Goal: Task Accomplishment & Management: Use online tool/utility

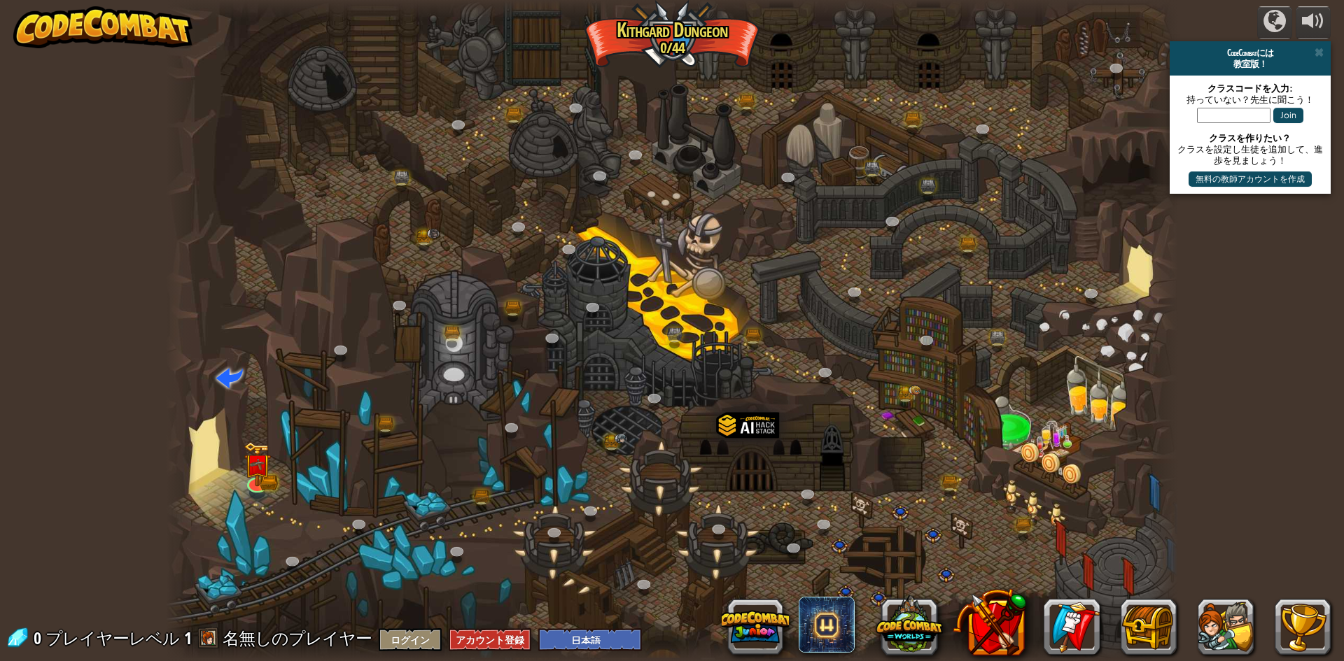
select select "ja"
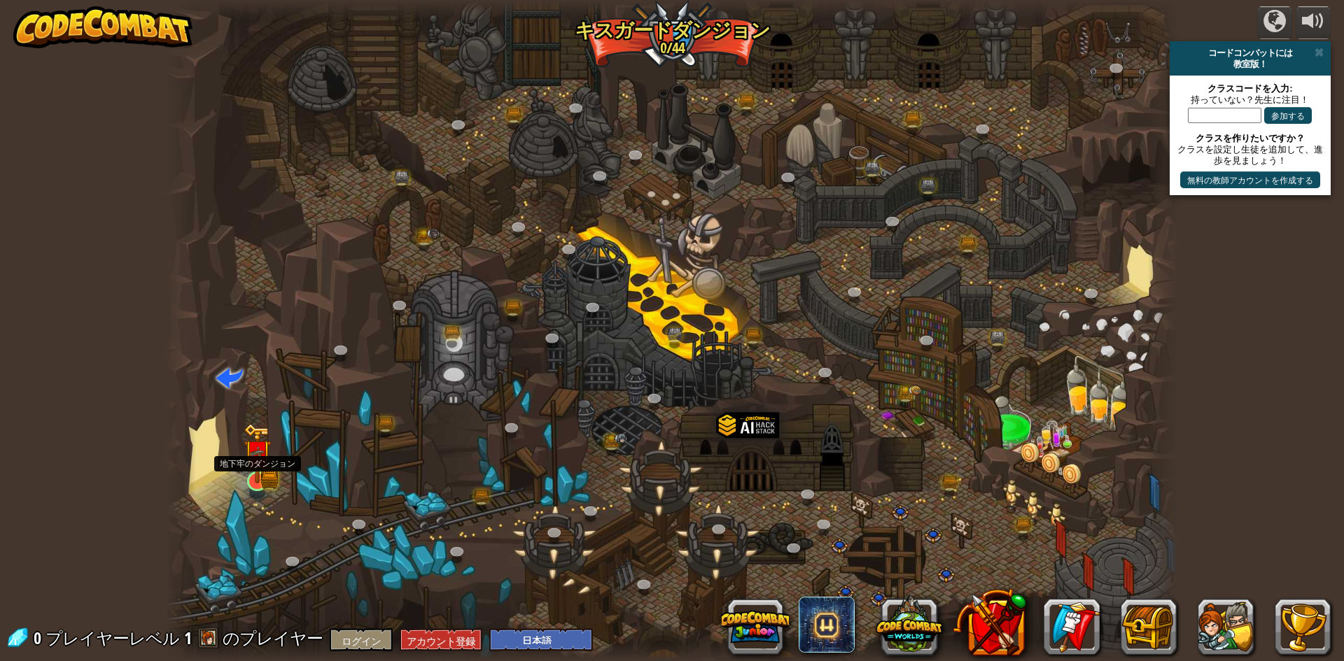
click at [252, 472] on img at bounding box center [257, 453] width 27 height 60
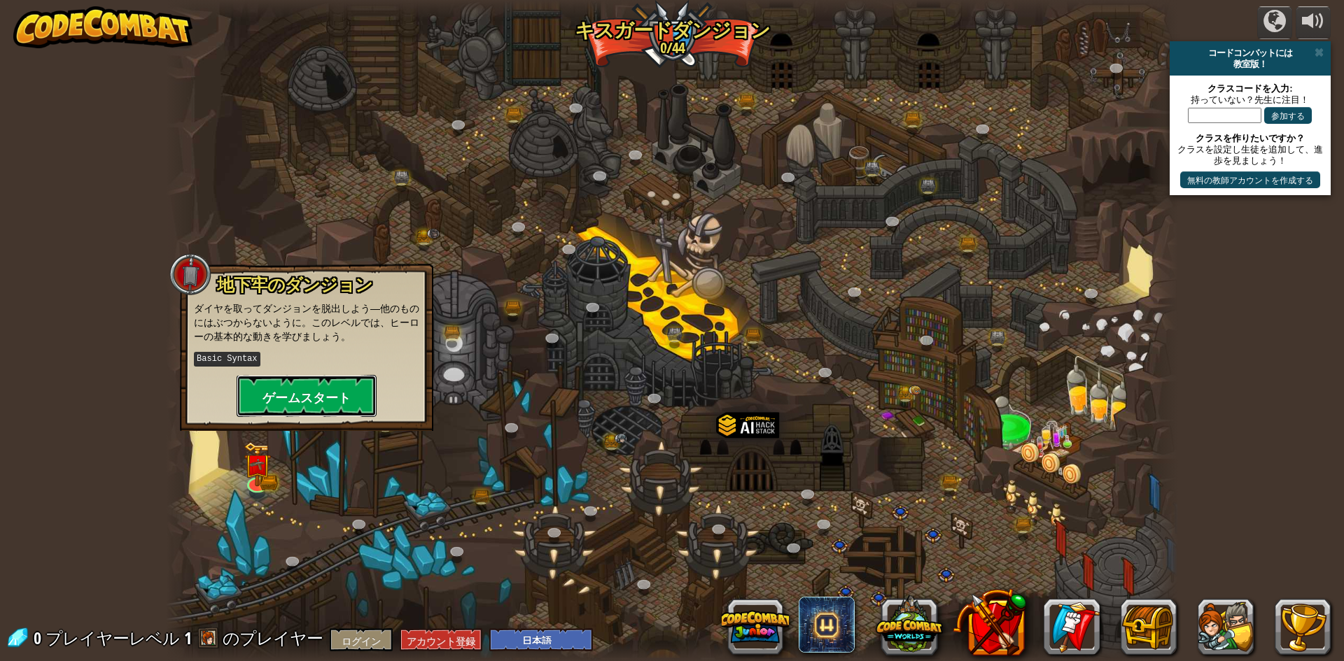
click at [323, 397] on font "ゲームスタート" at bounding box center [306, 397] width 88 height 17
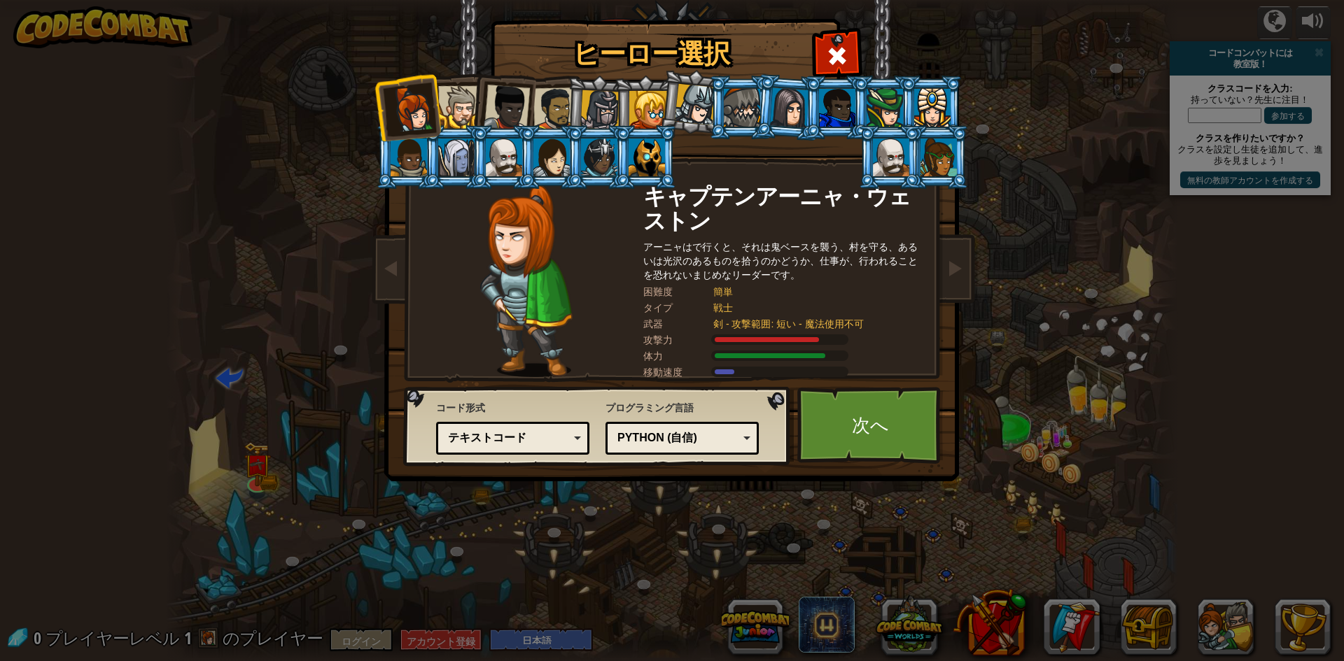
click at [602, 118] on div at bounding box center [600, 110] width 40 height 40
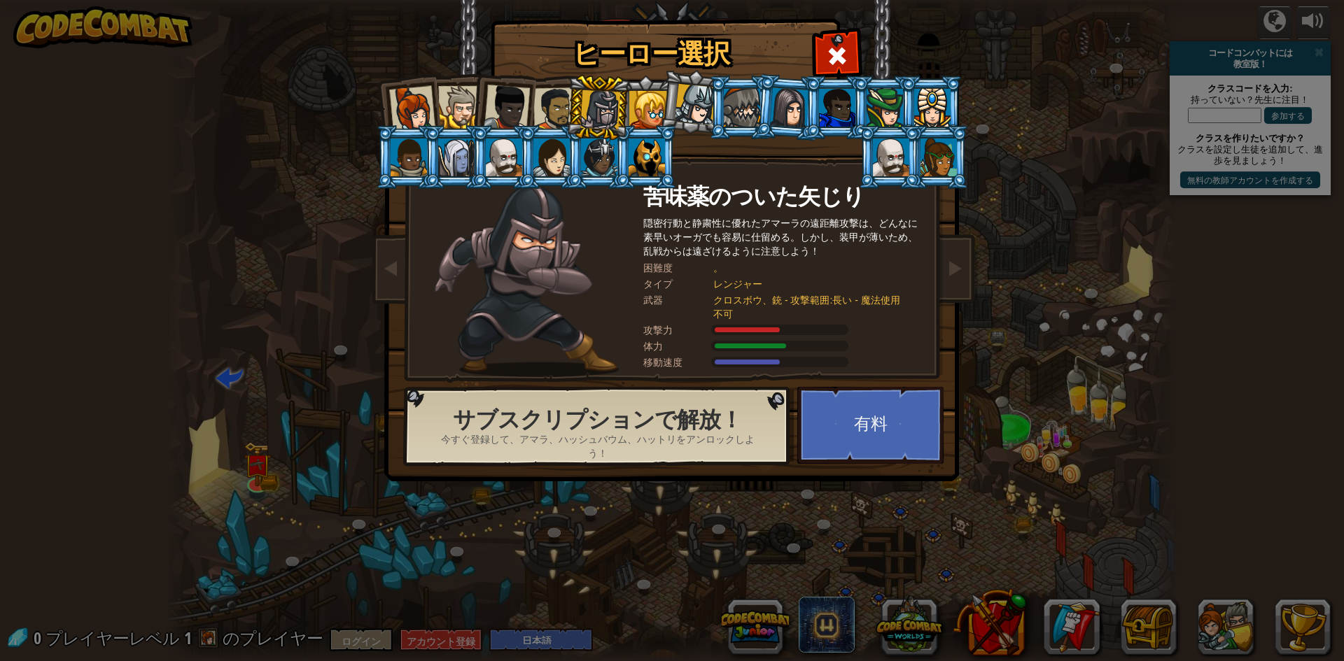
click at [653, 113] on div at bounding box center [648, 110] width 38 height 38
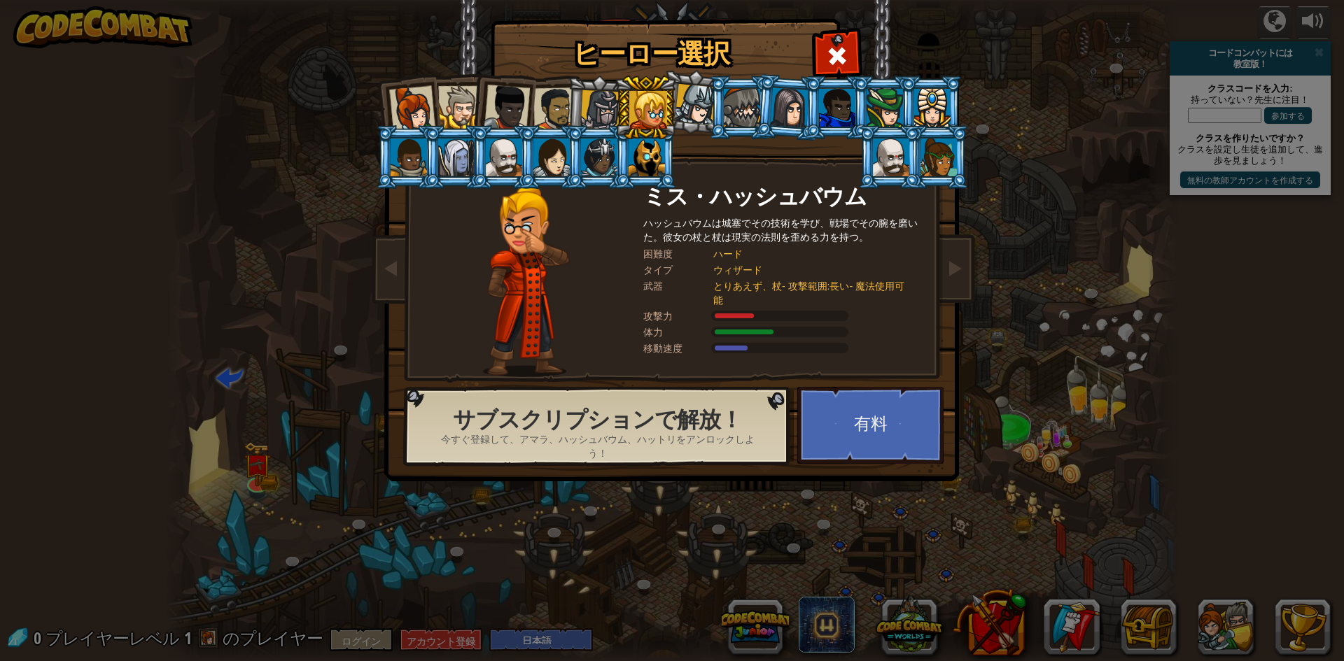
click at [691, 115] on div at bounding box center [695, 104] width 41 height 41
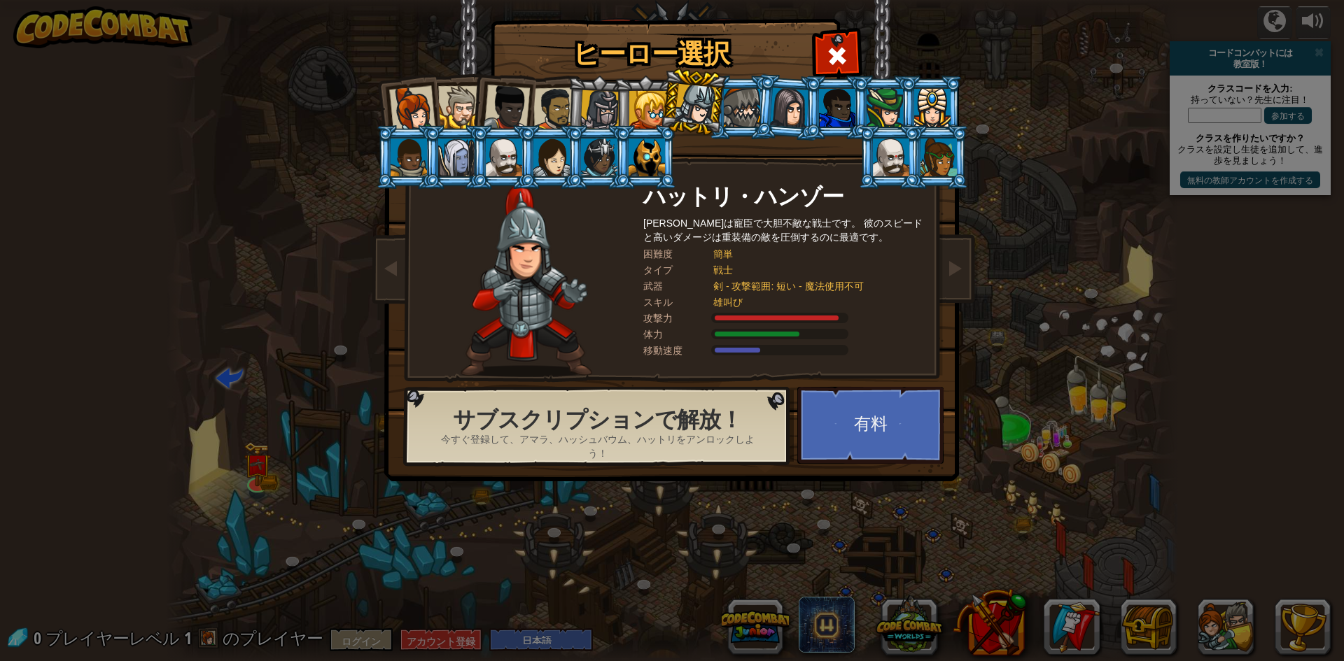
click at [452, 104] on div at bounding box center [459, 107] width 43 height 43
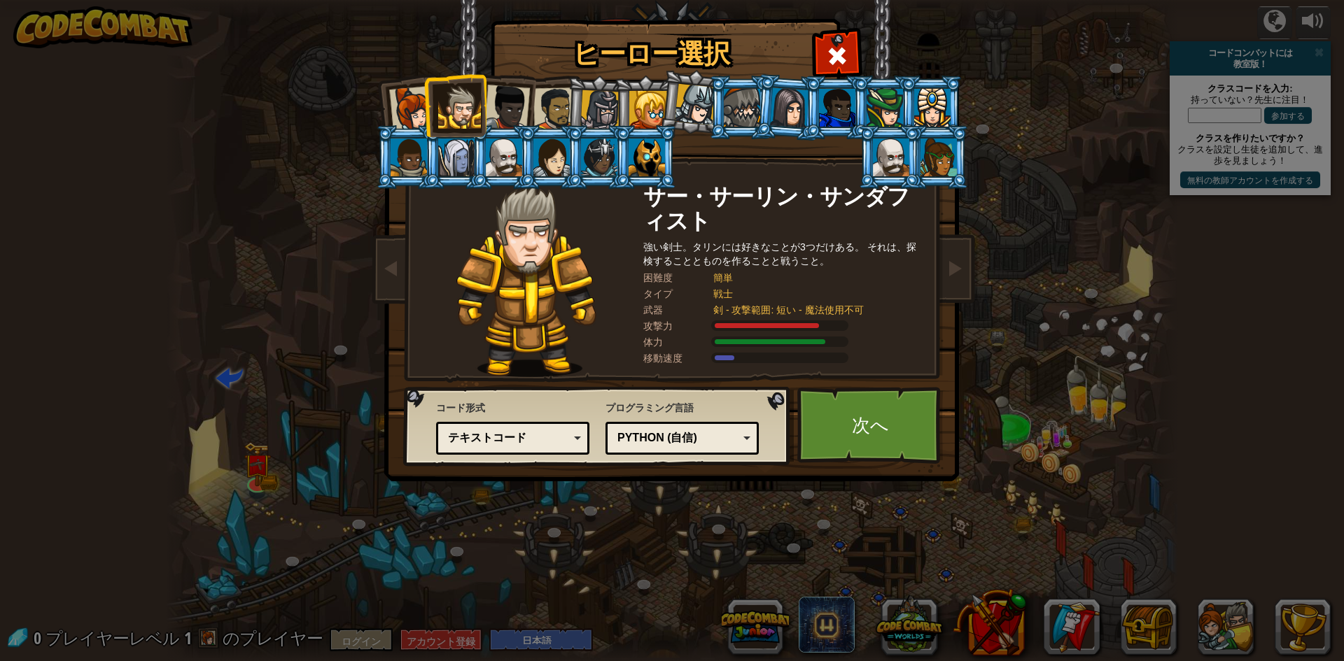
click at [412, 119] on div at bounding box center [412, 109] width 46 height 46
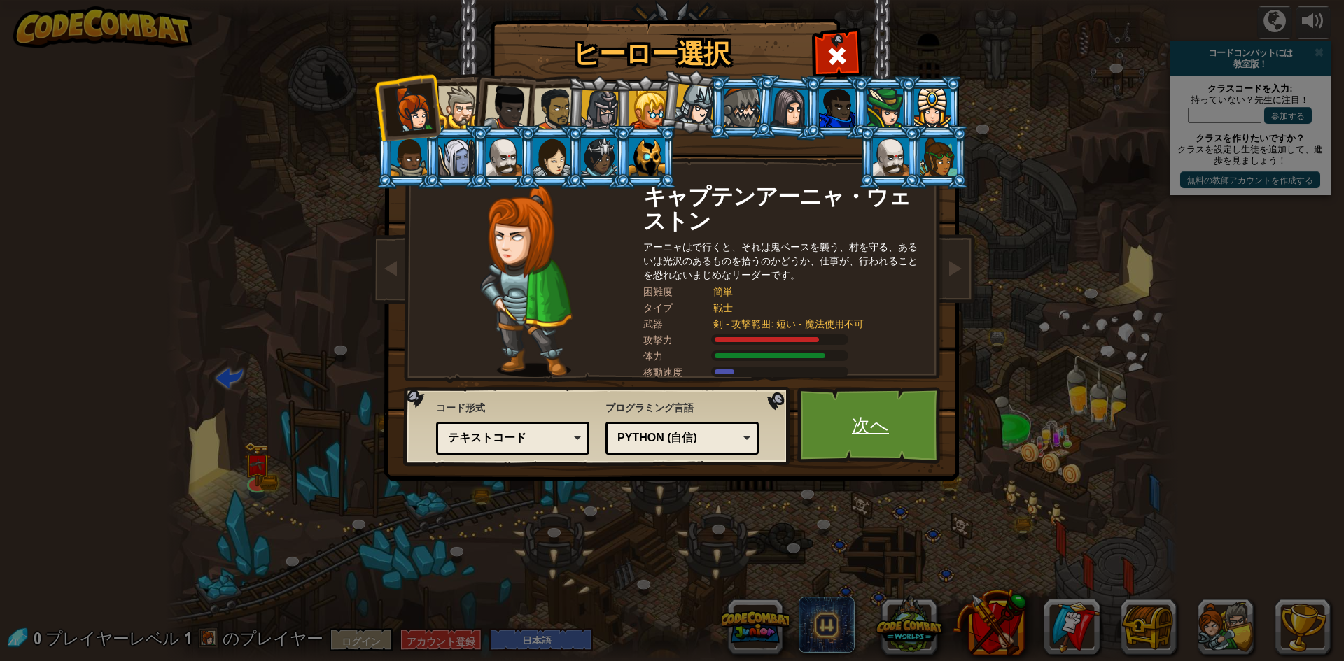
click at [874, 433] on font "次へ" at bounding box center [870, 424] width 37 height 25
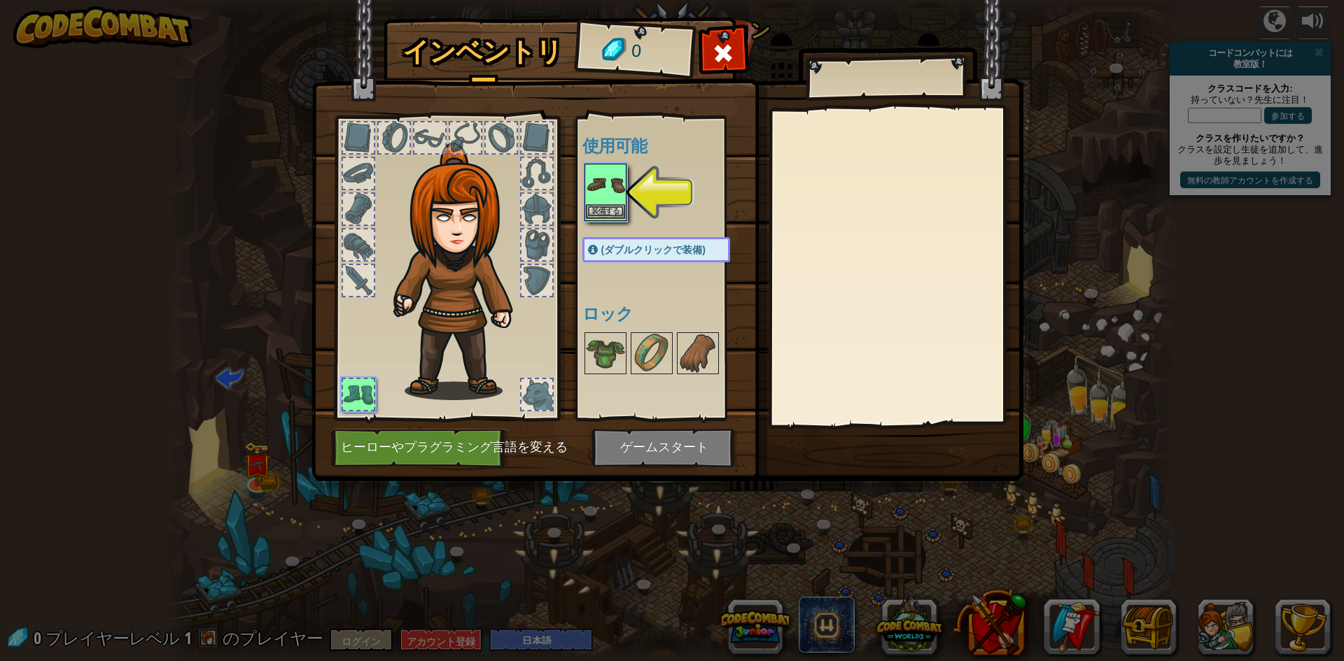
click at [615, 198] on img at bounding box center [605, 184] width 39 height 39
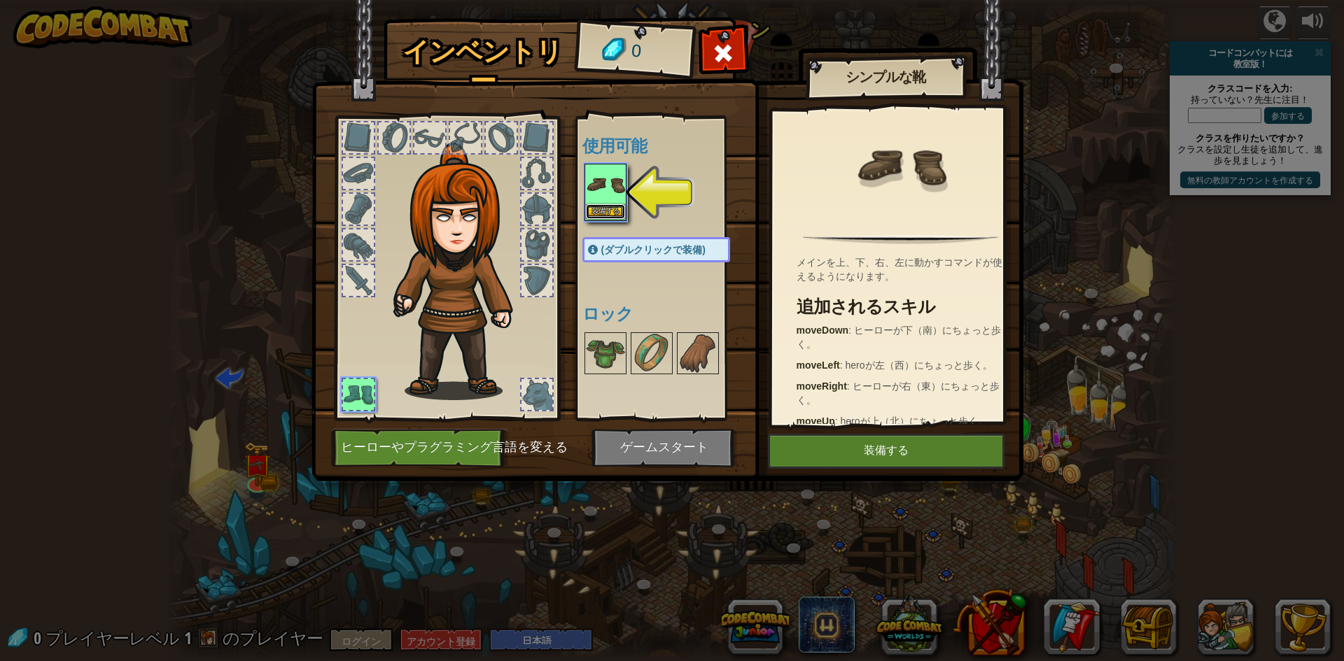
click at [606, 207] on font "装備する" at bounding box center [605, 211] width 28 height 8
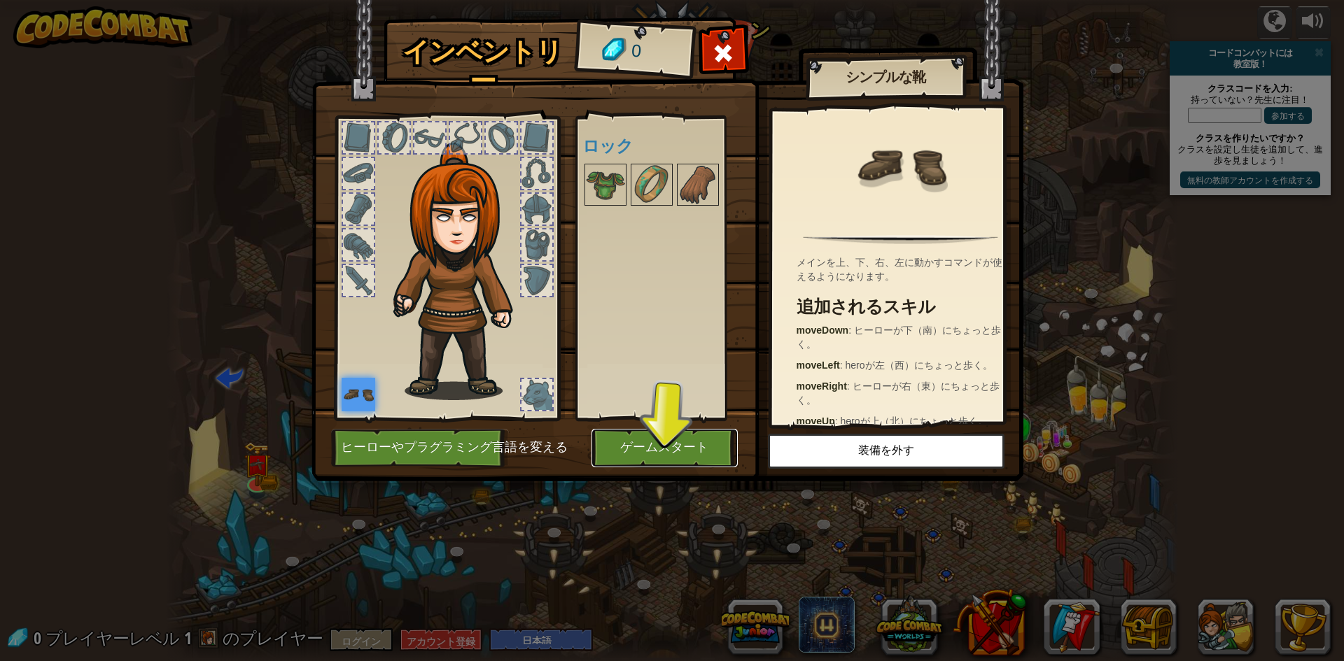
click at [657, 448] on font "ゲームスタート" at bounding box center [664, 448] width 88 height 14
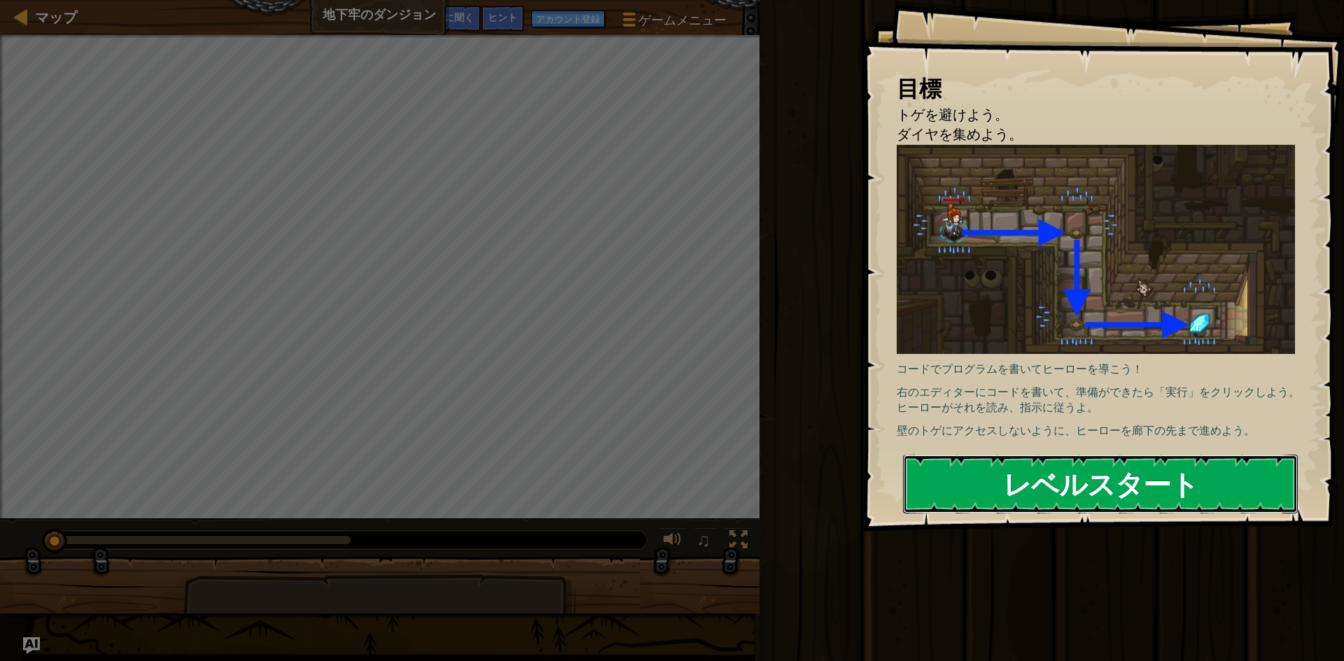
click at [1065, 475] on font "レベルスタート" at bounding box center [1100, 484] width 195 height 38
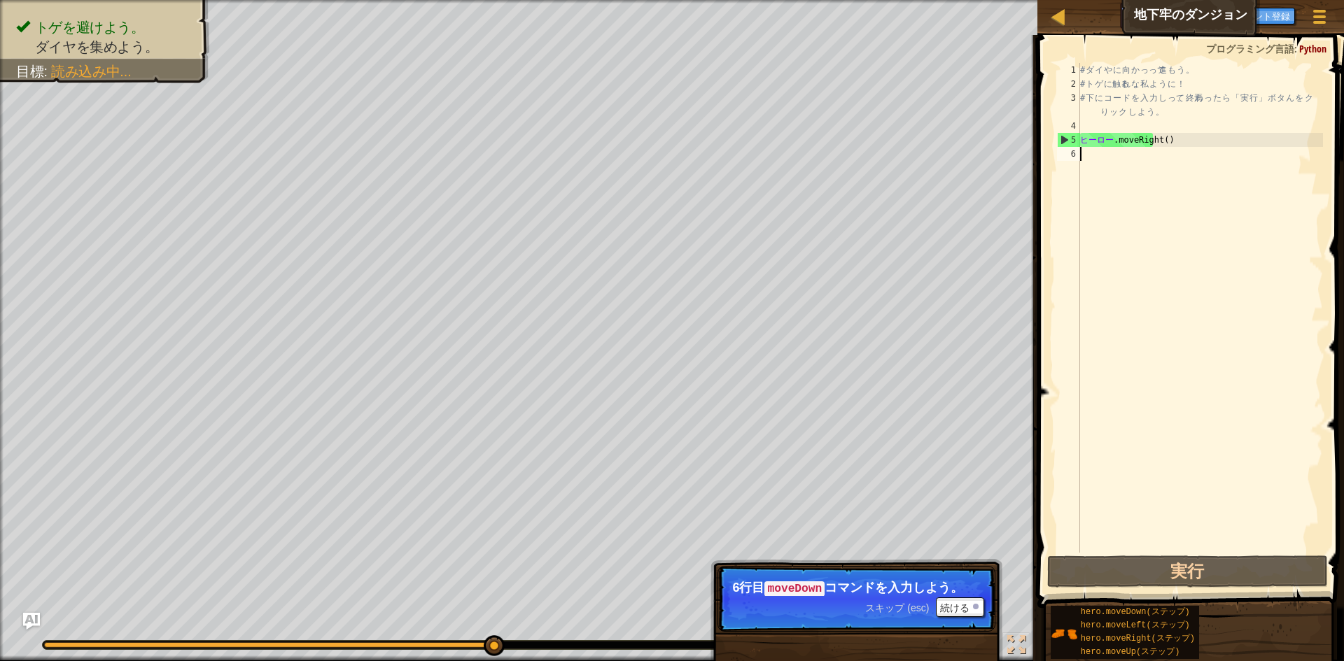
type textarea "h"
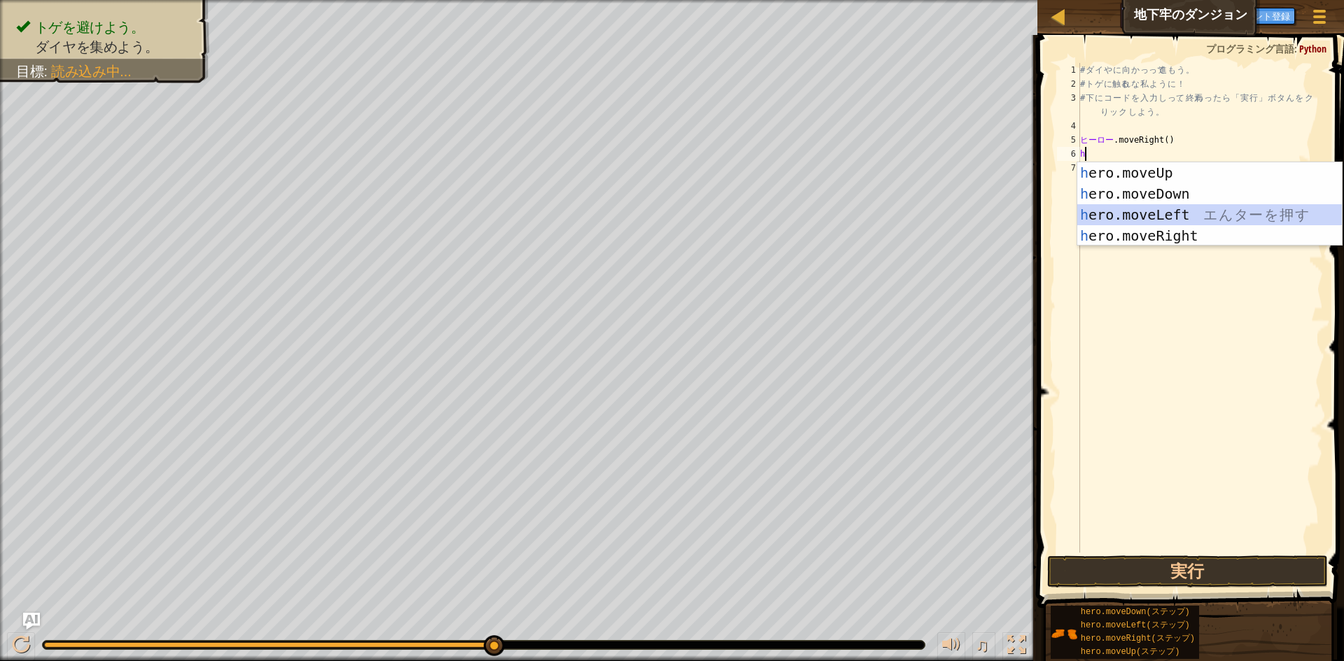
click at [1119, 211] on div "h ero.moveUp エ ん タ ー を 押 す h ero.moveDown エ ん タ ー を 押 す h ero.moveLeft エ ん タ ー …" at bounding box center [1209, 225] width 265 height 126
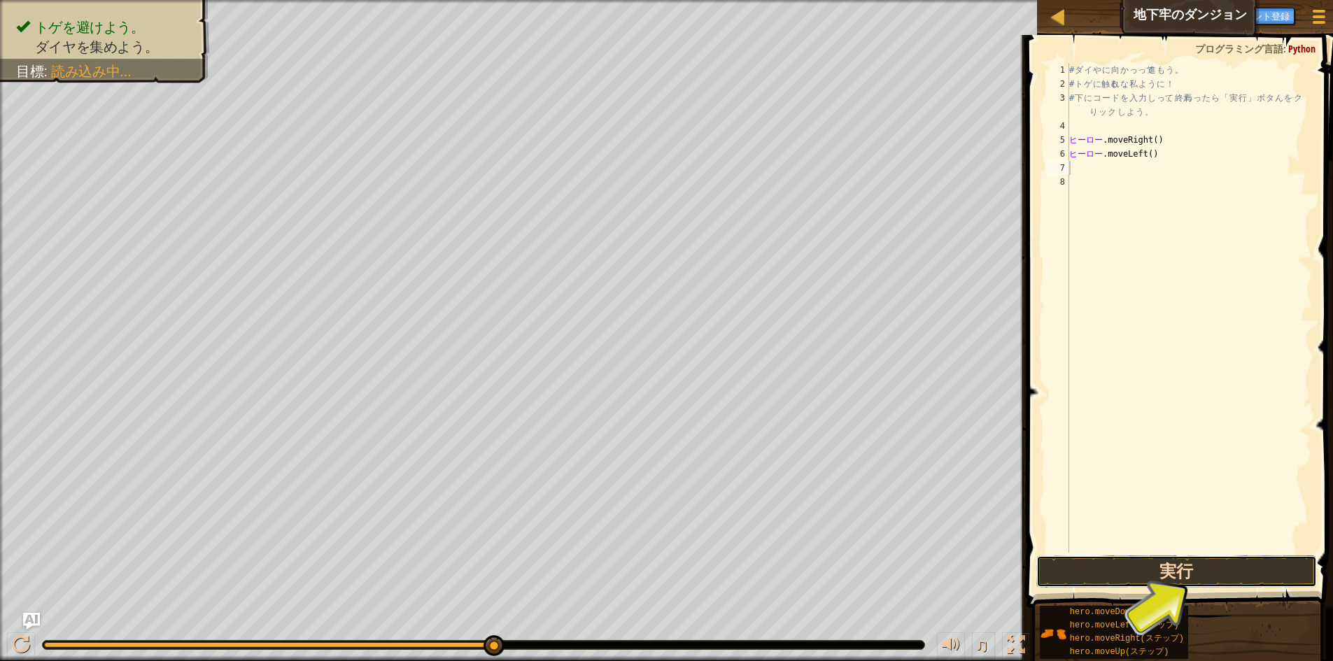
click at [1163, 567] on button "実行" at bounding box center [1177, 572] width 281 height 32
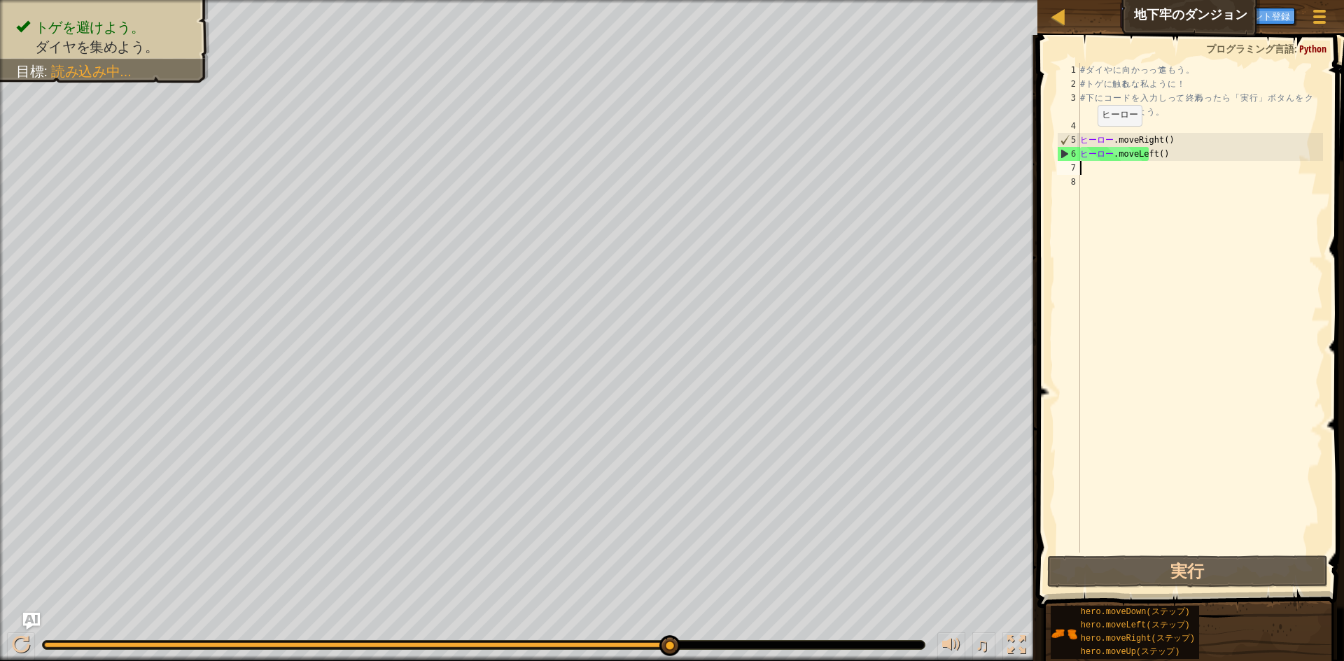
type textarea "hero.moveRight()"
drag, startPoint x: 1086, startPoint y: 140, endPoint x: 1067, endPoint y: 200, distance: 63.1
click at [1114, 153] on div "# ダ イ や に 向 か っ って 進 も う 。 # ト ゲ に 触る れ な 私 よ う に ！ # 下 に コ ー ド を 入 力 し って 、 終焉…" at bounding box center [1200, 322] width 246 height 518
type textarea "hero.moveLeft()"
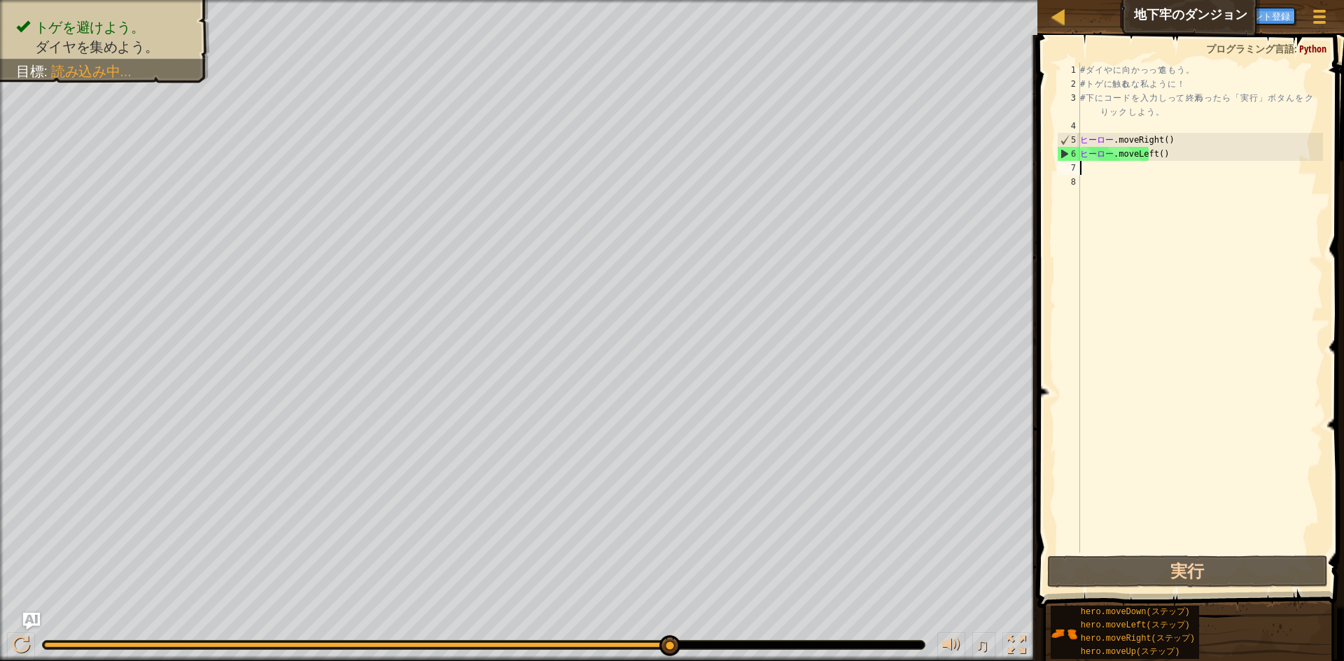
click at [1090, 171] on div "# ダ イ や に 向 か っ って 進 も う 。 # ト ゲ に 触る れ な 私 よ う に ！ # 下 に コ ー ド を 入 力 し って 、 終焉…" at bounding box center [1200, 322] width 246 height 518
click at [1157, 150] on div "# ダ イ や に 向 か っ って 進 も う 。 # ト ゲ に 触る れ な 私 よ う に ！ # 下 に コ ー ド を 入 力 し って 、 終焉…" at bounding box center [1200, 322] width 246 height 518
click at [1158, 155] on div "# ダ イ や に 向 か っ って 進 も う 。 # ト ゲ に 触る れ な 私 よ う に ！ # 下 に コ ー ド を 入 力 し って 、 終焉…" at bounding box center [1200, 322] width 246 height 518
click at [1184, 152] on div "# ダ イ や に 向 か っ って 進 も う 。 # ト ゲ に 触る れ な 私 よ う に ！ # 下 に コ ー ド を 入 力 し って 、 終焉…" at bounding box center [1200, 322] width 246 height 518
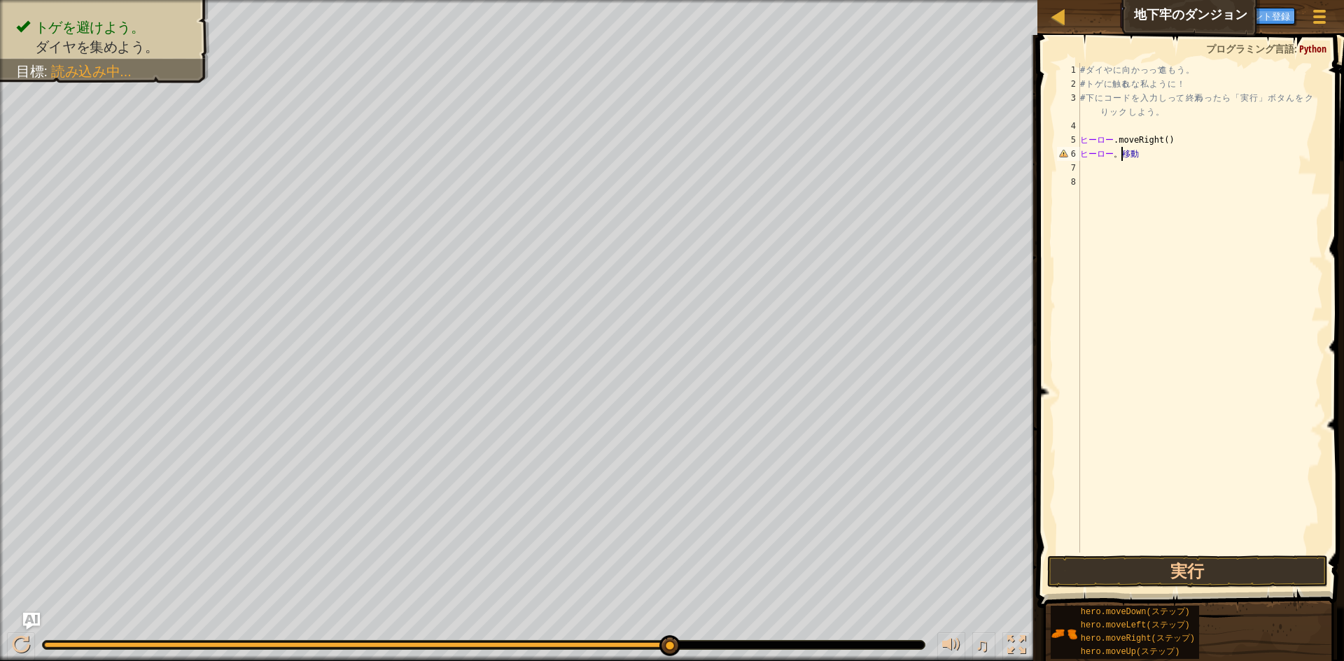
type textarea "hero.mov"
click at [1135, 150] on div "# ダ イ や に 向 か っ って 進 も う 。 # ト ゲ に 触る れ な 私 よ う に ！ # 下 に コ ー ド を 入 力 し って 、 終焉…" at bounding box center [1200, 322] width 246 height 518
type textarea "hero.moveRight()v"
type textarea "h"
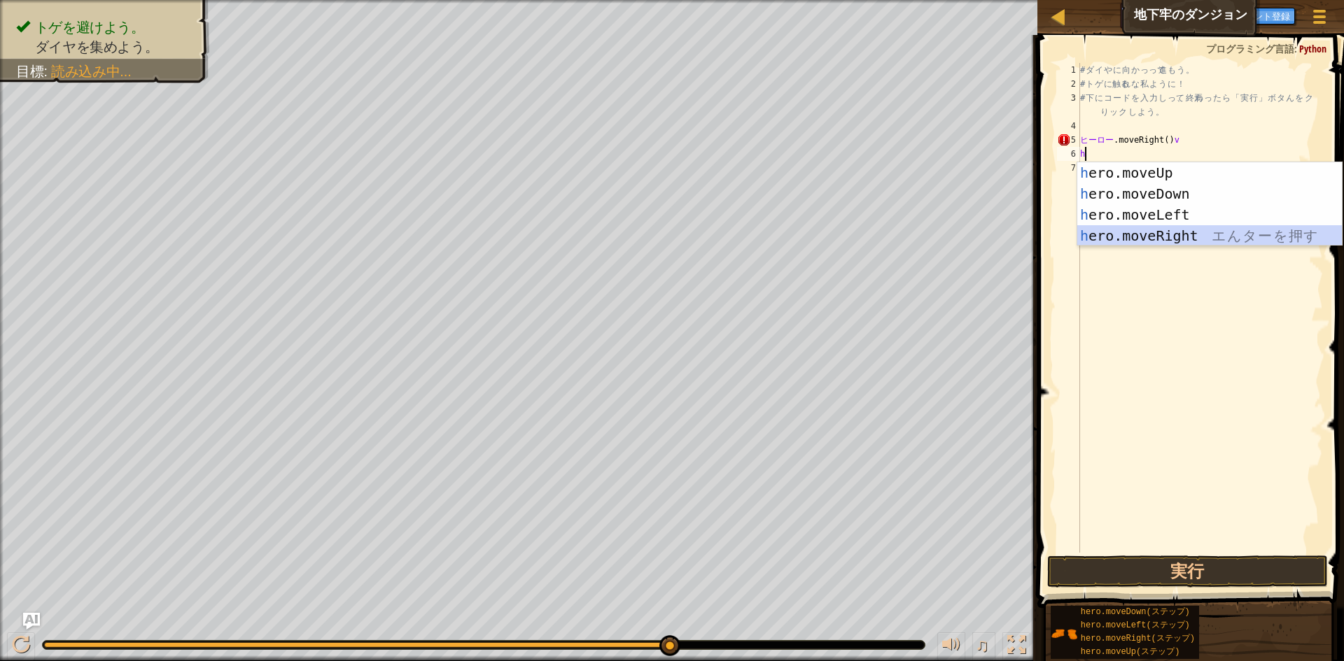
click at [1129, 235] on div "h ero.moveUp エ ん タ ー を 押 す h ero.moveDown エ ん タ ー を 押 す h ero.moveLeft エ ん タ ー …" at bounding box center [1209, 225] width 265 height 126
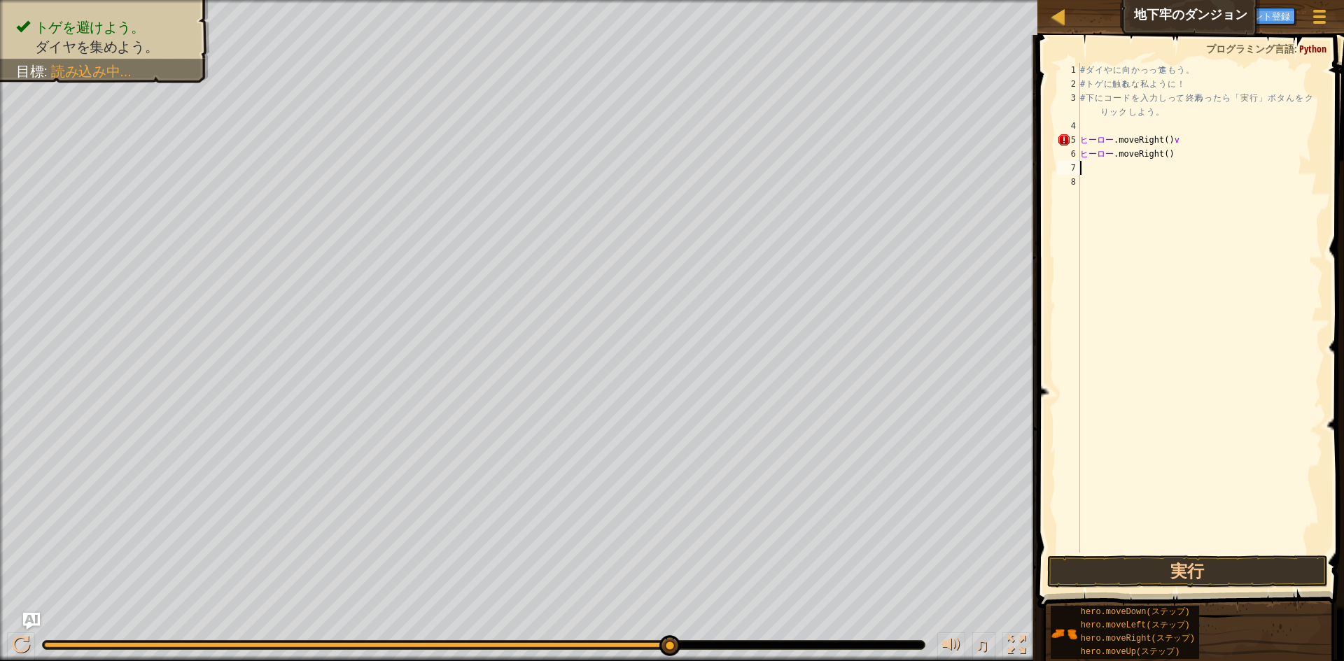
type textarea "h"
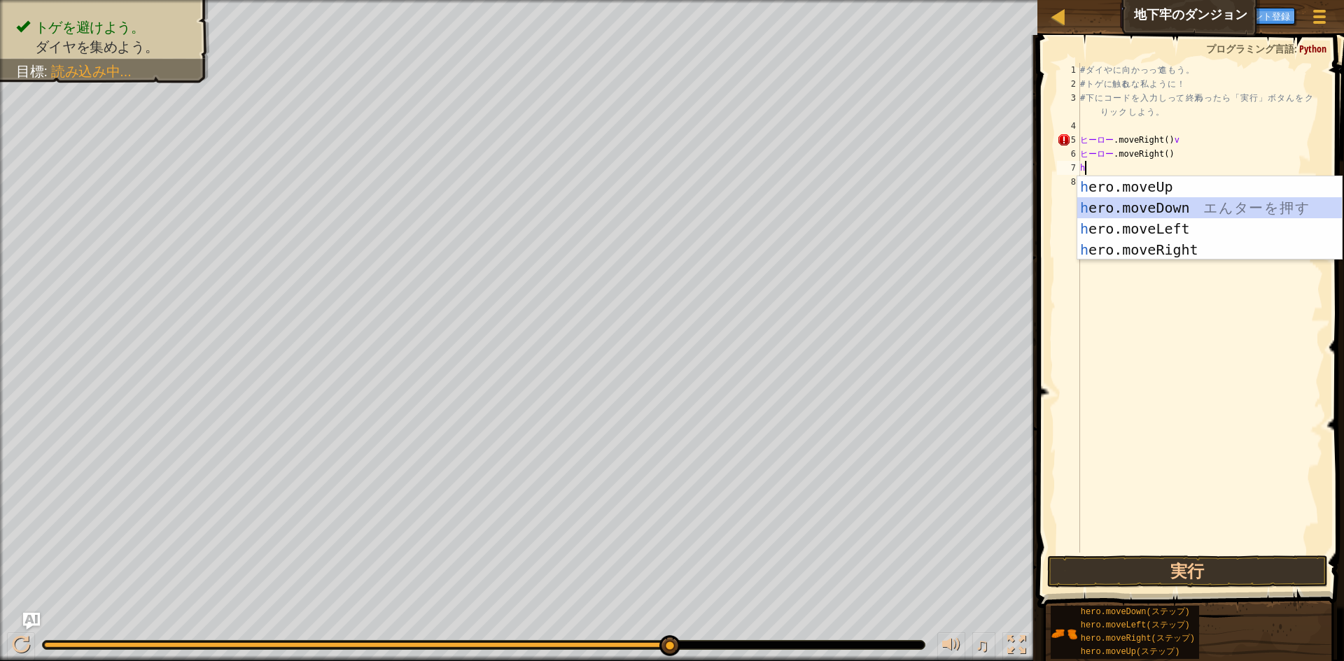
click at [1128, 208] on div "h ero.moveUp エ ん タ ー を 押 す h ero.moveDown エ ん タ ー を 押 す h ero.moveLeft エ ん タ ー …" at bounding box center [1209, 239] width 265 height 126
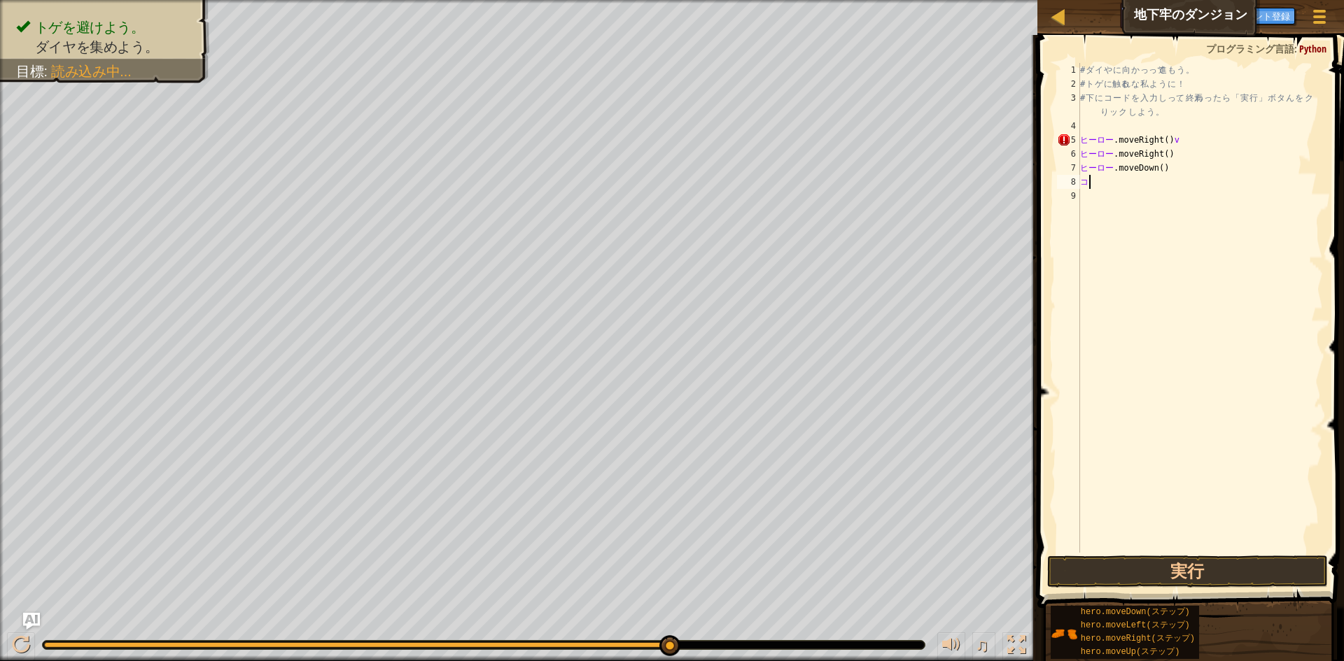
type textarea "k"
type textarea "へ"
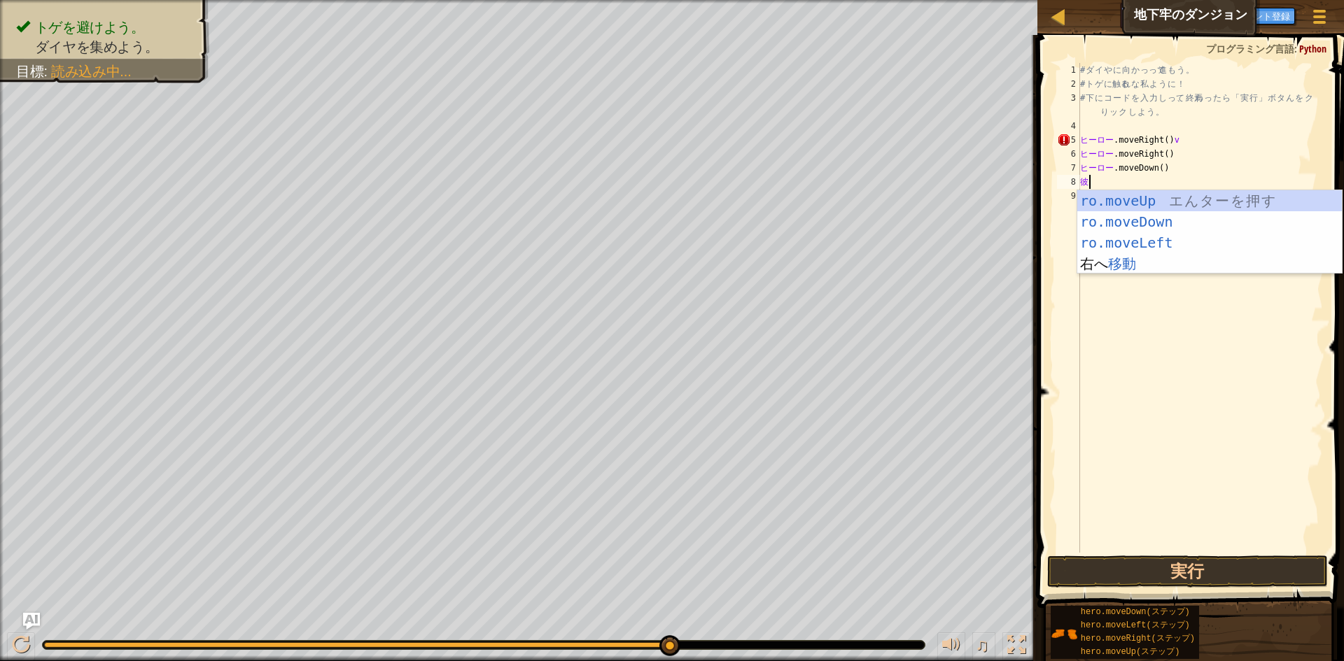
type textarea "h"
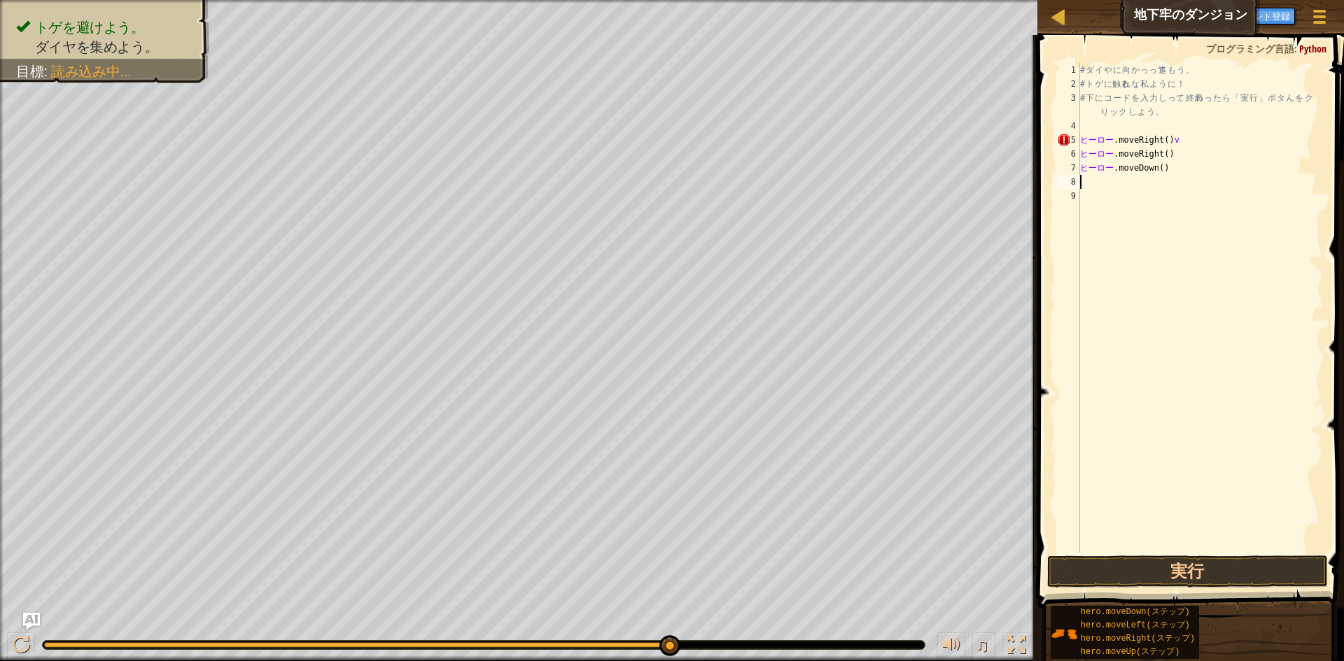
type textarea "ｈ"
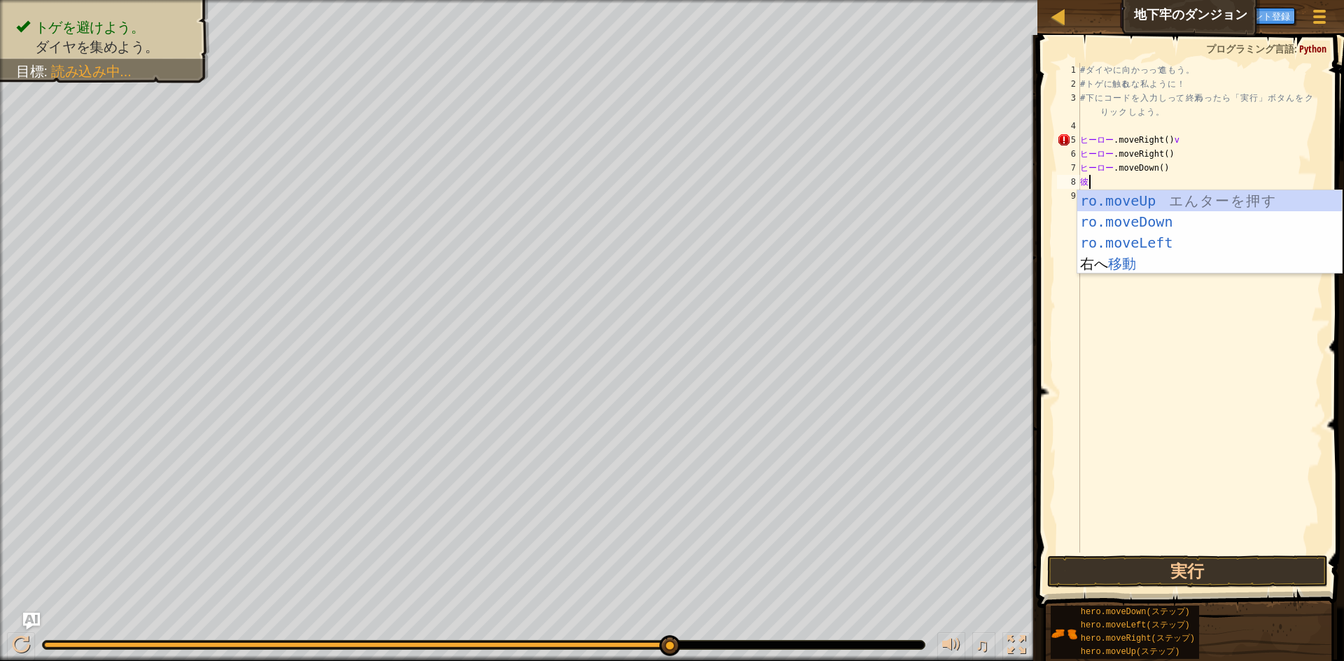
type textarea "h"
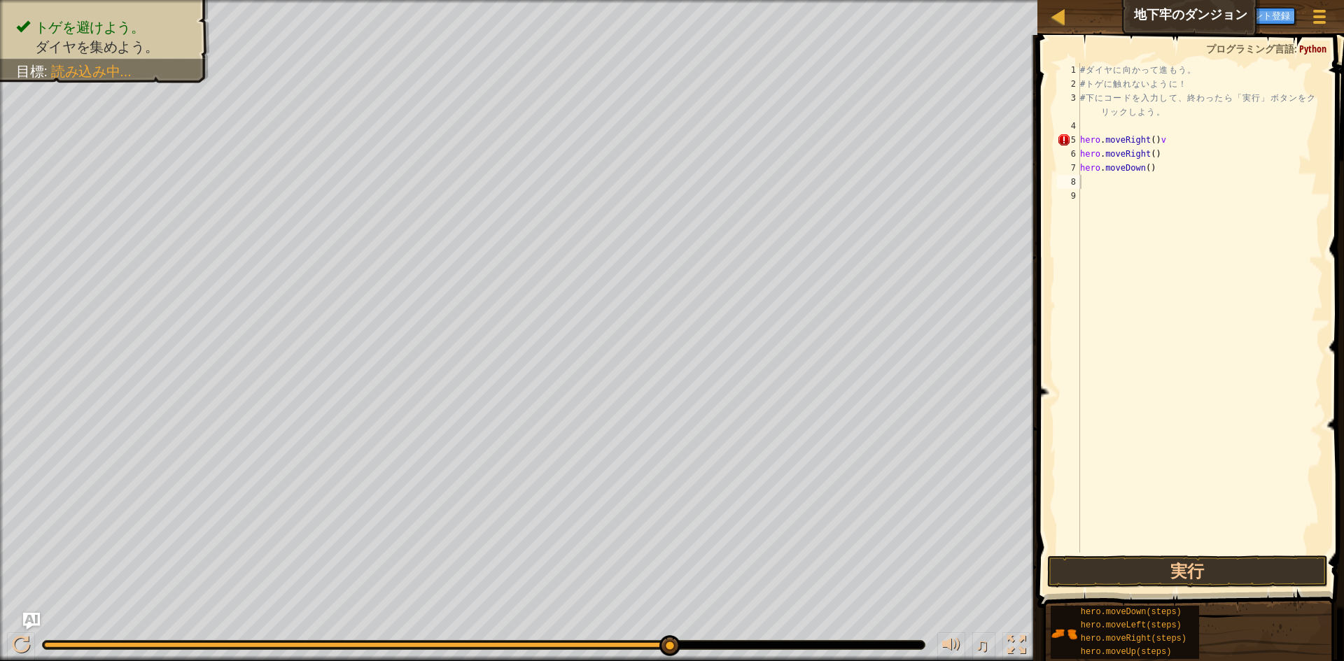
click at [1173, 141] on div "# ダ イ ヤ に 向 か っ て 進 も う 。 # ト ゲ に 触 れ な い よ う に ！ # 下 に コ ー ド を 入 力 し て 、 終 わ っ…" at bounding box center [1200, 322] width 246 height 518
type textarea "hero.moveRight()"
click at [1092, 178] on div "# ダ イ ヤ に 向 か っ て 進 も う 。 # ト ゲ に 触 れ な い よ う に ！ # 下 に コ ー ド を 入 力 し て 、 終 わ っ…" at bounding box center [1200, 322] width 246 height 518
type textarea "h"
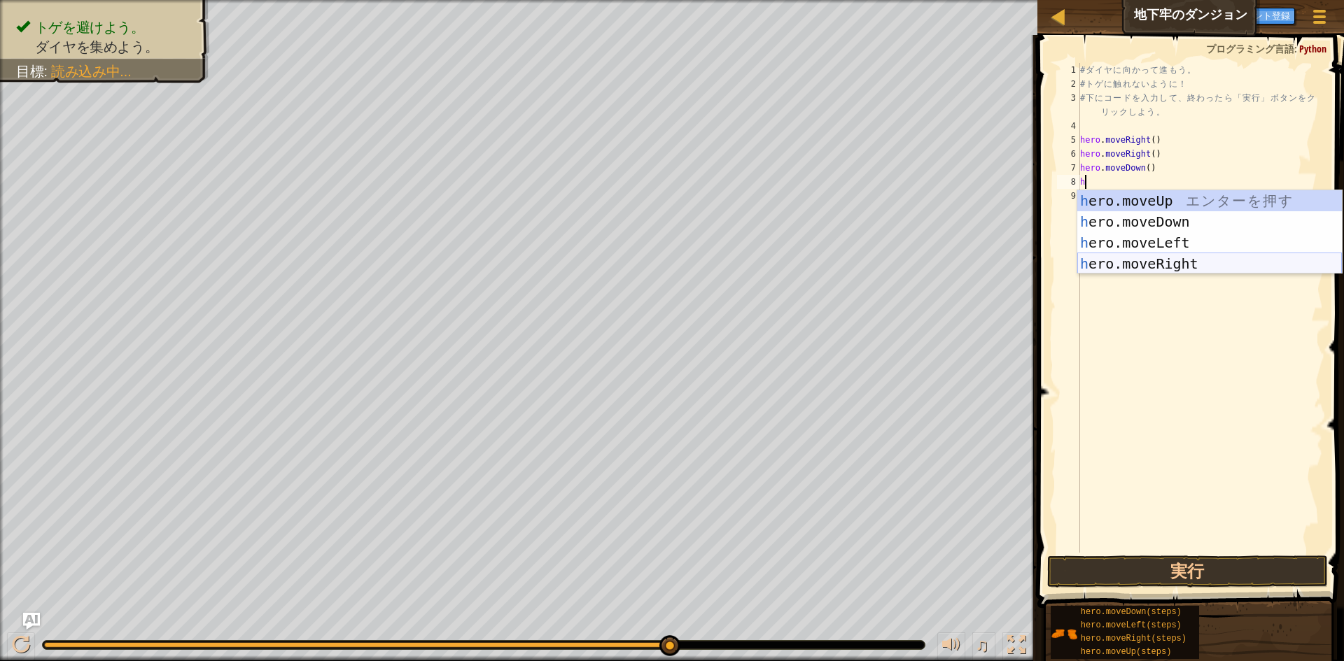
click at [1163, 262] on div "h ero.moveUp エ ン タ ー を 押 す h ero.moveDown エ ン タ ー を 押 す h ero.moveLeft エ ン タ ー …" at bounding box center [1209, 253] width 265 height 126
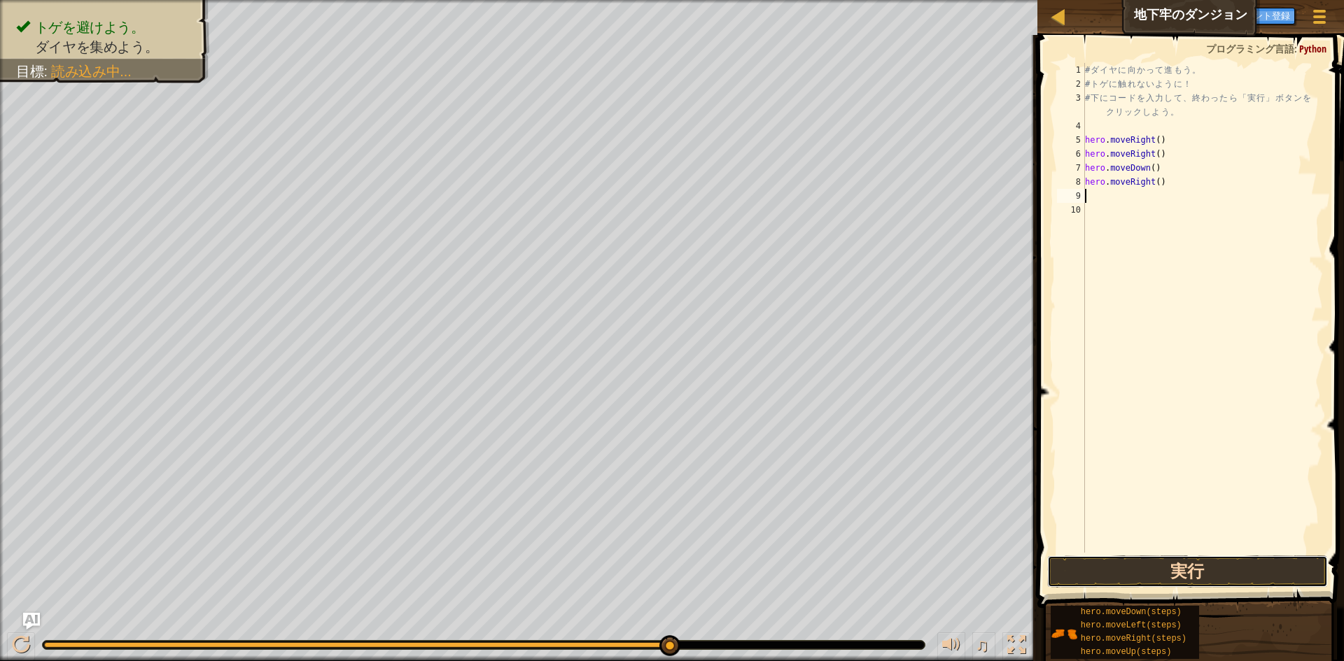
click at [1193, 566] on button "実行" at bounding box center [1187, 572] width 281 height 32
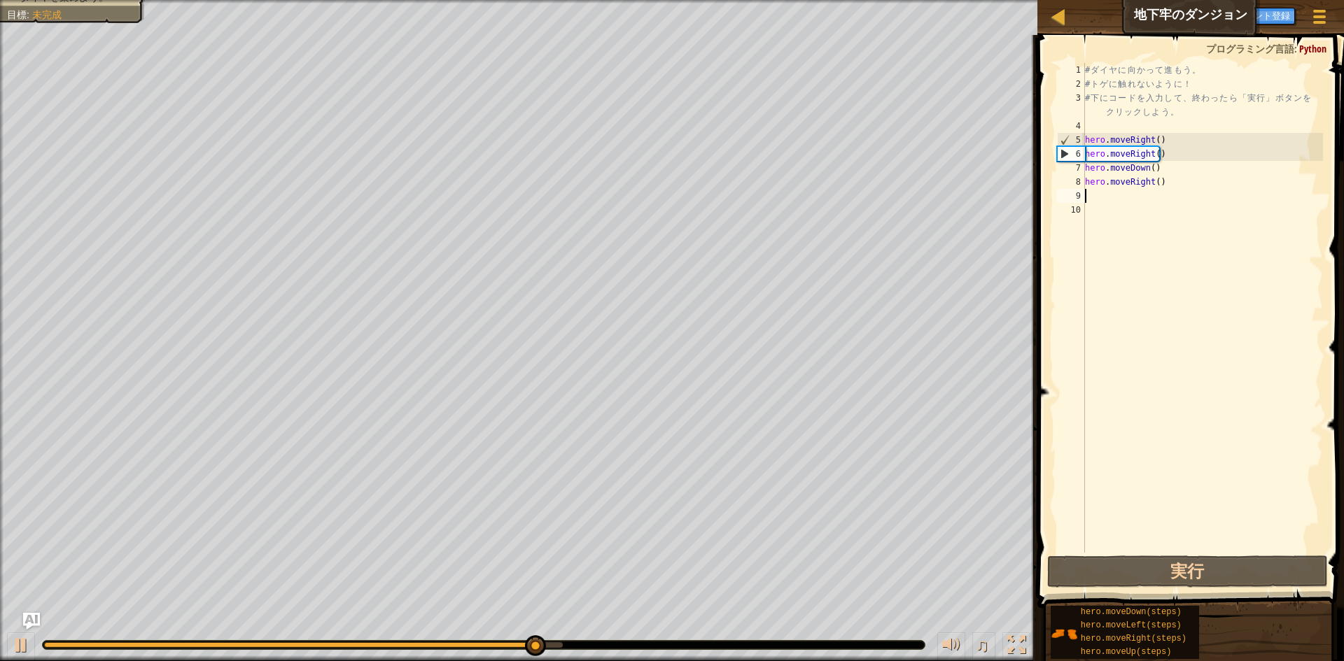
click at [1173, 155] on div "# ダ イ ヤ に 向 か っ て 進 も う 。 # ト ゲ に 触 れ な い よ う に ！ # 下 に コ ー ド を 入 力 し て 、 終 わ っ…" at bounding box center [1202, 322] width 241 height 518
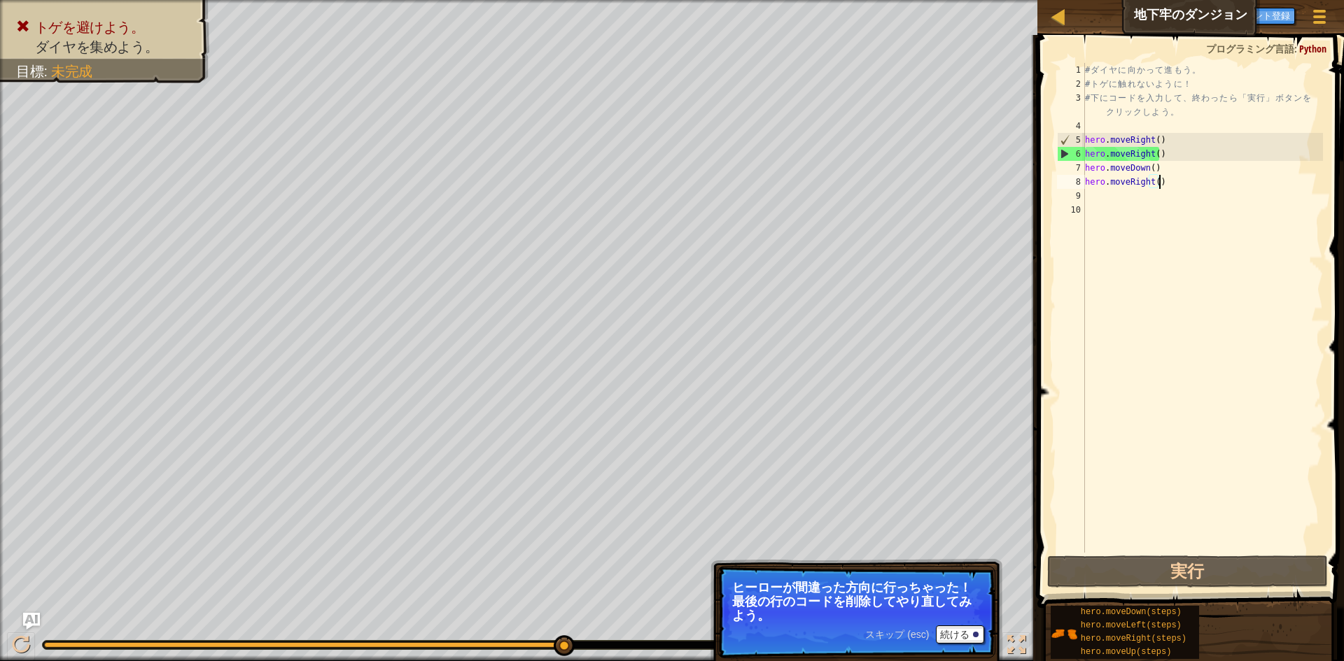
click at [1168, 187] on div "# ダ イ ヤ に 向 か っ て 進 も う 。 # ト ゲ に 触 れ な い よ う に ！ # 下 に コ ー ド を 入 力 し て 、 終 わ っ…" at bounding box center [1202, 322] width 241 height 518
type textarea "h"
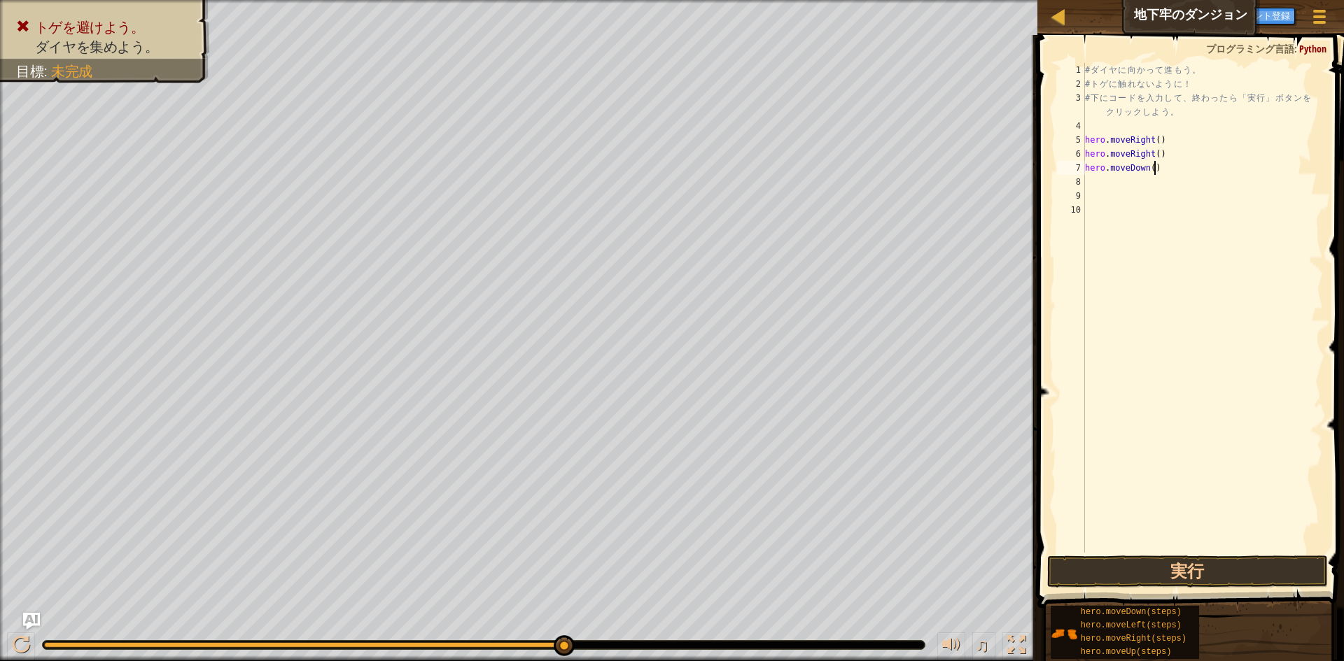
click at [1166, 163] on div "# ダ イ ヤ に 向 か っ て 進 も う 。 # ト ゲ に 触 れ な い よ う に ！ # 下 に コ ー ド を 入 力 し て 、 終 わ っ…" at bounding box center [1202, 322] width 241 height 518
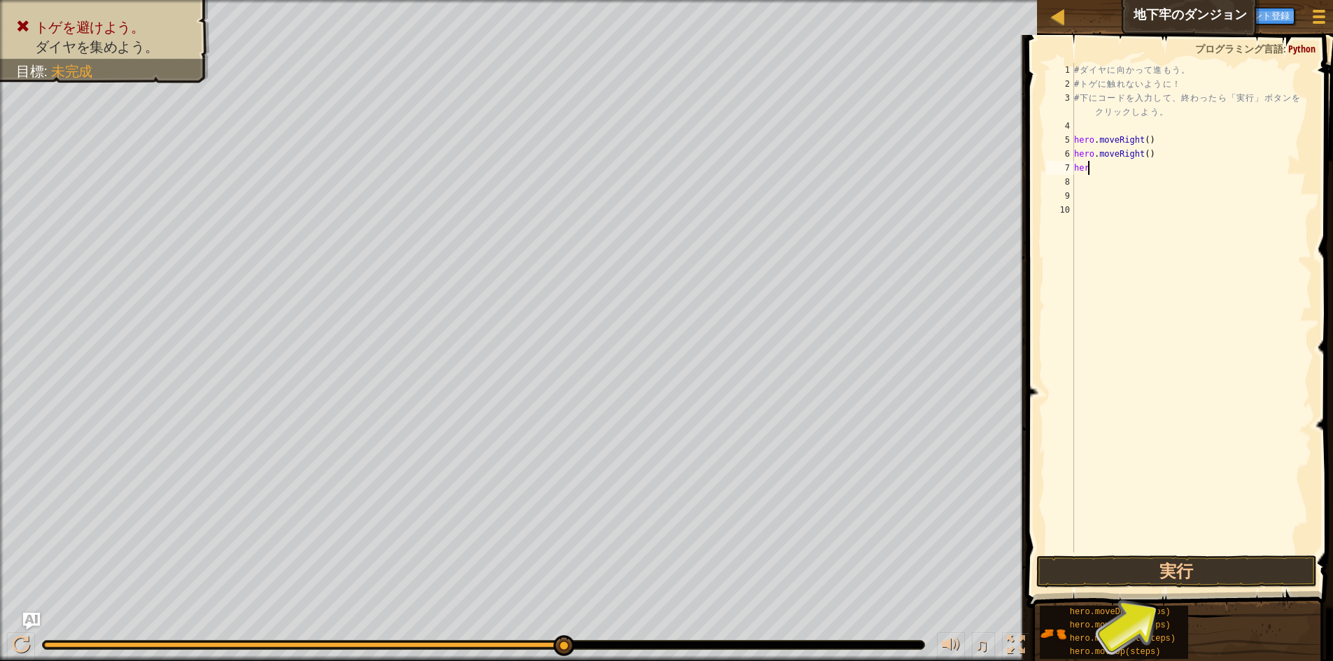
type textarea "h"
click at [1164, 152] on div "# ダ イ ヤ に 向 か っ て 進 も う 。 # ト ゲ に 触 れ な い よ う に ！ # 下 に コ ー ド を 入 力 し て 、 終 わ っ…" at bounding box center [1192, 322] width 241 height 518
type textarea "h"
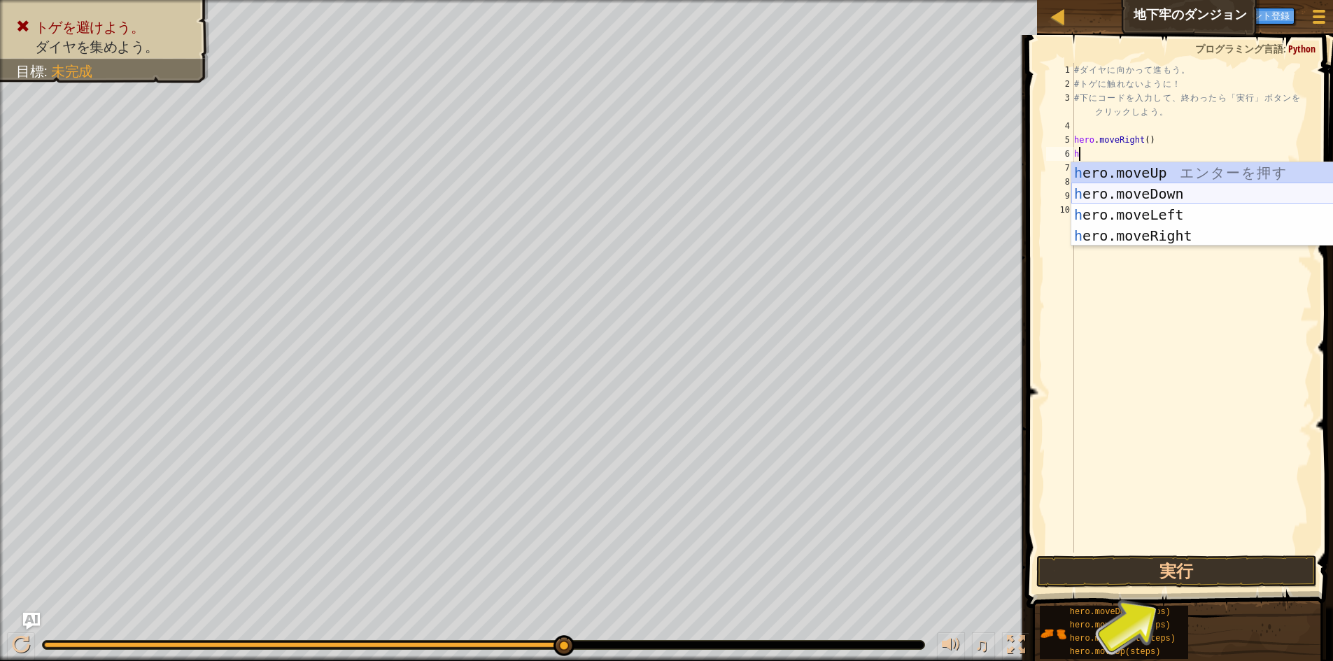
click at [1159, 198] on div "h ero.moveUp エ ン タ ー を 押 す h ero.moveDown エ ン タ ー を 押 す h ero.moveLeft エ ン タ ー …" at bounding box center [1204, 225] width 265 height 126
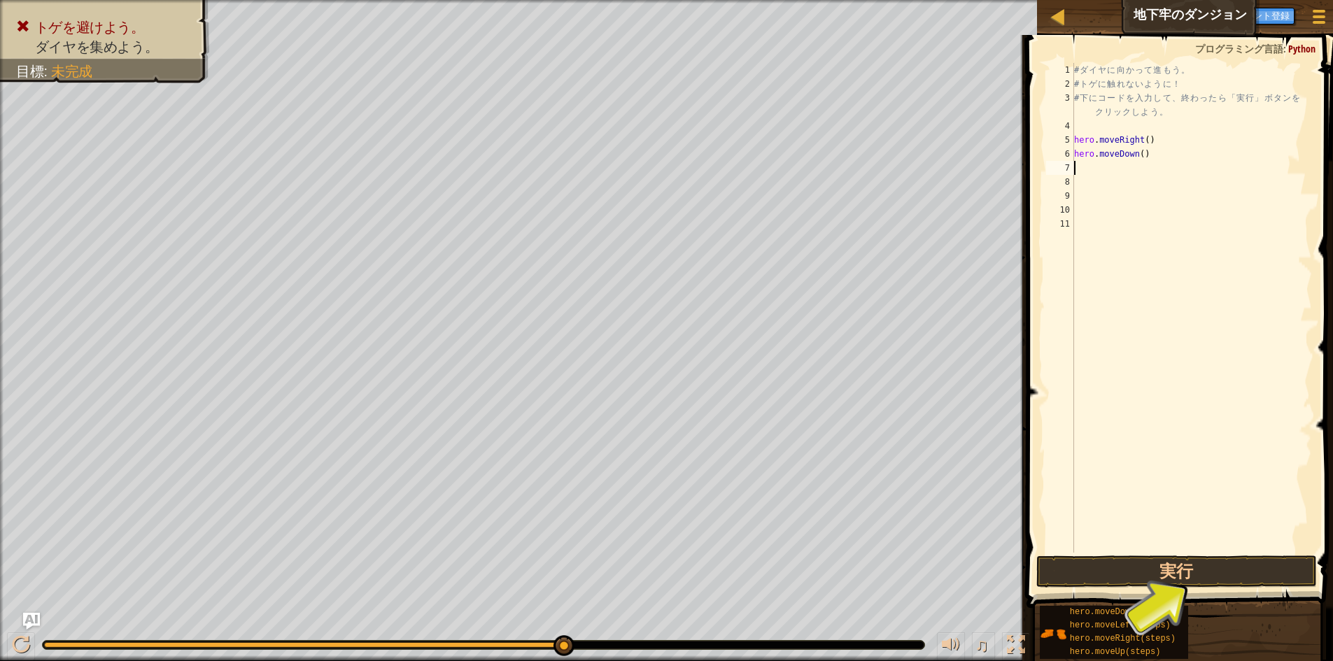
type textarea "h"
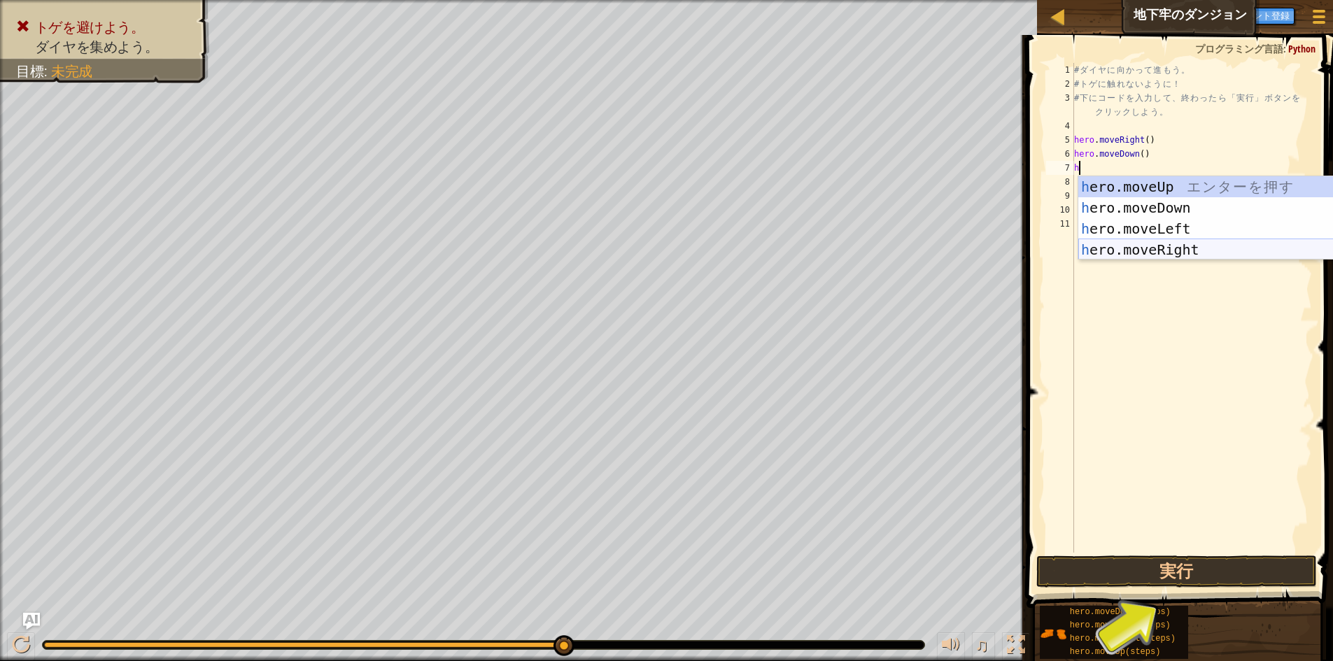
click at [1121, 249] on div "h ero.moveUp エ ン タ ー を 押 す h ero.moveDown エ ン タ ー を 押 す h ero.moveLeft エ ン タ ー …" at bounding box center [1211, 239] width 265 height 126
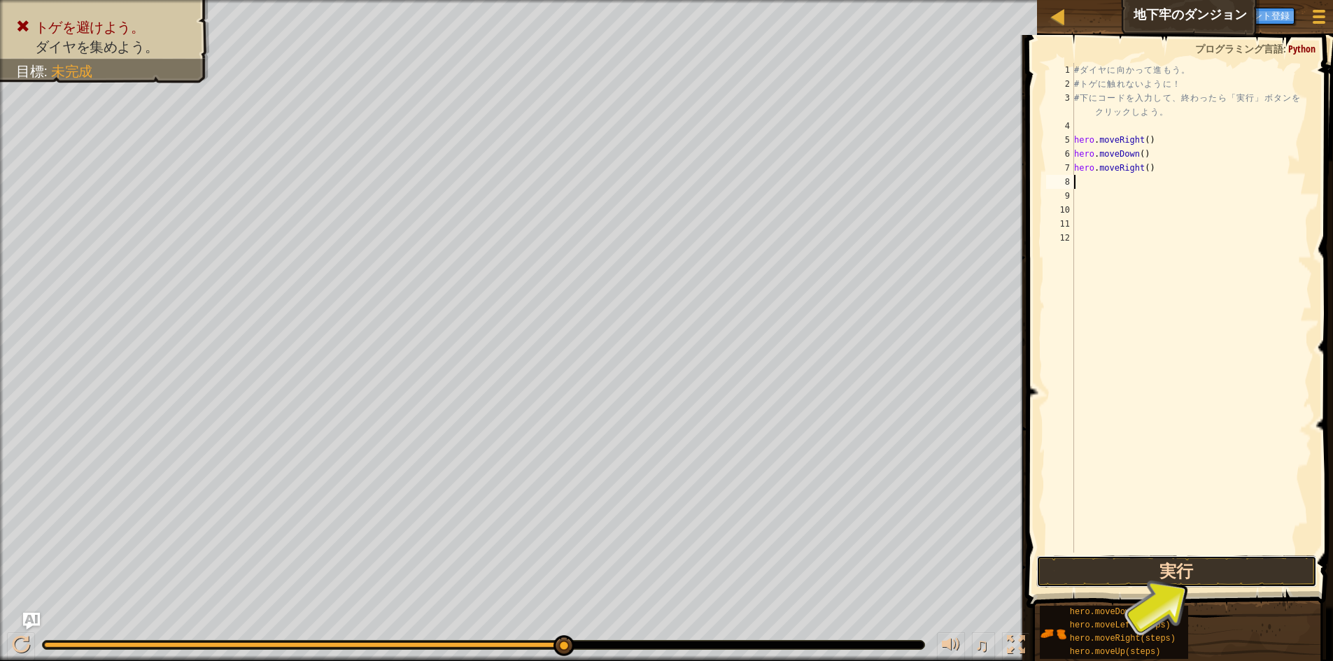
click at [1186, 577] on button "実行" at bounding box center [1177, 572] width 281 height 32
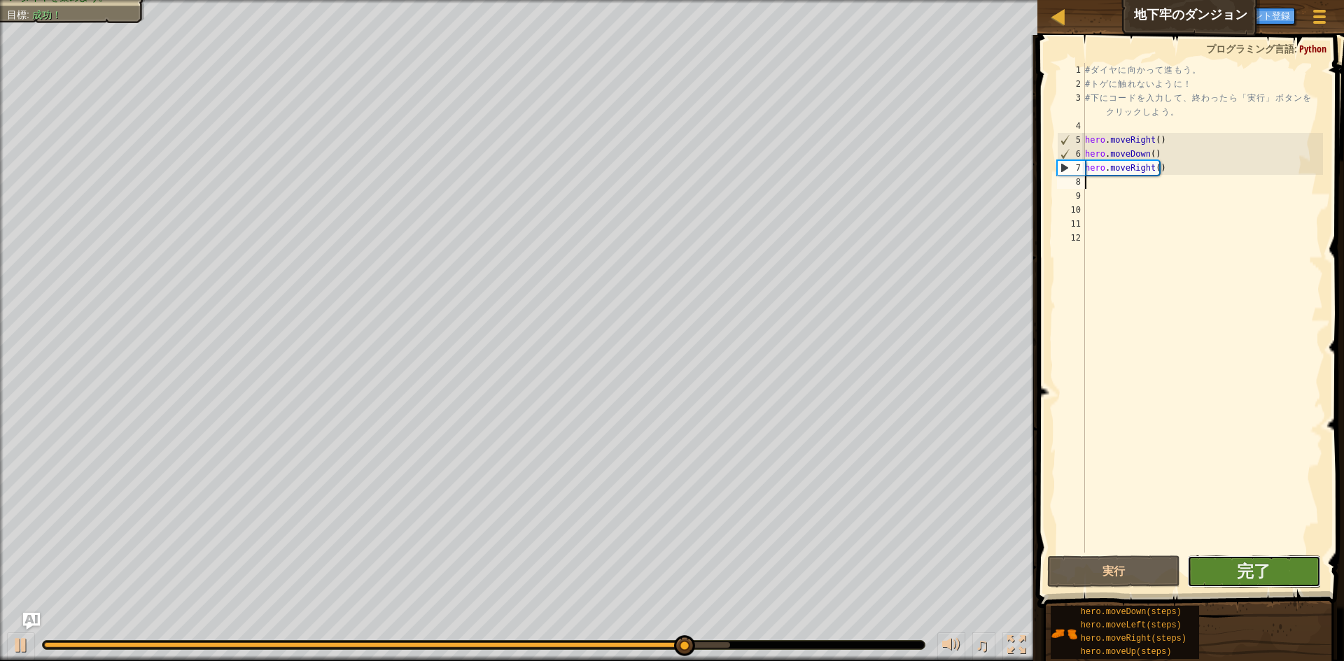
click at [1270, 571] on button "完了" at bounding box center [1254, 572] width 134 height 32
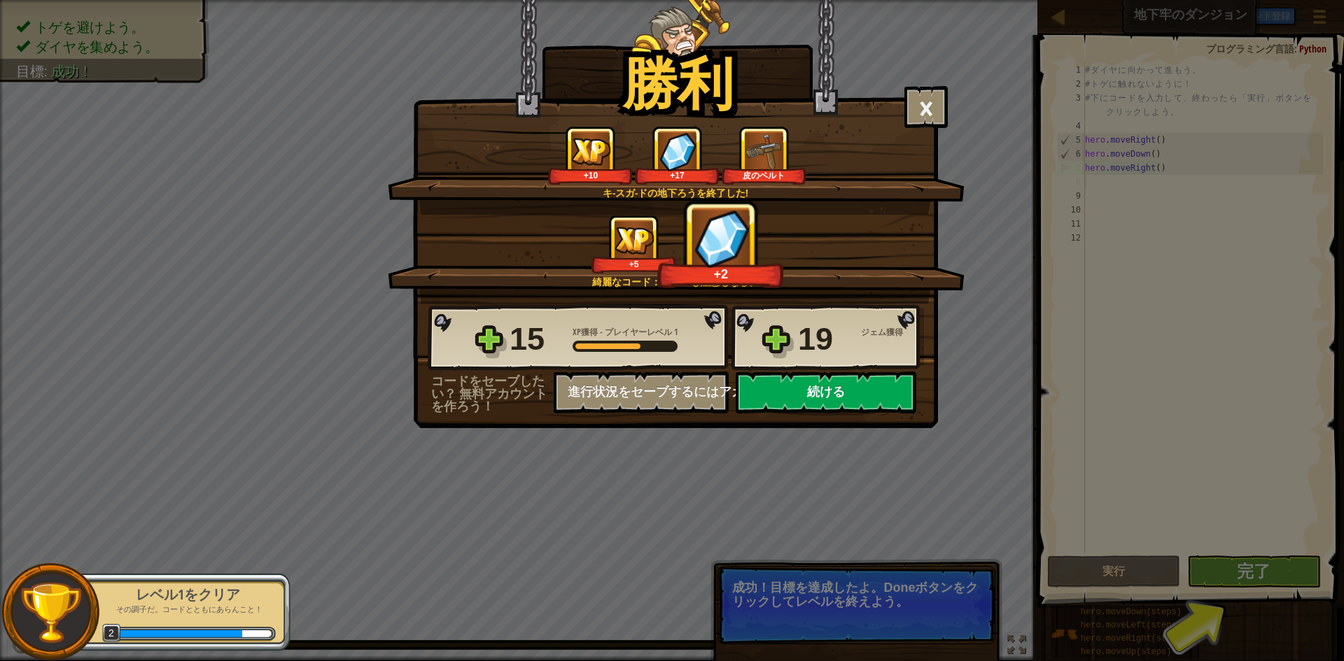
click at [862, 398] on button "続ける" at bounding box center [826, 393] width 181 height 42
select select "ja"
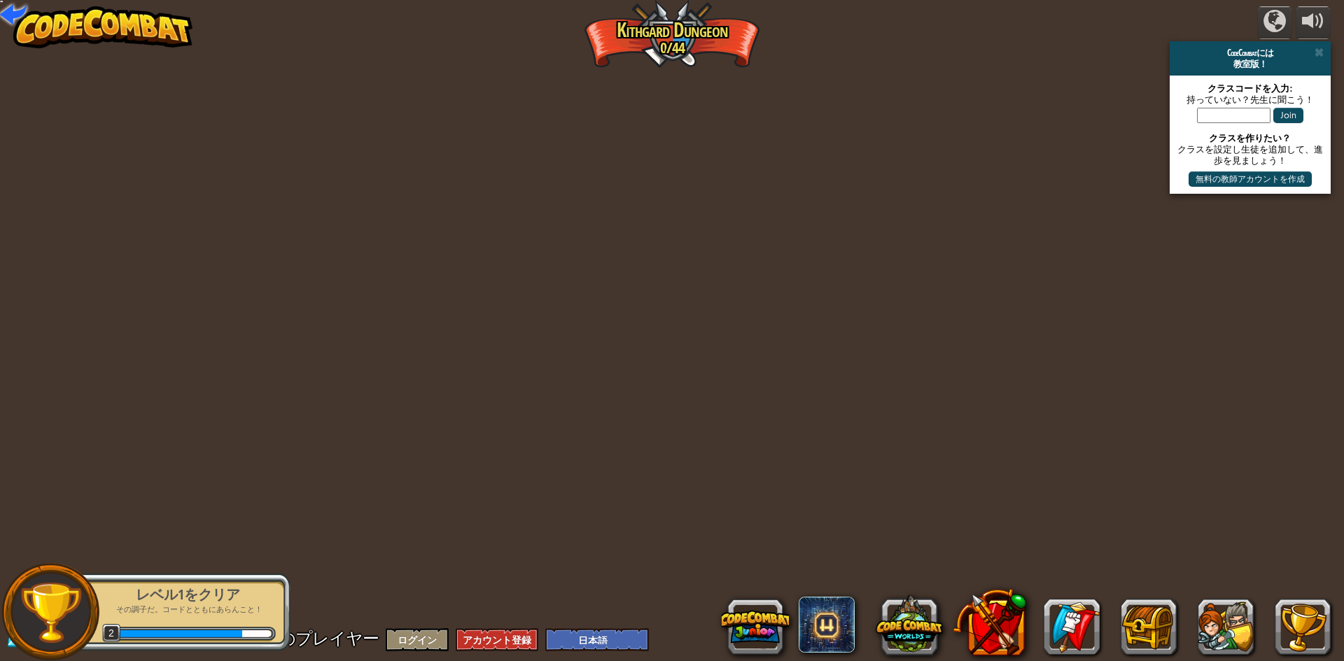
select select "ja"
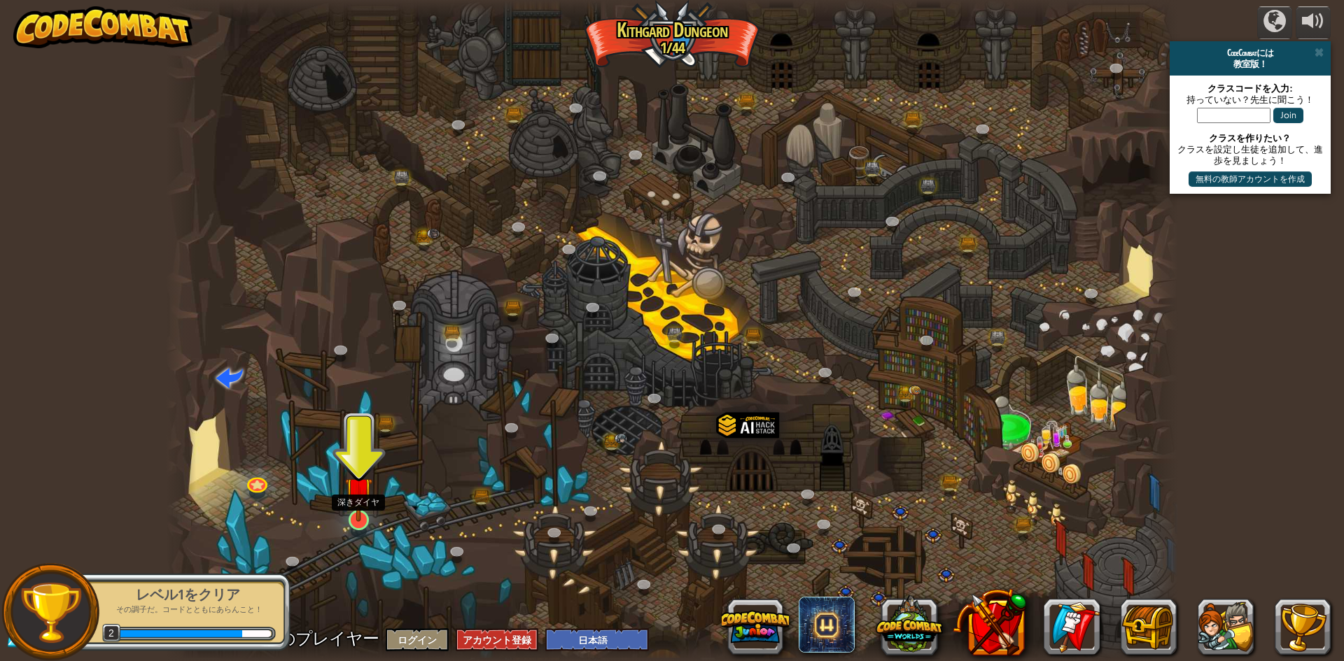
click at [349, 517] on img at bounding box center [358, 491] width 27 height 62
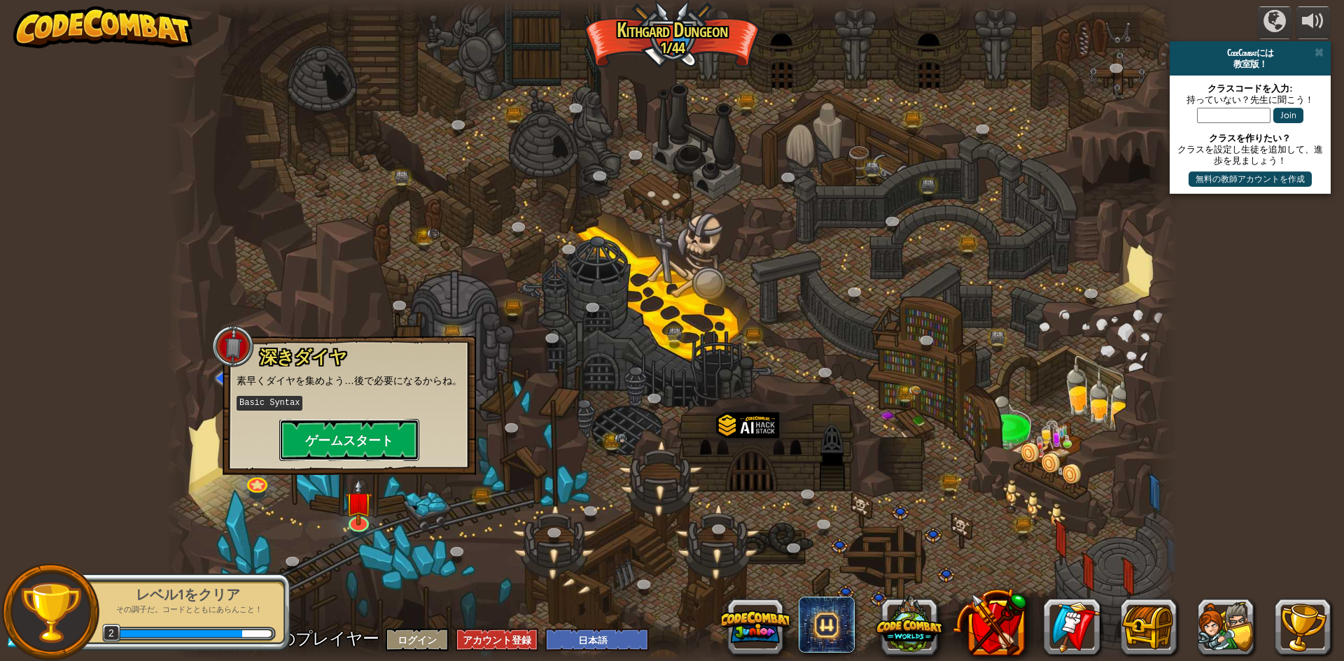
click at [391, 435] on button "ゲームスタート" at bounding box center [349, 440] width 140 height 42
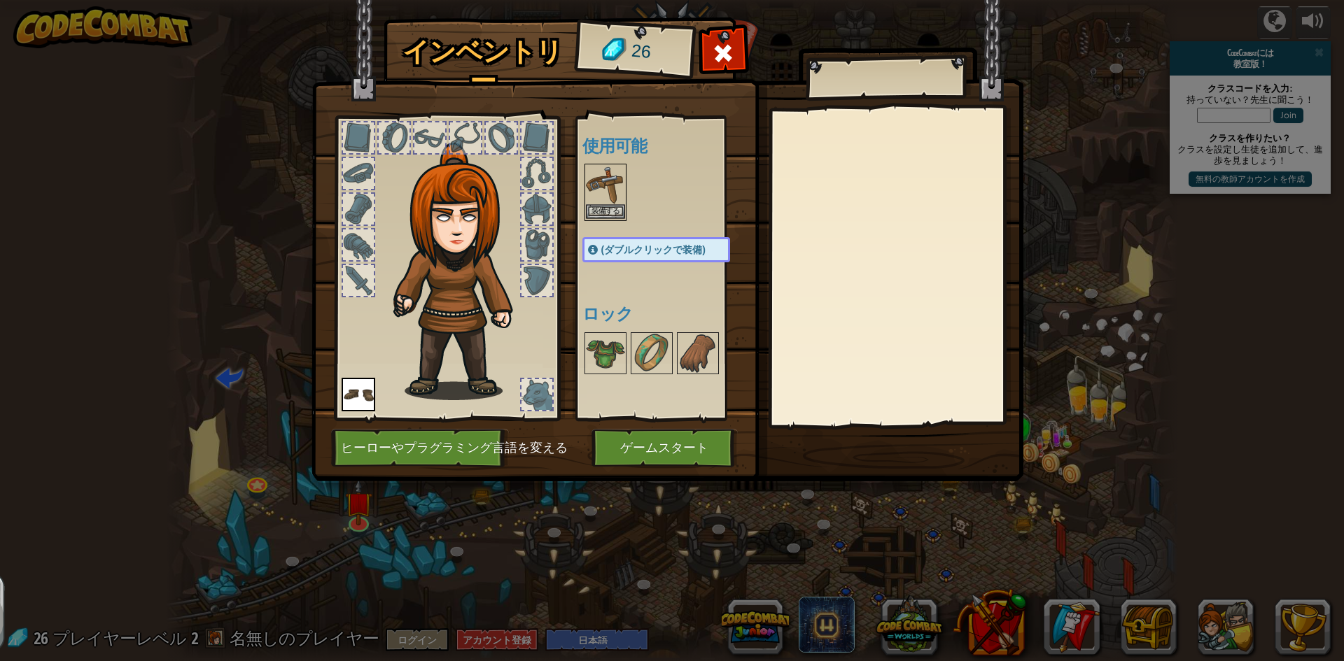
click at [611, 198] on img at bounding box center [605, 184] width 39 height 39
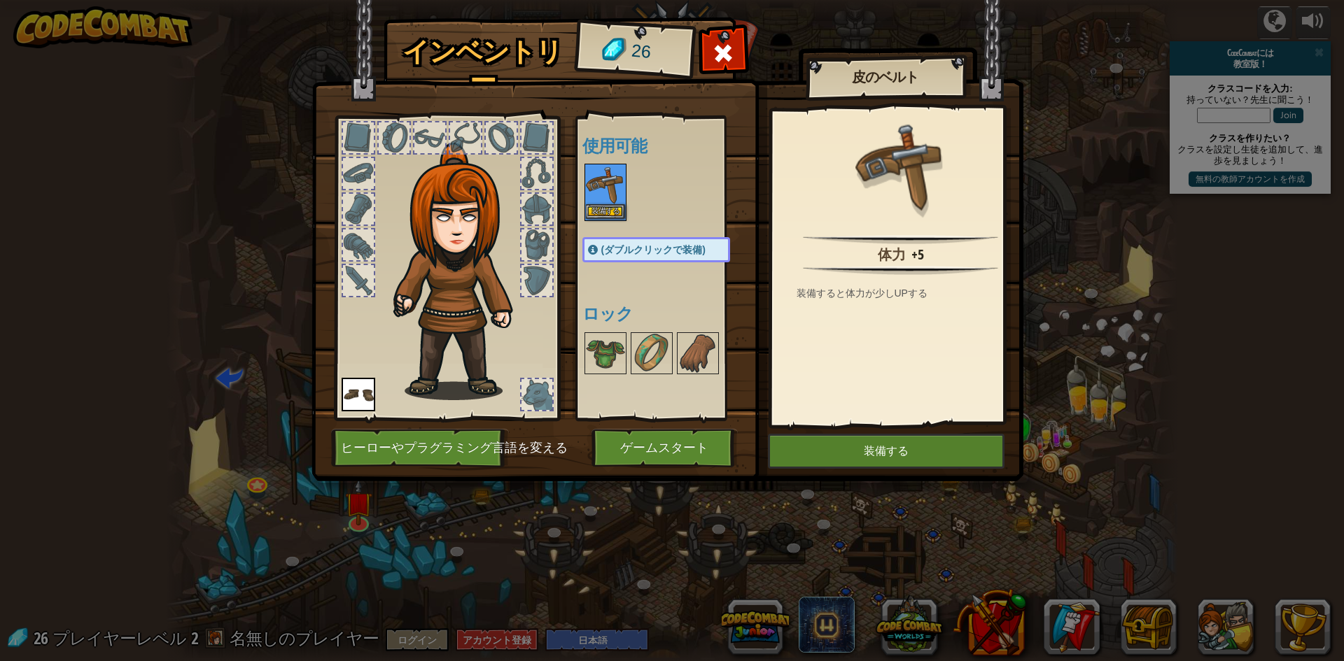
click at [611, 198] on img at bounding box center [605, 184] width 39 height 39
click at [691, 456] on button "ゲームスタート" at bounding box center [664, 448] width 146 height 38
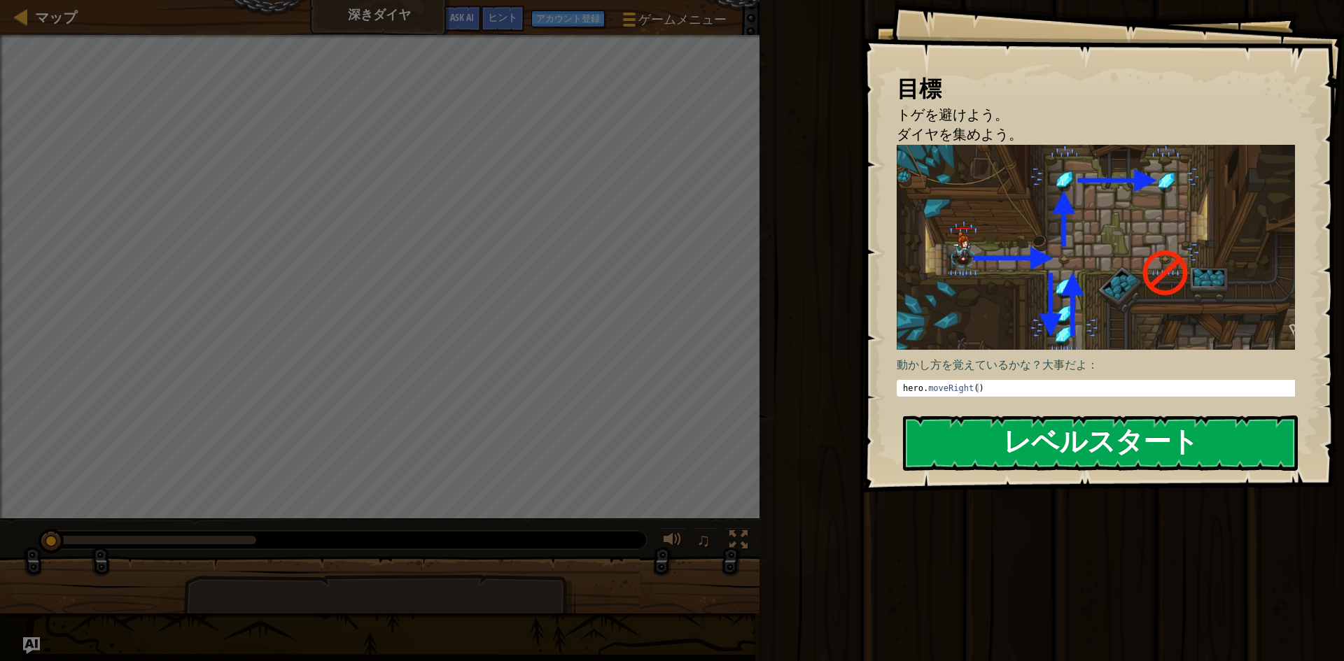
click at [956, 440] on button "レベルスタート" at bounding box center [1100, 443] width 395 height 55
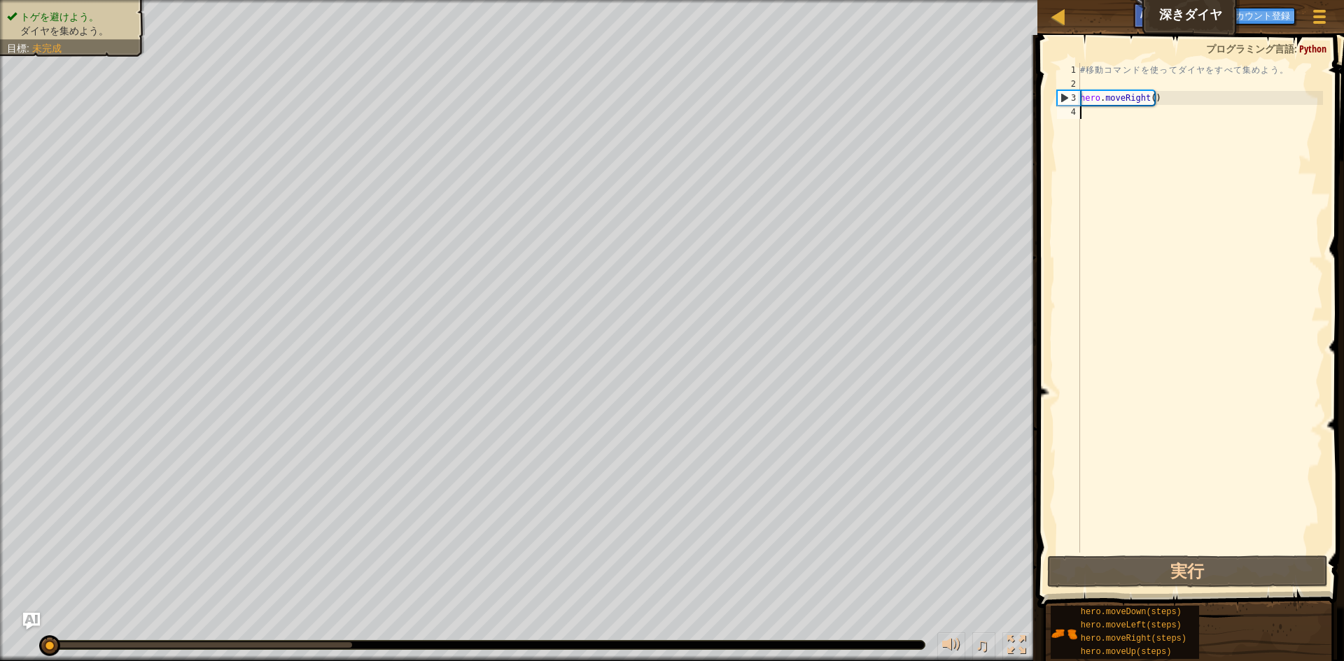
type textarea "h"
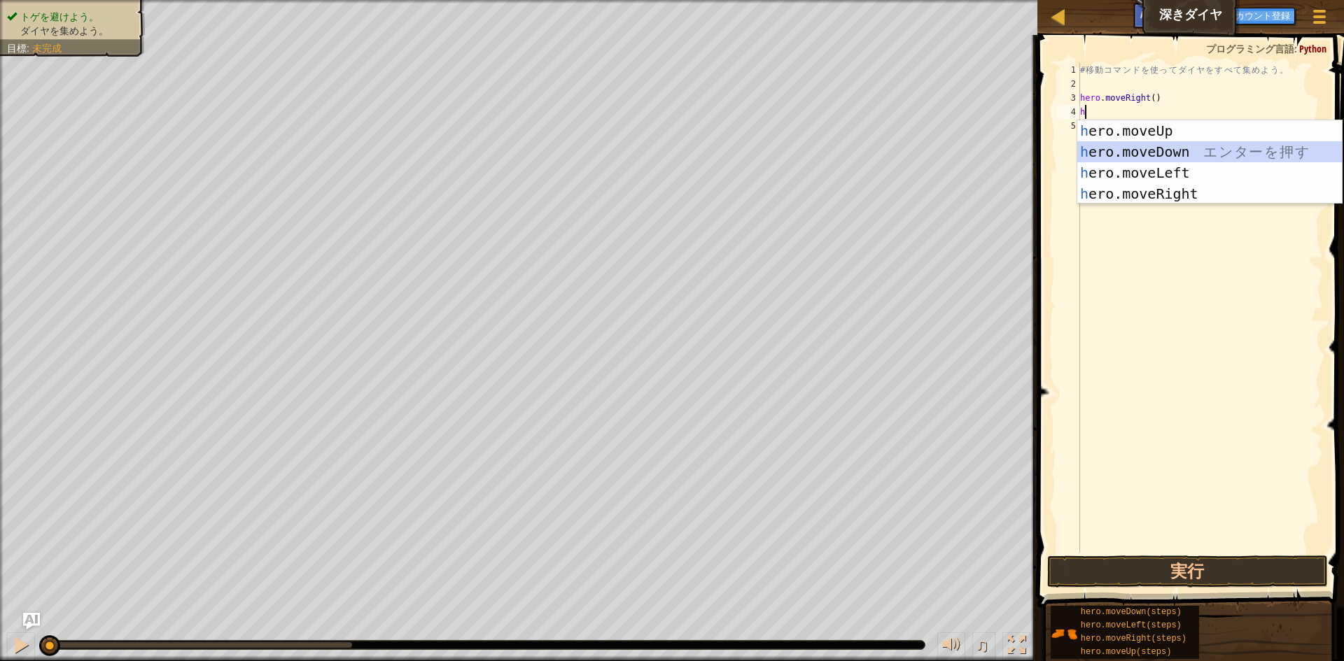
click at [1136, 158] on div "h ero.moveUp エ ン タ ー を 押 す h ero.moveDown エ ン タ ー を 押 す h ero.moveLeft エ ン タ ー …" at bounding box center [1209, 183] width 265 height 126
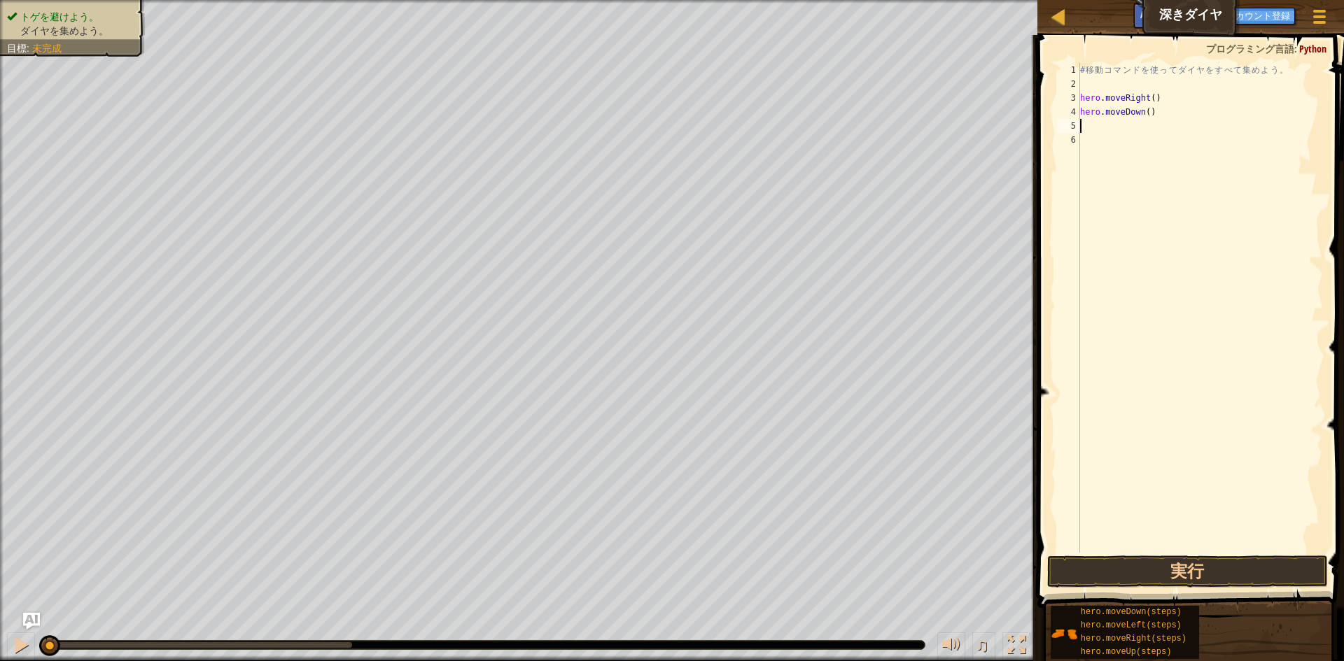
type textarea "h"
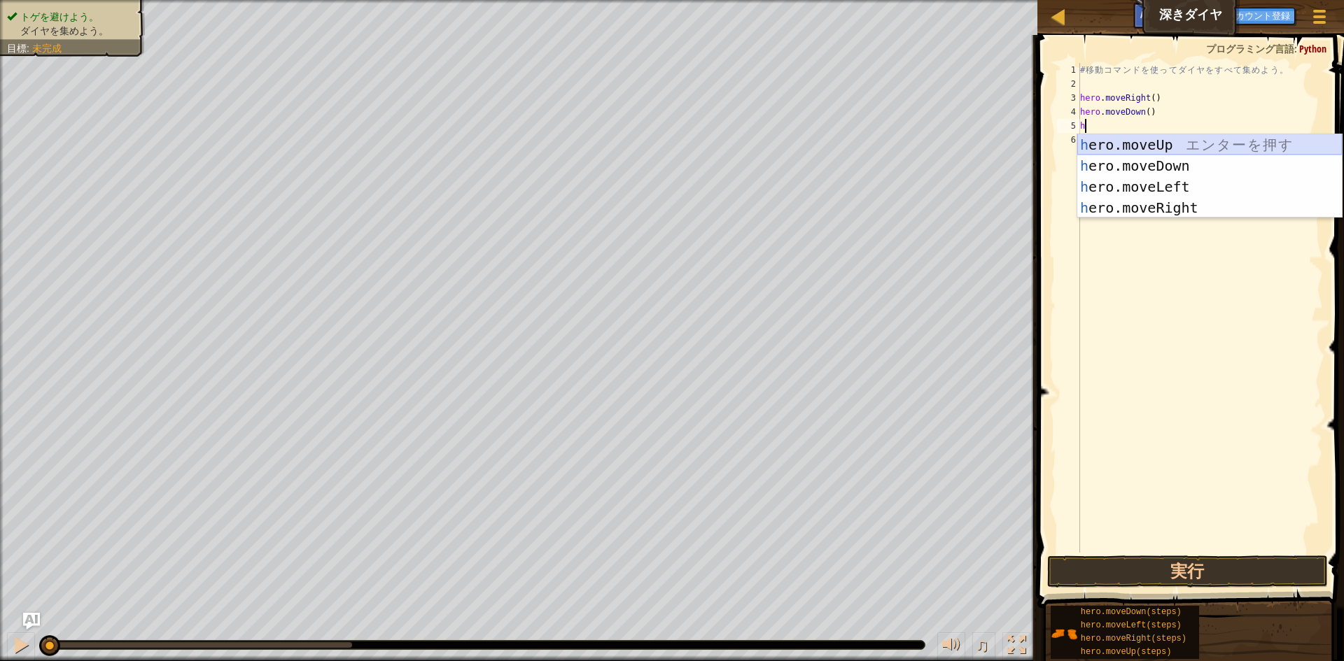
click at [1139, 149] on div "h ero.moveUp エ ン タ ー を 押 す h ero.moveDown エ ン タ ー を 押 す h ero.moveLeft エ ン タ ー …" at bounding box center [1209, 197] width 265 height 126
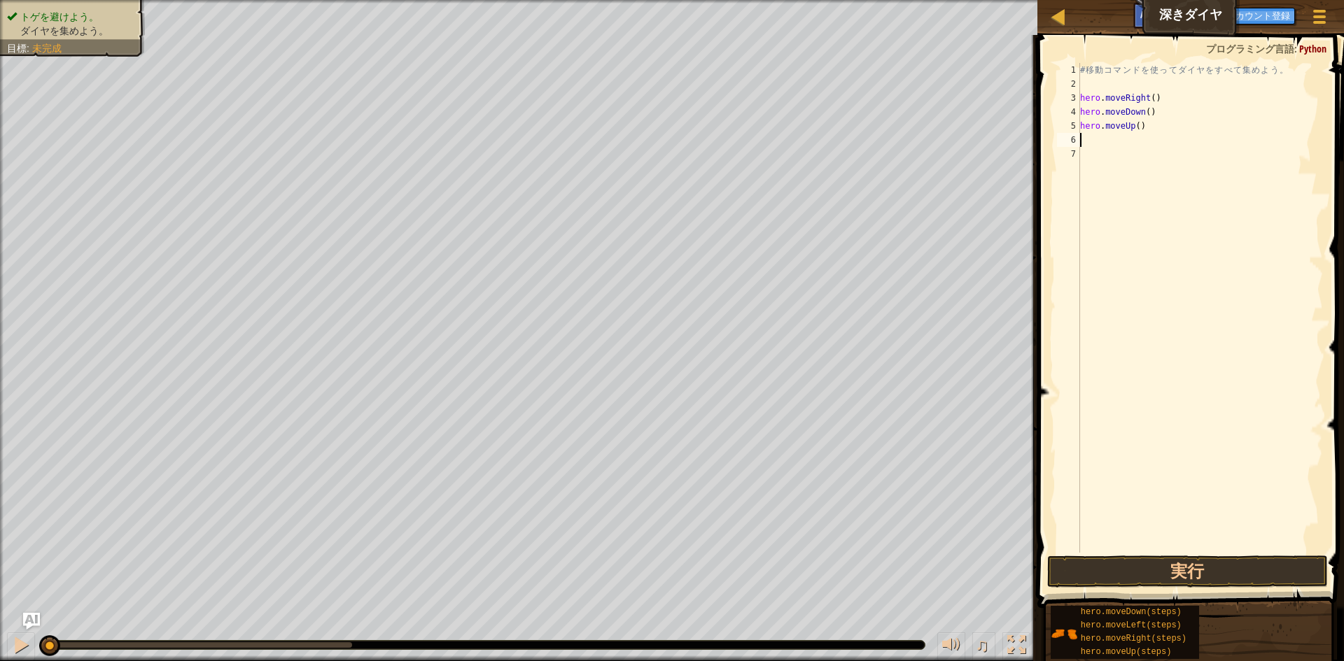
type textarea "h"
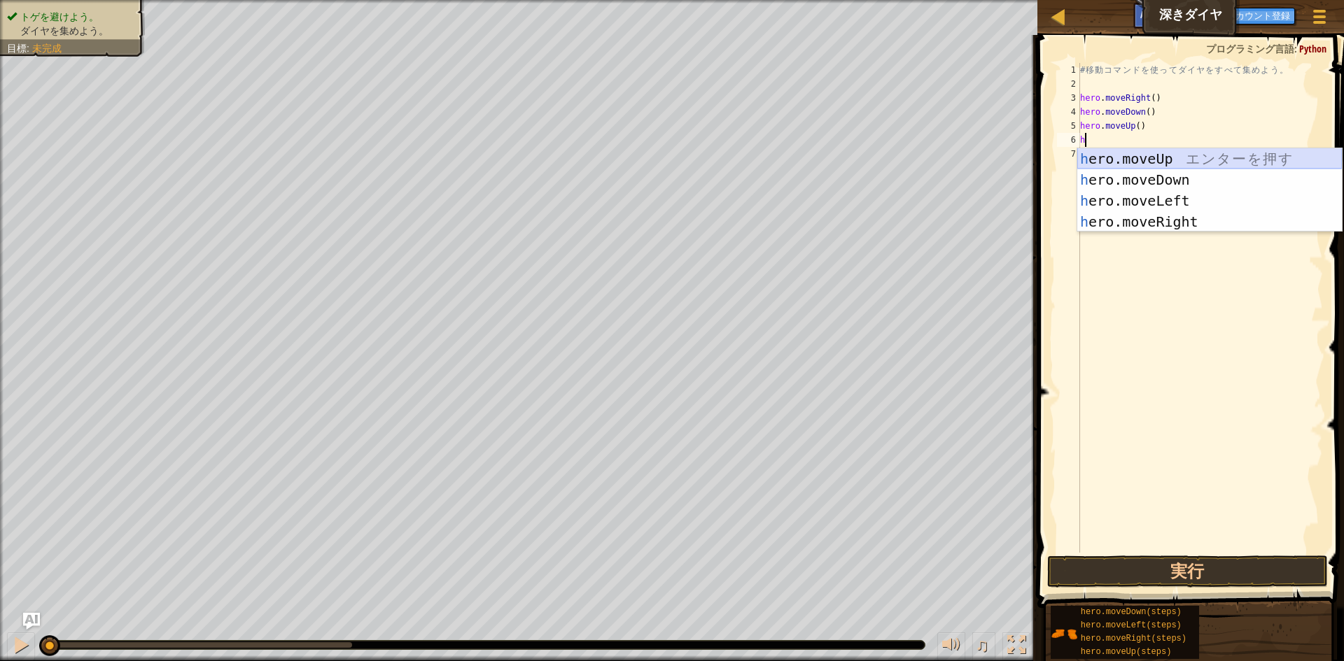
click at [1140, 156] on div "h ero.moveUp エ ン タ ー を 押 す h ero.moveDown エ ン タ ー を 押 す h ero.moveLeft エ ン タ ー …" at bounding box center [1209, 211] width 265 height 126
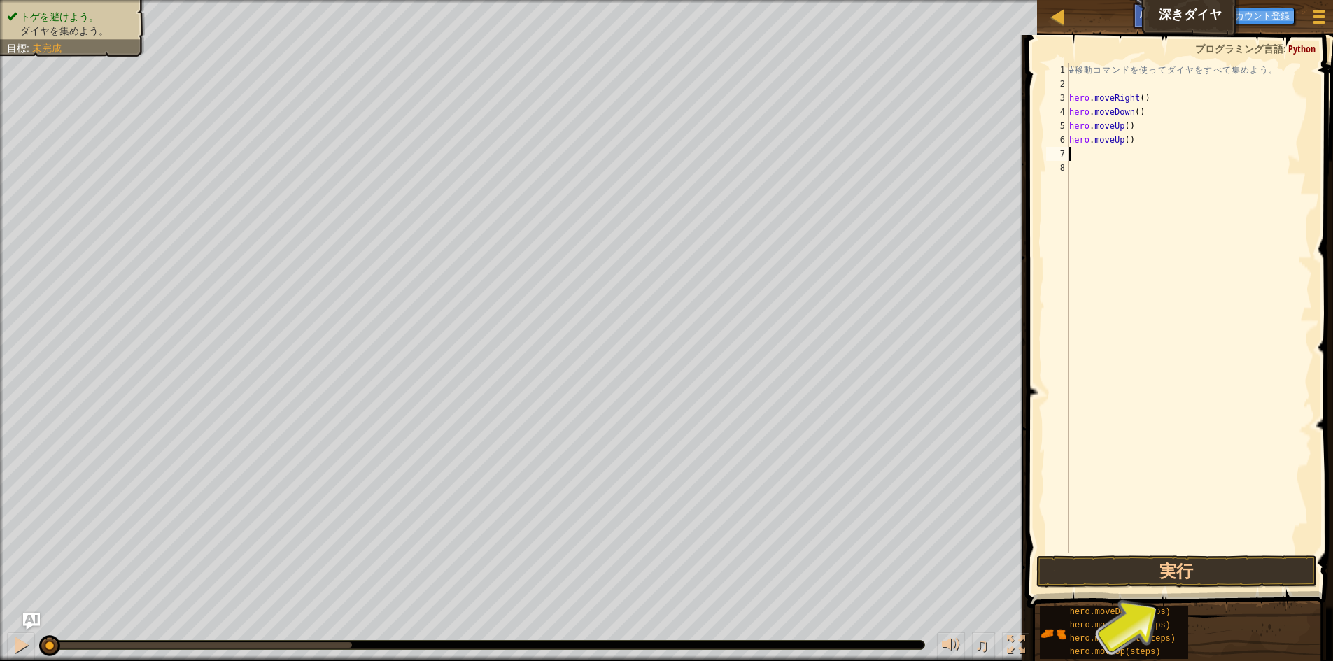
type textarea "h"
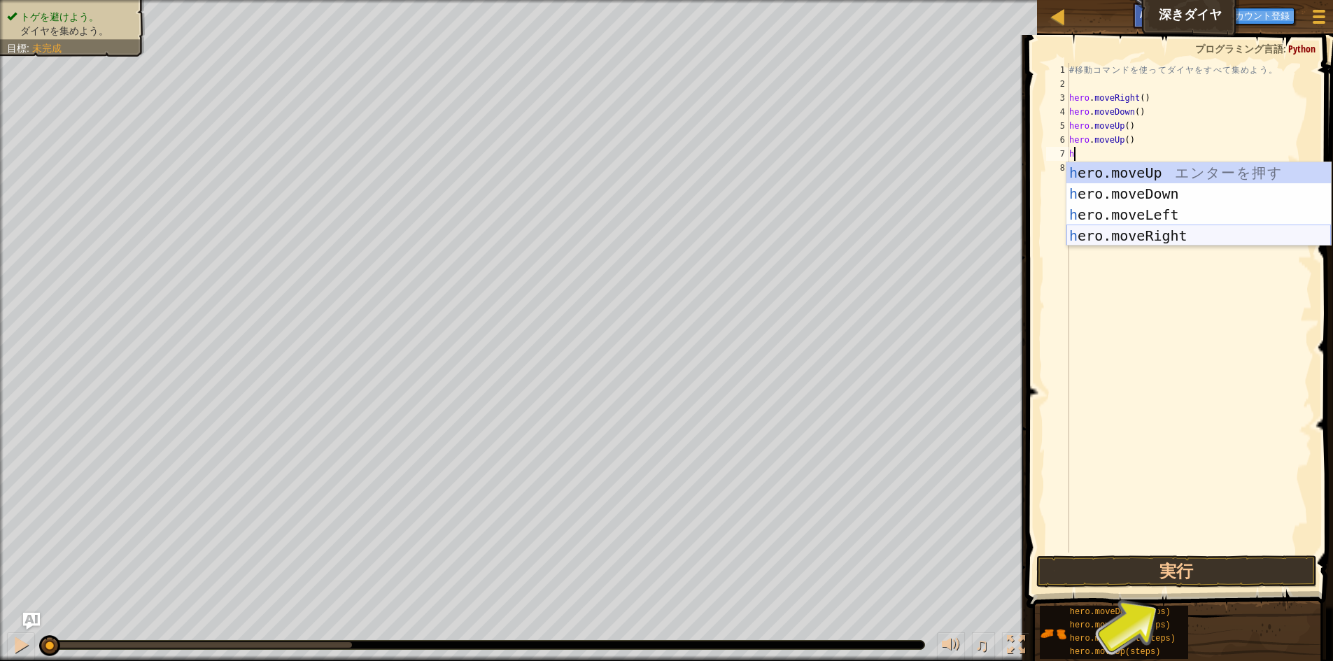
click at [1128, 238] on div "h ero.moveUp エ ン タ ー を 押 す h ero.moveDown エ ン タ ー を 押 す h ero.moveLeft エ ン タ ー …" at bounding box center [1199, 225] width 265 height 126
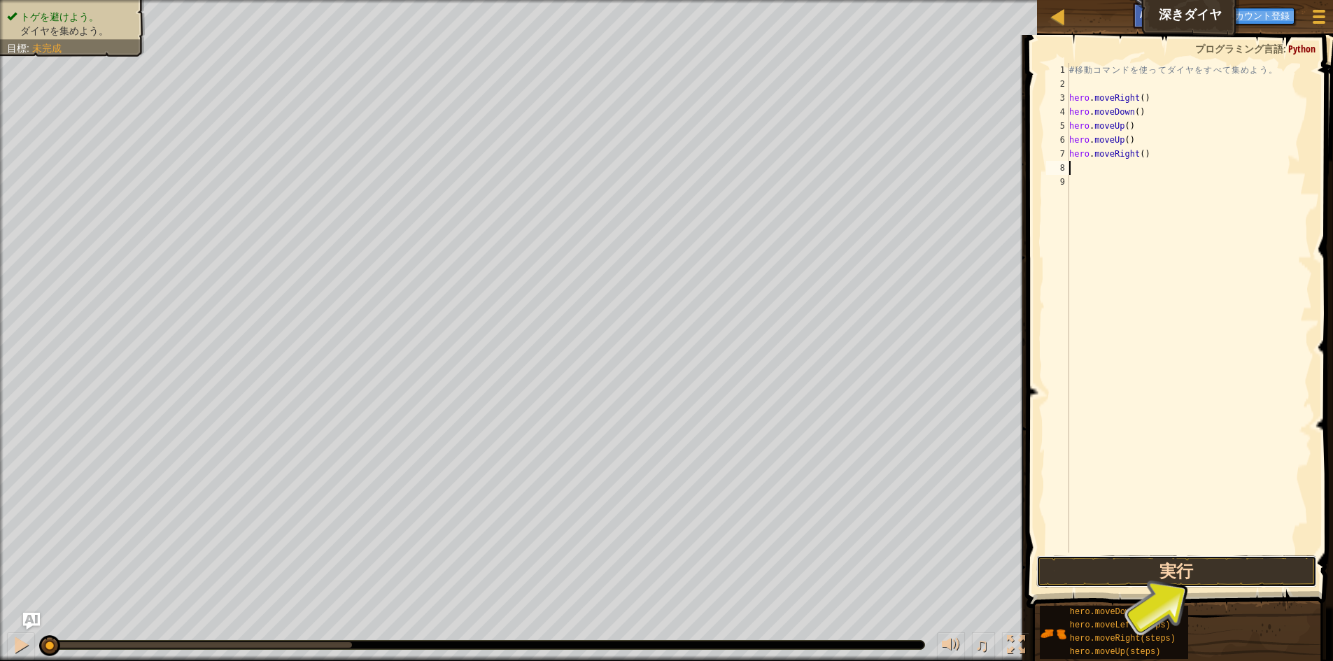
click at [1170, 576] on button "実行" at bounding box center [1177, 572] width 281 height 32
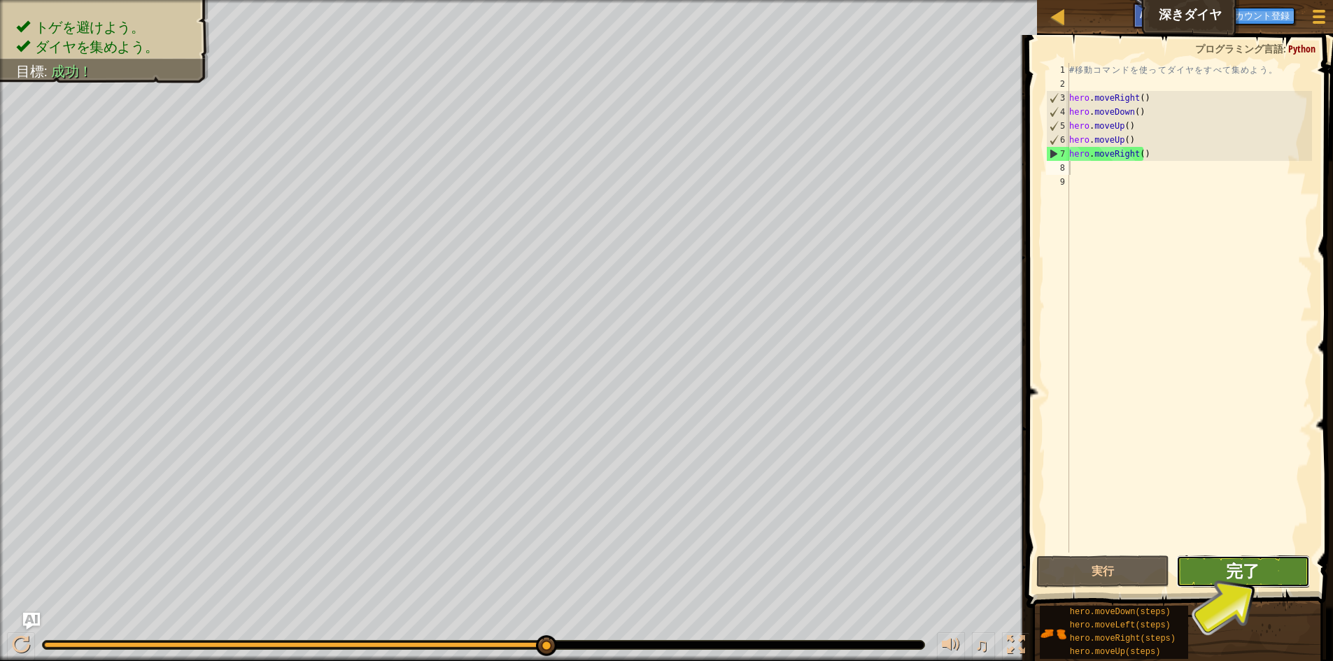
click at [1249, 575] on span "完了" at bounding box center [1243, 571] width 34 height 22
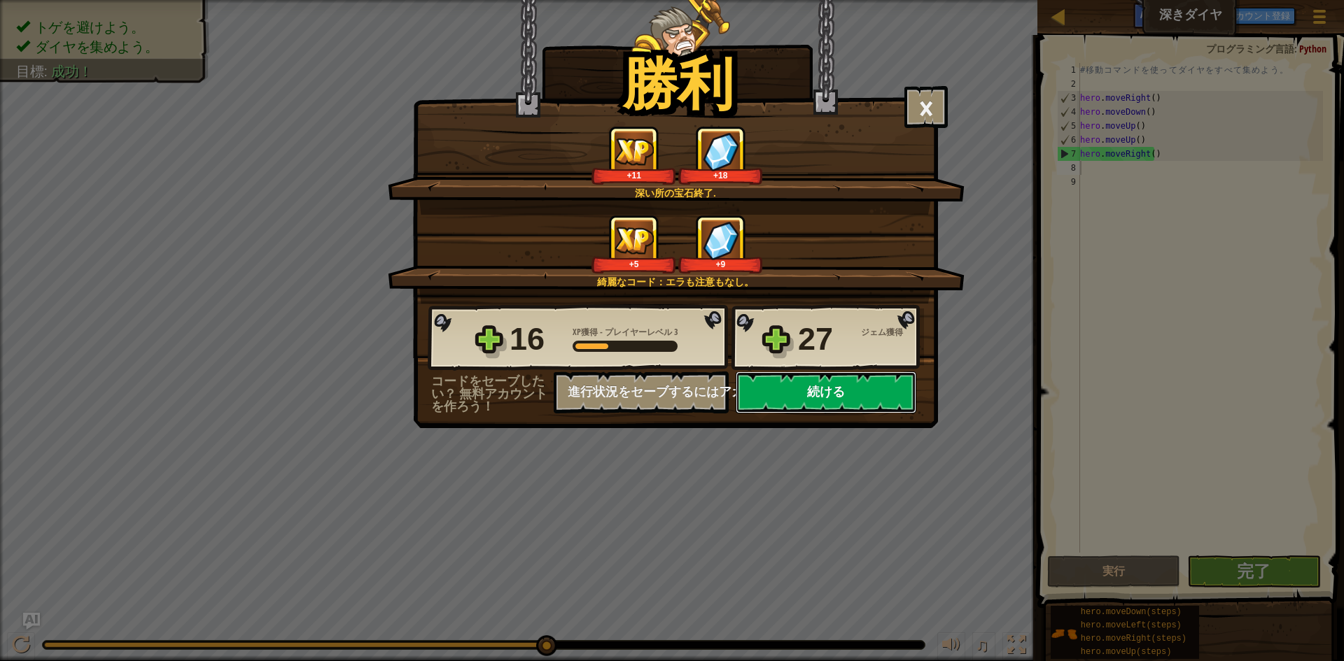
click at [888, 400] on button "続ける" at bounding box center [826, 393] width 181 height 42
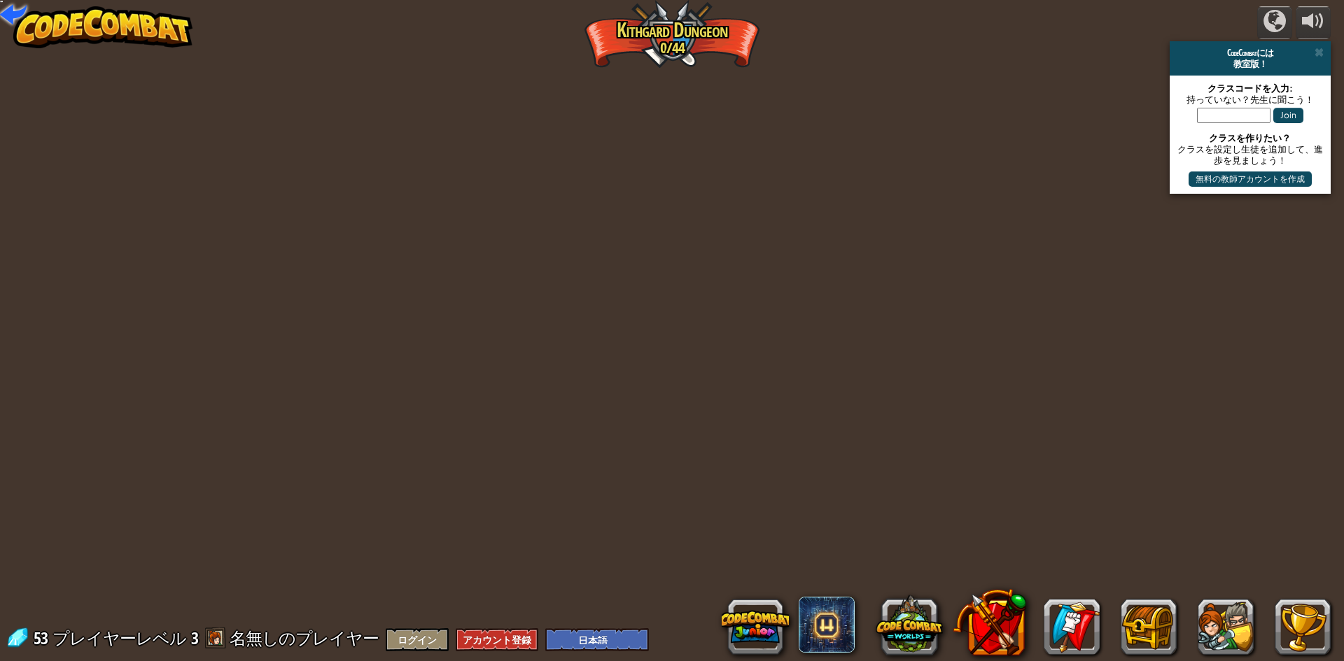
select select "ja"
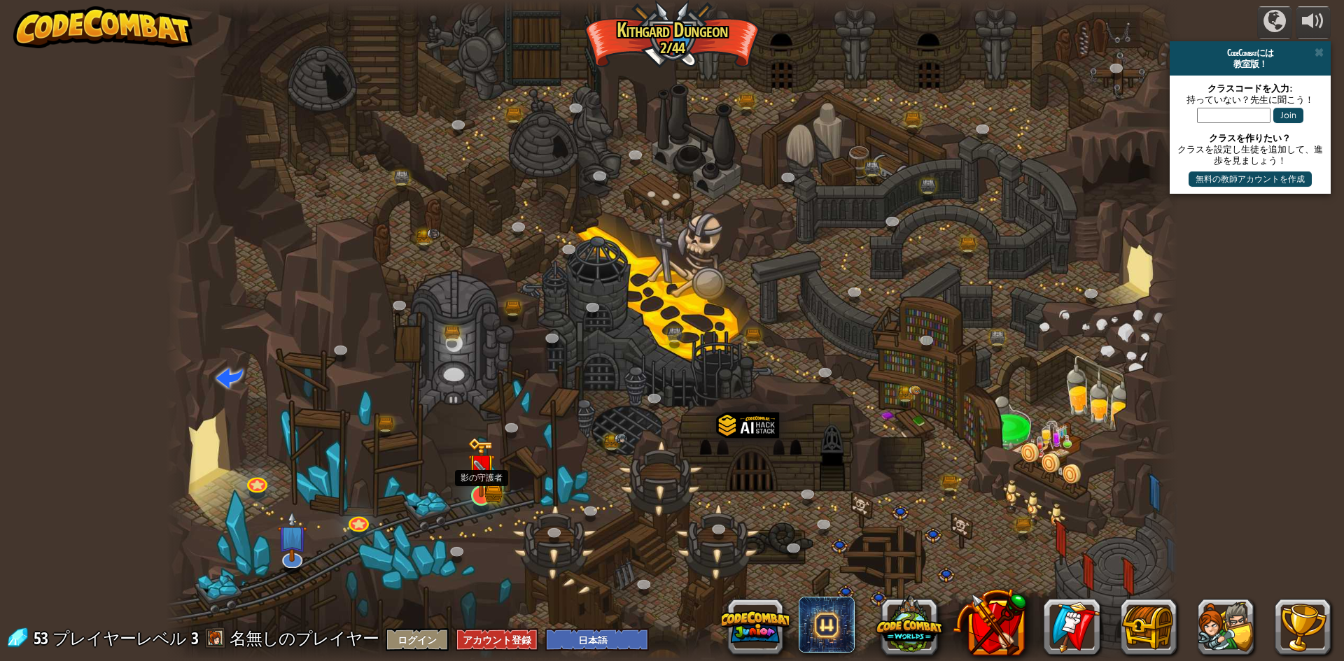
click at [475, 484] on img at bounding box center [481, 467] width 27 height 60
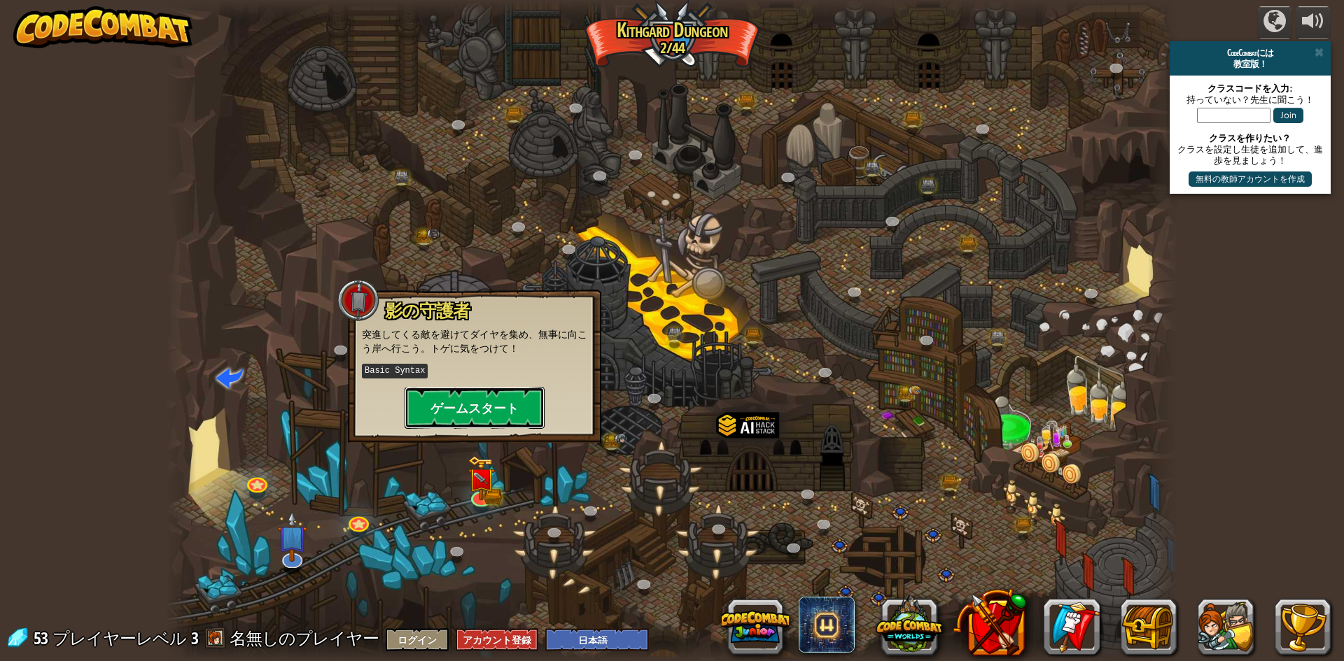
click at [519, 419] on button "ゲームスタート" at bounding box center [475, 408] width 140 height 42
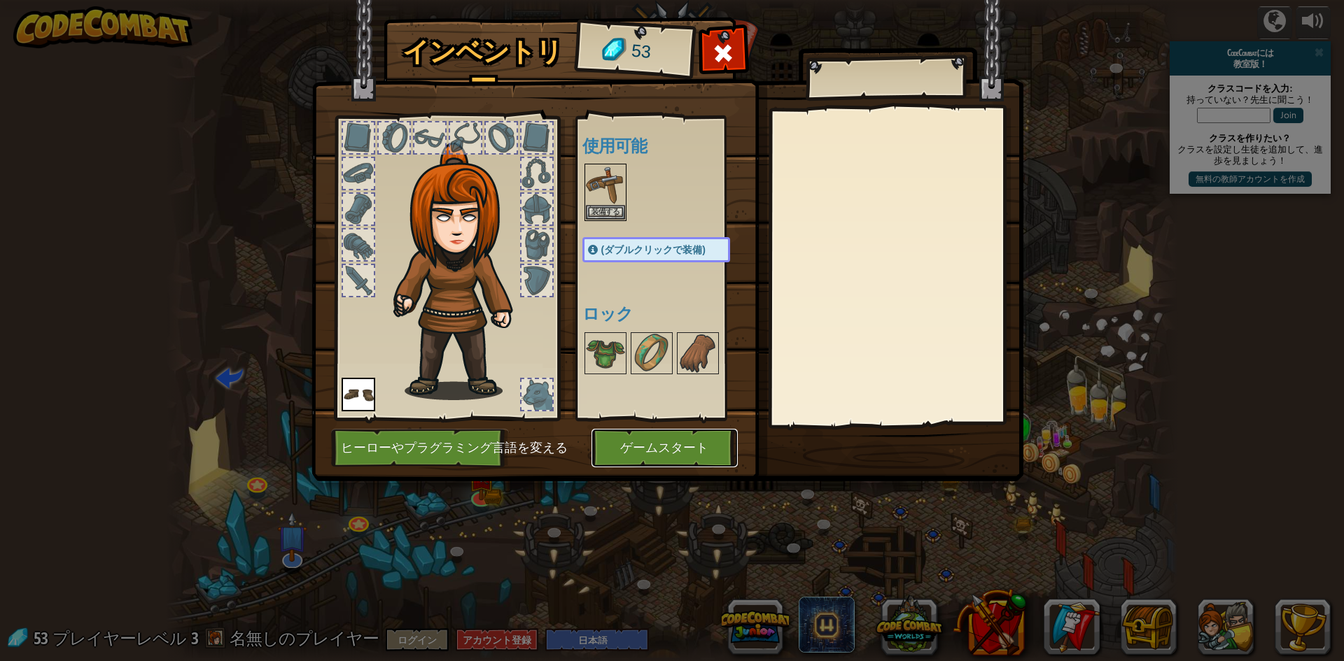
click at [638, 447] on button "ゲームスタート" at bounding box center [664, 448] width 146 height 38
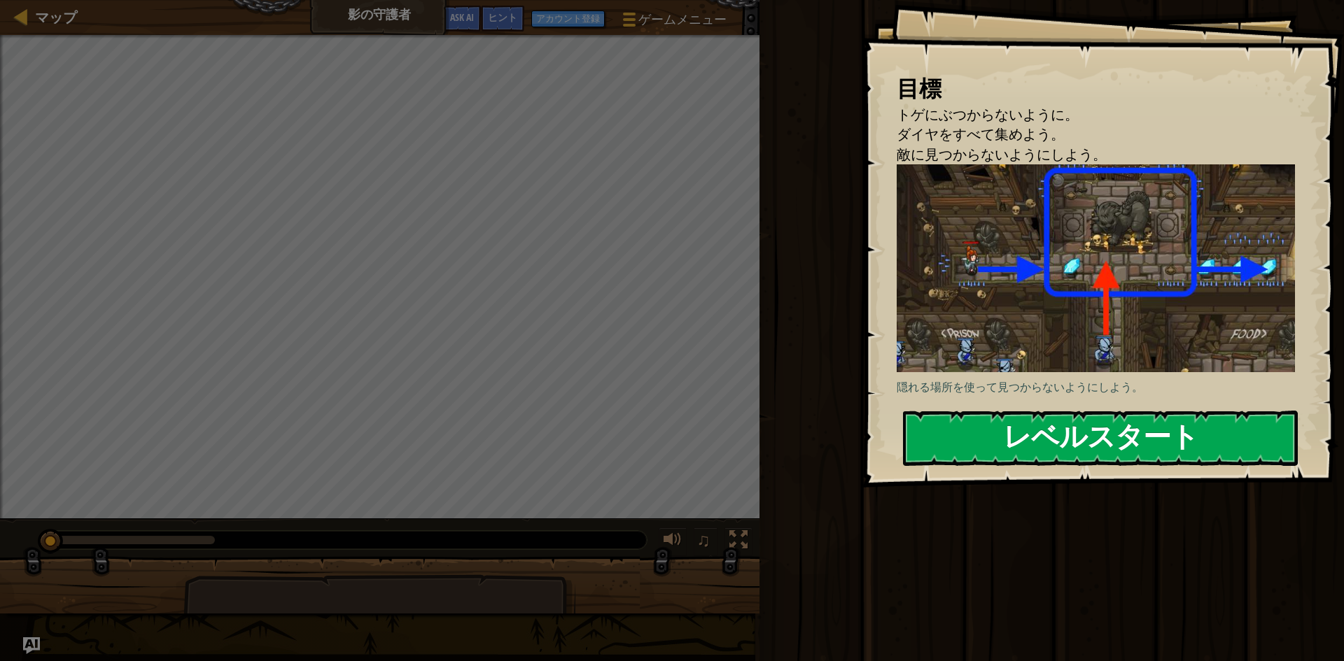
click at [1067, 441] on button "レベルスタート" at bounding box center [1100, 438] width 395 height 55
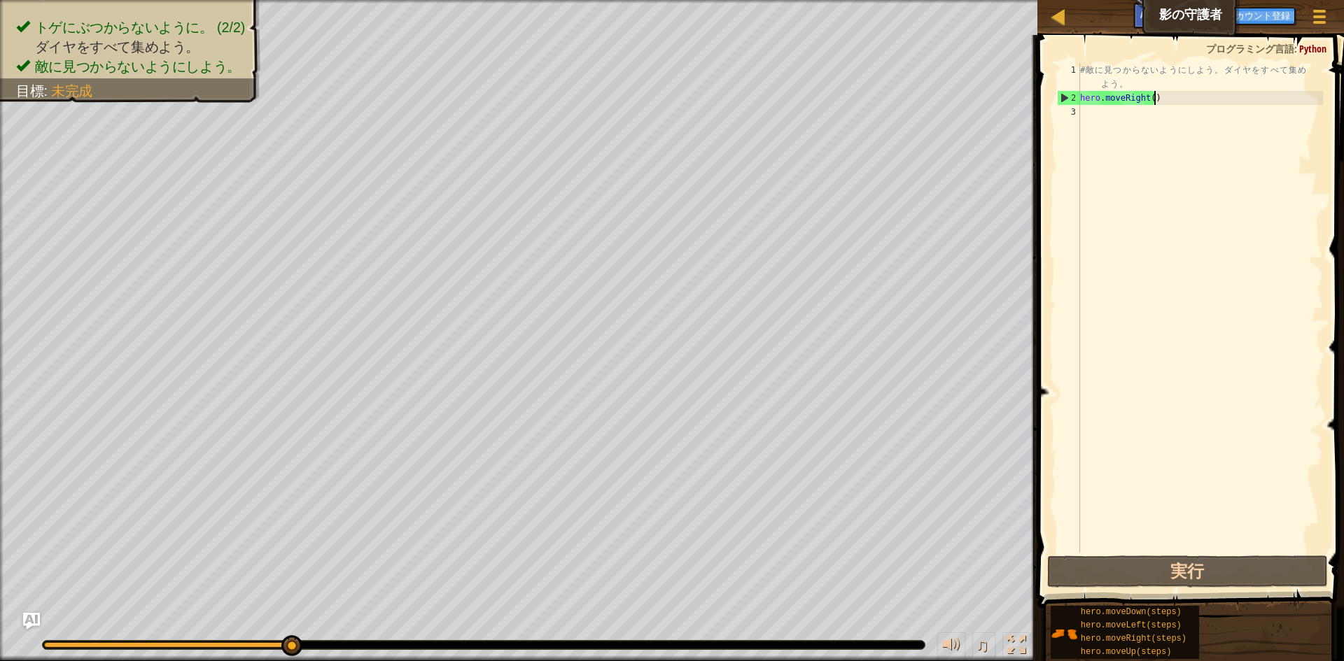
click at [1163, 99] on div "# 敵 に 見 つ か ら な い よ う に し よ う 。 ダ イ ヤ を す べ て 集 め よ う 。 hero . moveRight ( )" at bounding box center [1200, 329] width 246 height 532
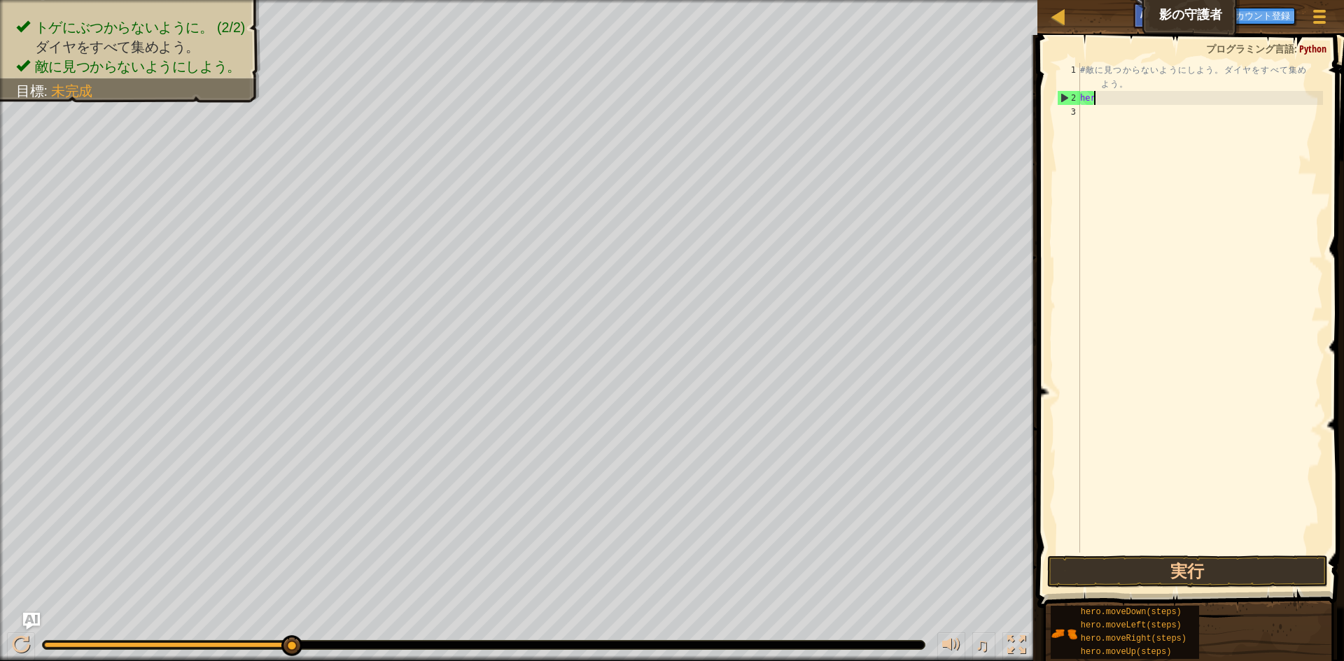
type textarea "h"
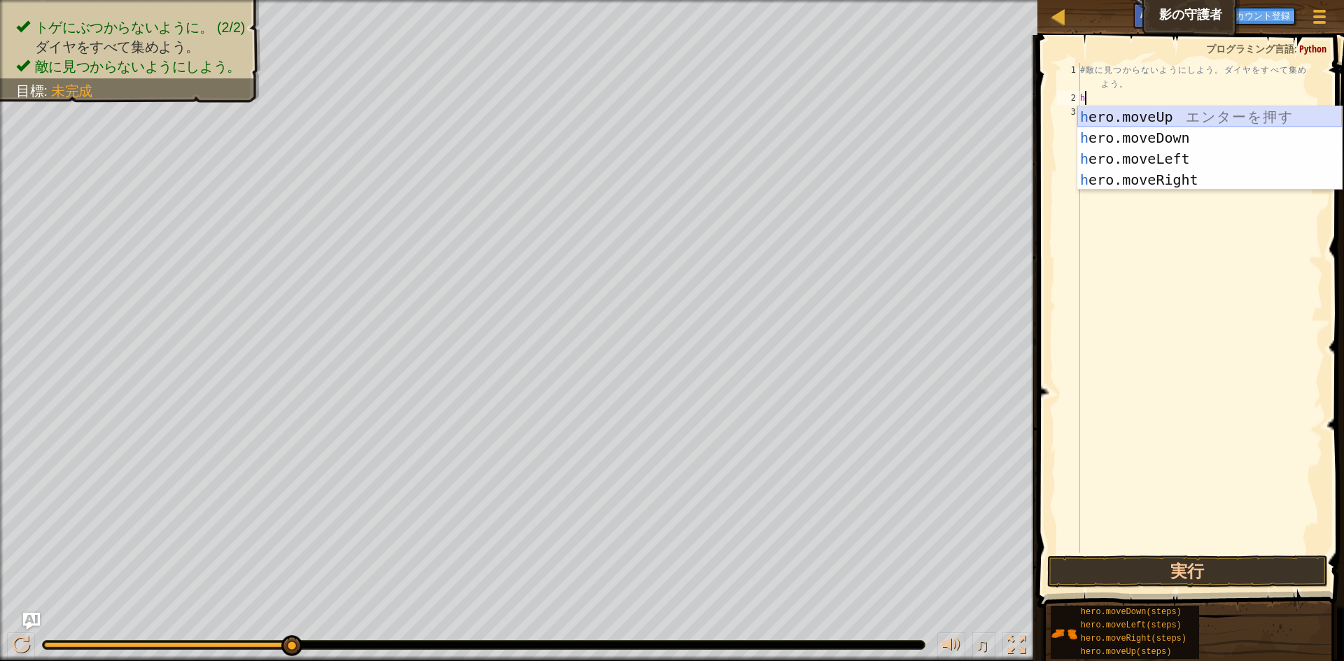
click at [1141, 121] on div "h ero.moveUp エ ン タ ー を 押 す h ero.moveDown エ ン タ ー を 押 す h ero.moveLeft エ ン タ ー …" at bounding box center [1209, 169] width 265 height 126
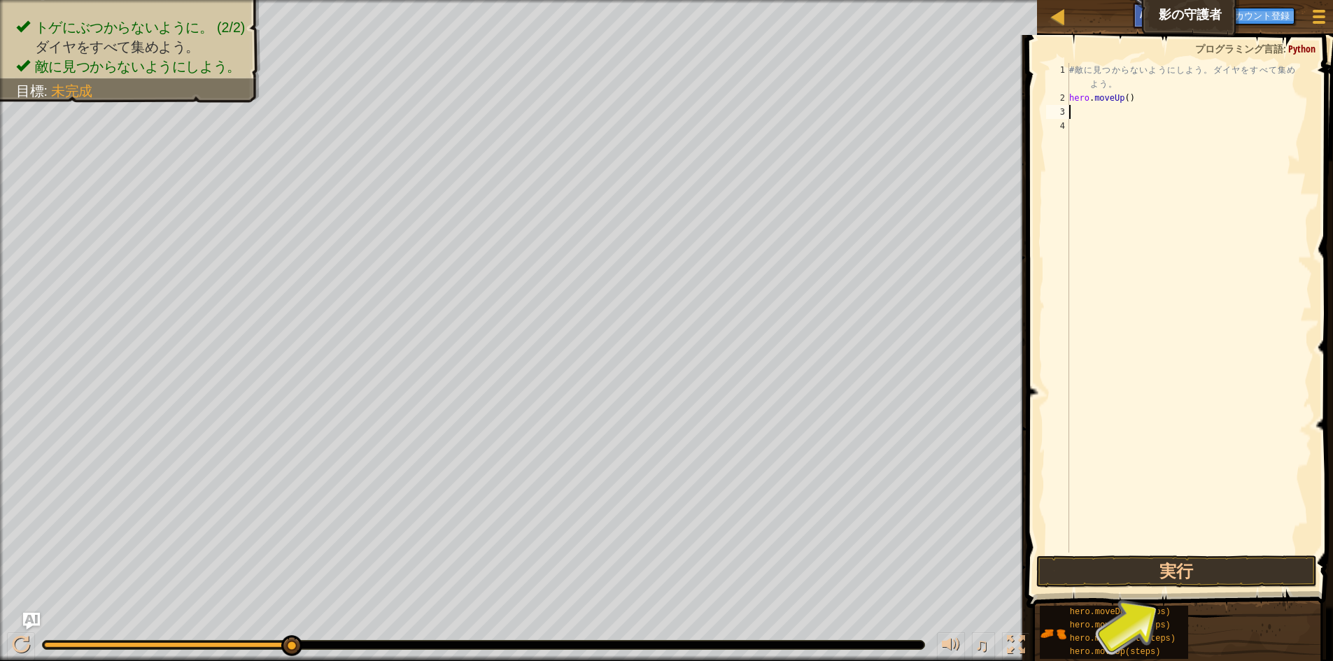
type textarea "h"
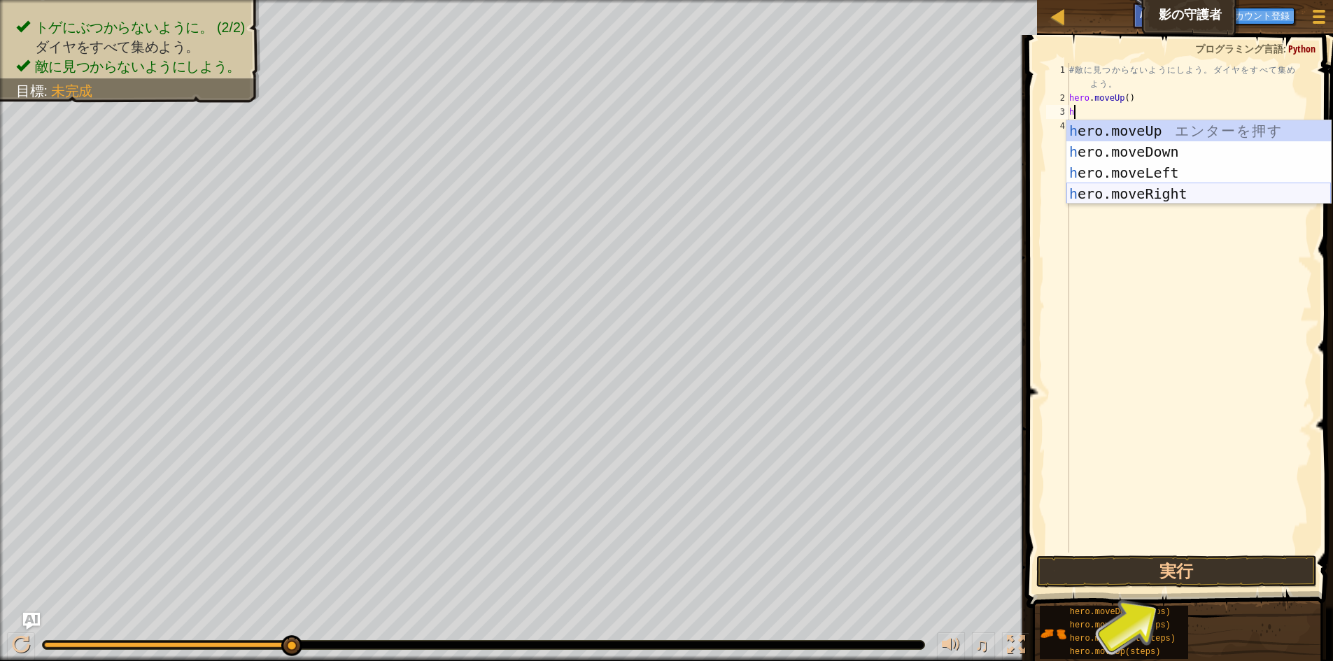
click at [1145, 186] on div "h ero.moveUp エ ン タ ー を 押 す h ero.moveDown エ ン タ ー を 押 す h ero.moveLeft エ ン タ ー …" at bounding box center [1199, 183] width 265 height 126
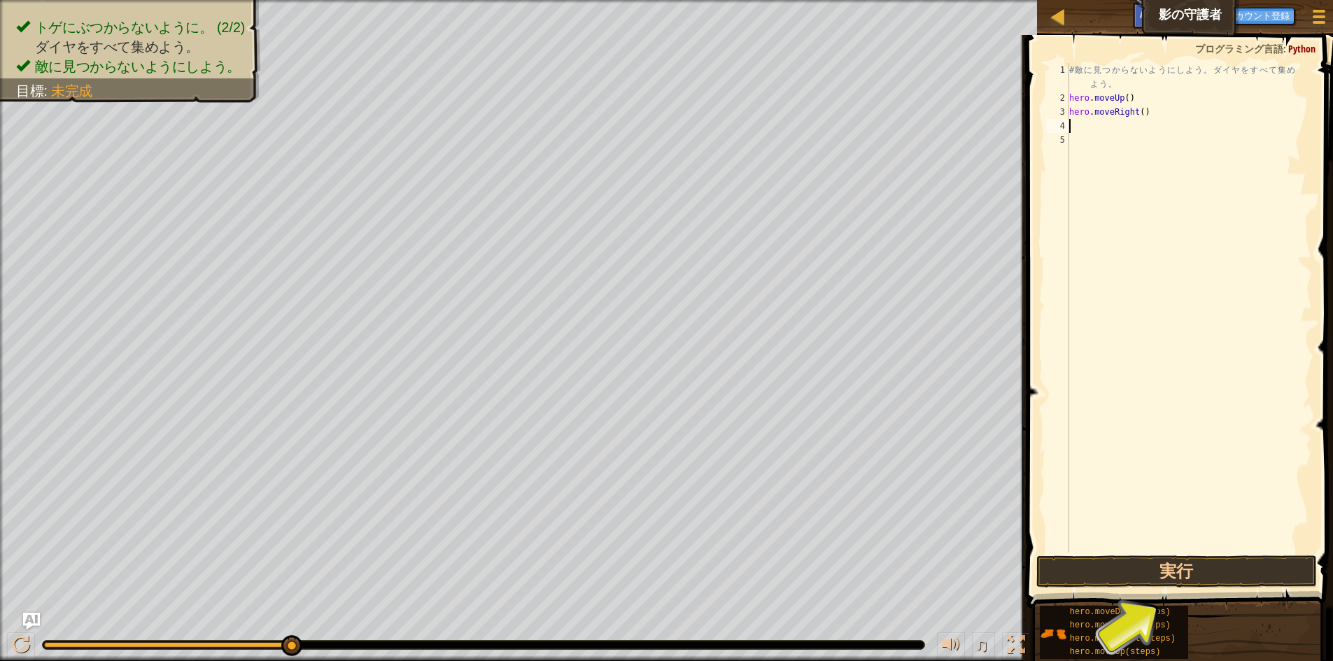
type textarea "h"
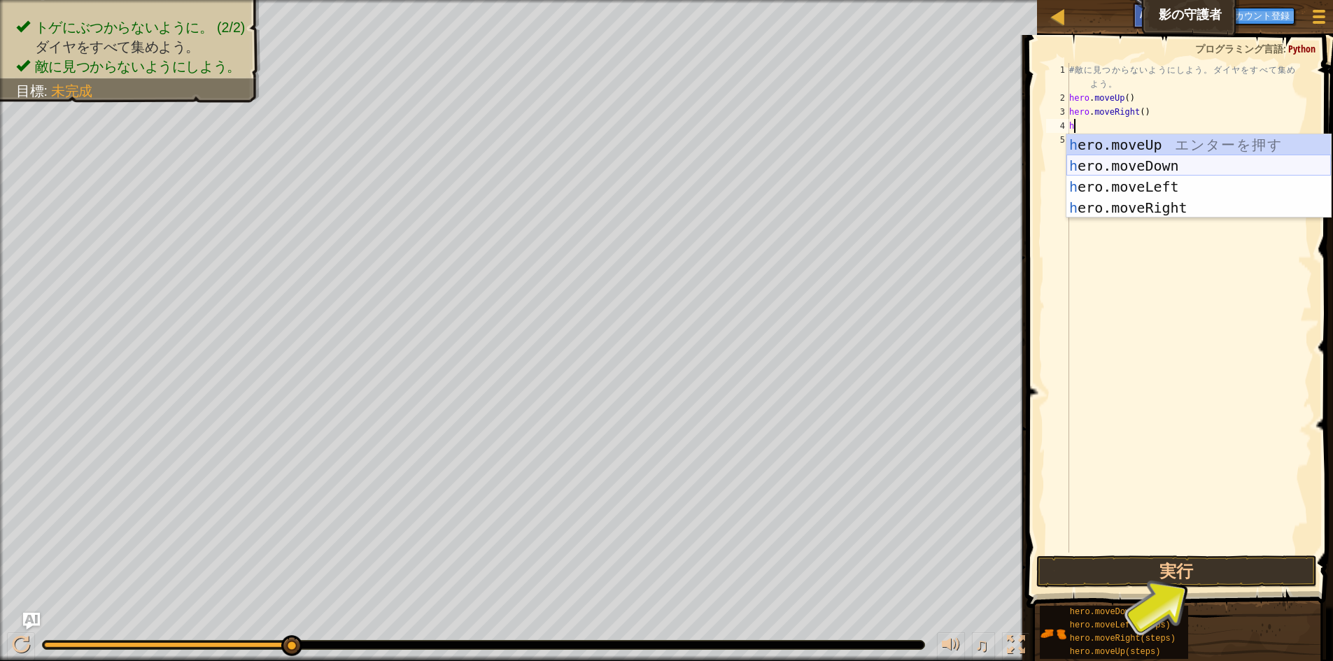
click at [1122, 164] on div "h ero.moveUp エ ン タ ー を 押 す h ero.moveDown エ ン タ ー を 押 す h ero.moveLeft エ ン タ ー …" at bounding box center [1199, 197] width 265 height 126
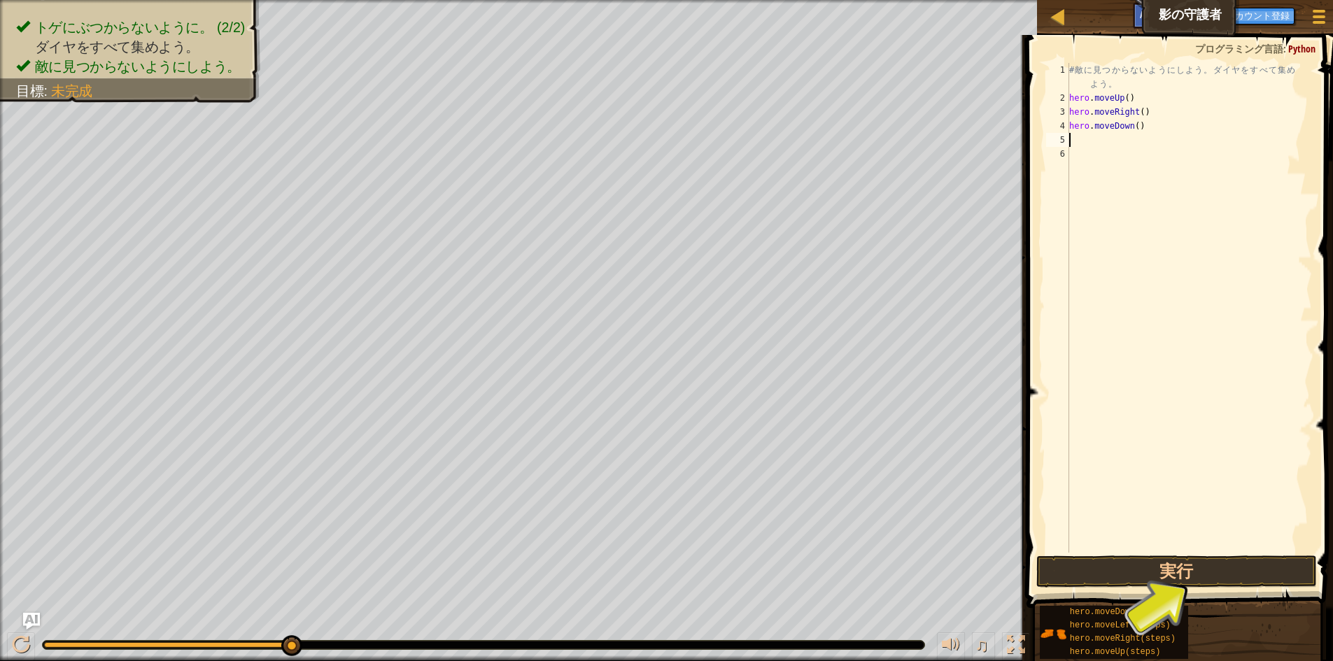
type textarea "h"
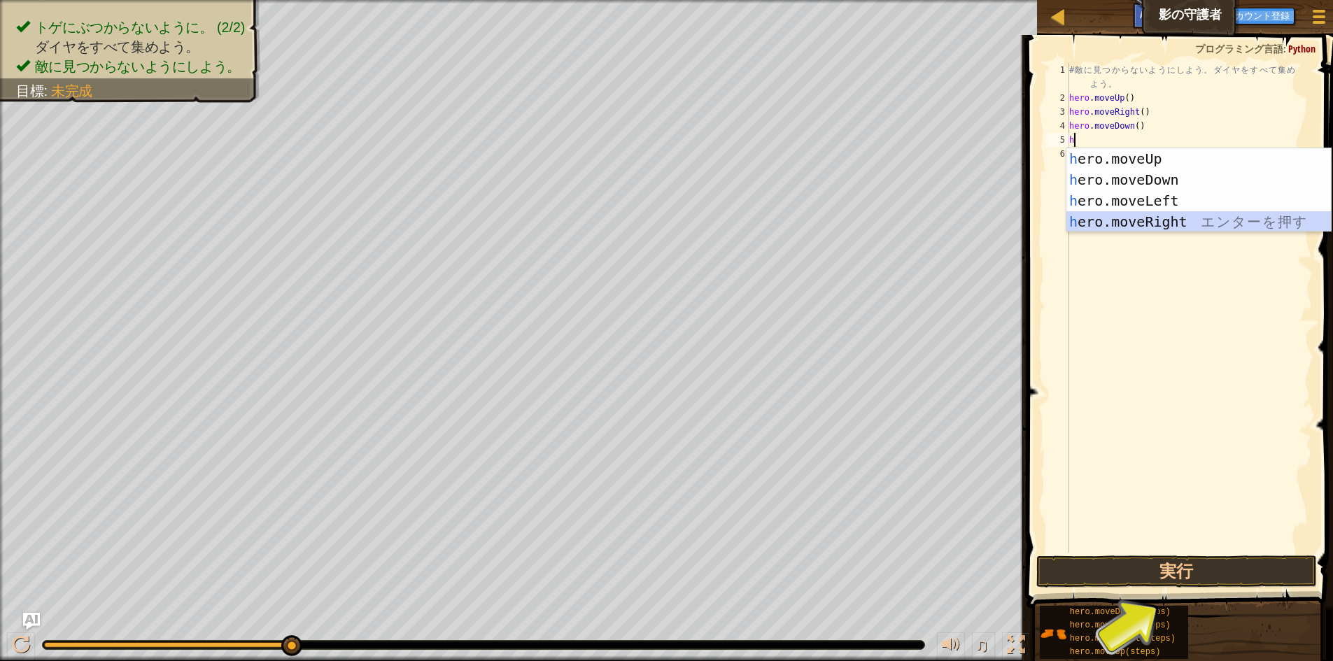
click at [1145, 218] on div "h ero.moveUp エ ン タ ー を 押 す h ero.moveDown エ ン タ ー を 押 す h ero.moveLeft エ ン タ ー …" at bounding box center [1199, 211] width 265 height 126
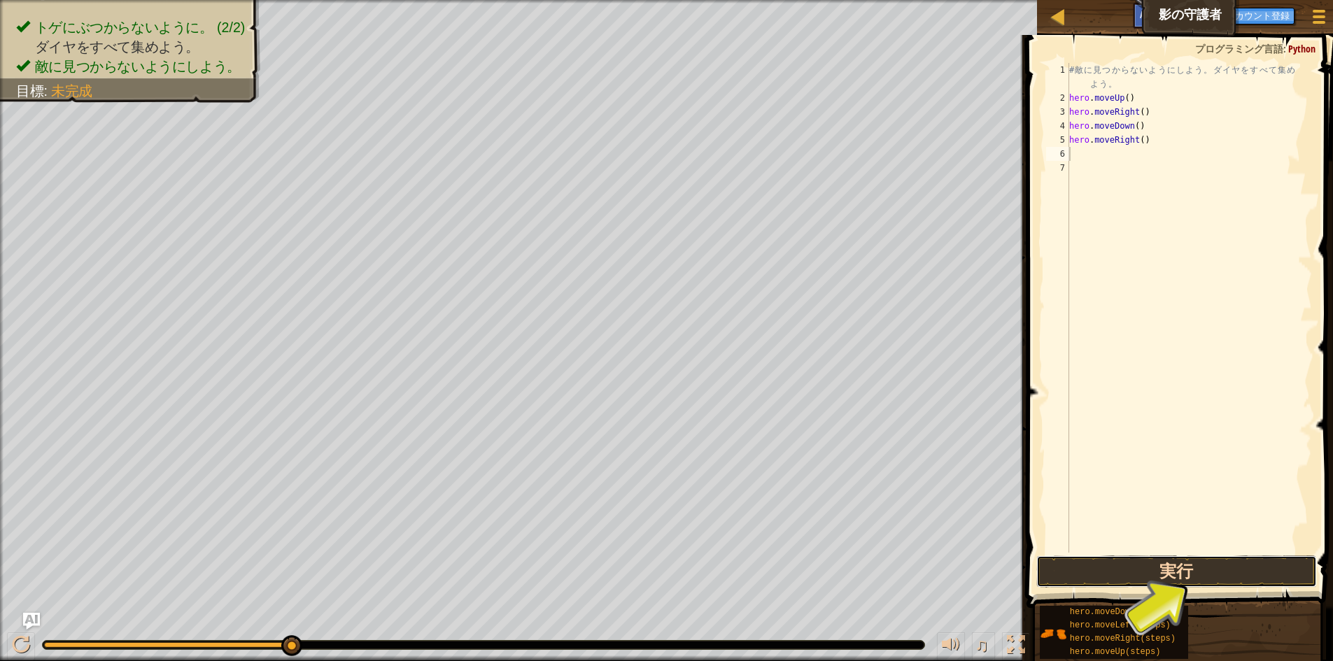
click at [1140, 568] on button "実行" at bounding box center [1177, 572] width 281 height 32
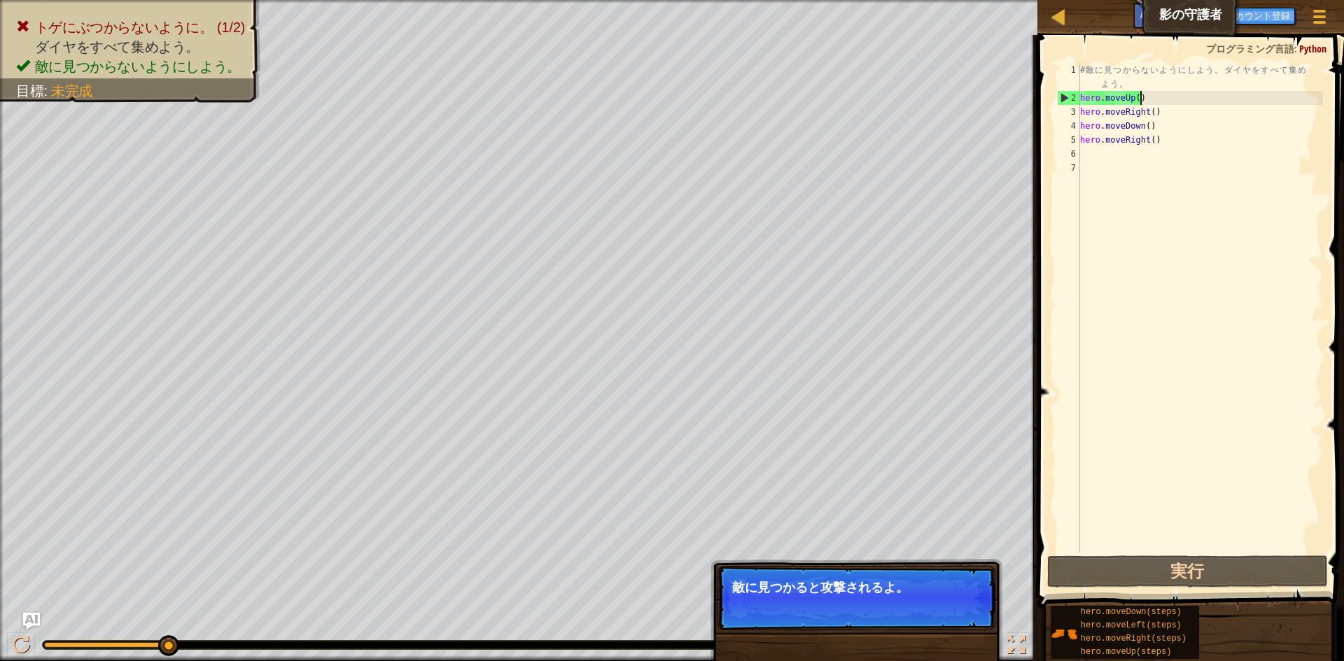
click at [1154, 94] on div "# 敵 に 見 つ か ら な い よ う に し よ う 。 ダ イ ヤ を す べ て 集 め よ う 。 hero . moveUp ( ) hero …" at bounding box center [1200, 329] width 246 height 532
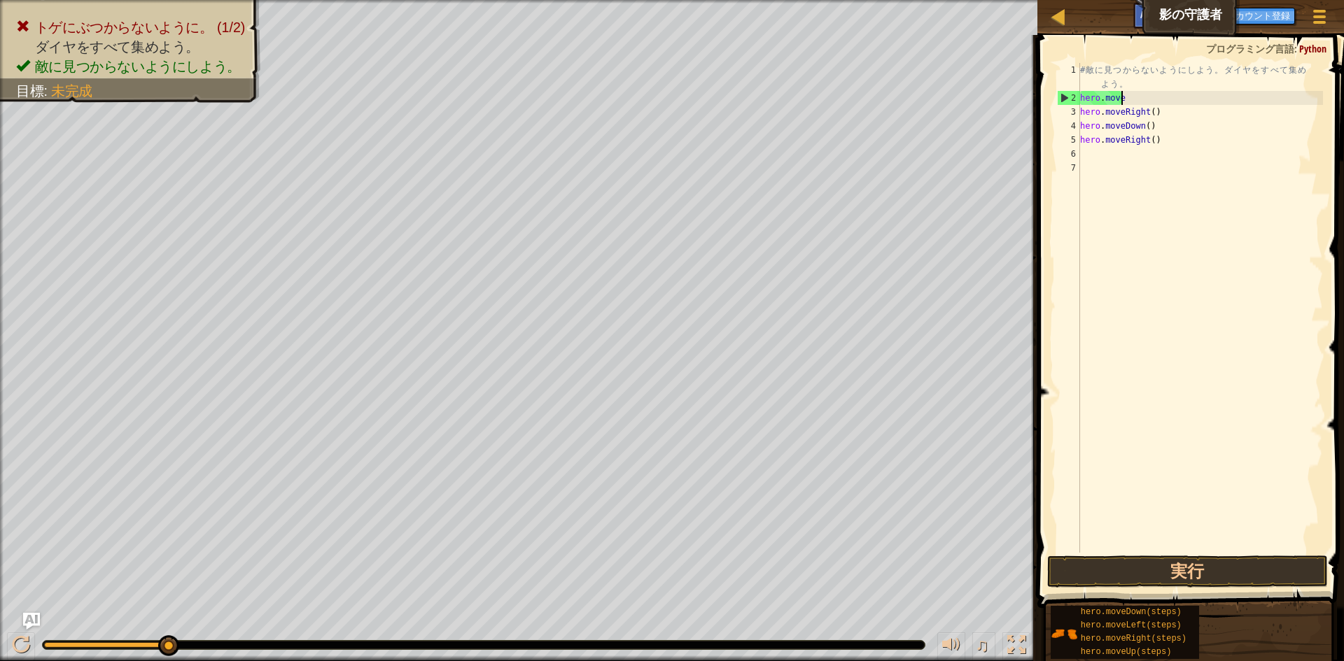
type textarea "h"
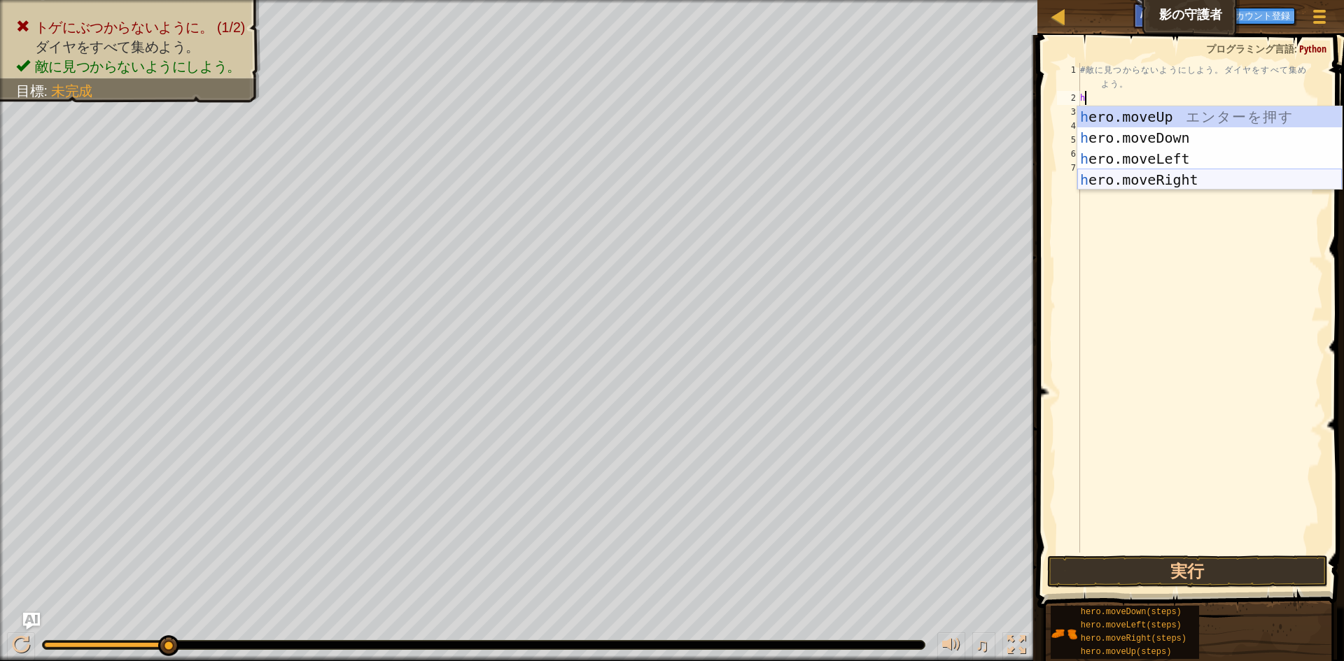
click at [1158, 181] on div "h ero.moveUp エ ン タ ー を 押 す h ero.moveDown エ ン タ ー を 押 す h ero.moveLeft エ ン タ ー …" at bounding box center [1209, 169] width 265 height 126
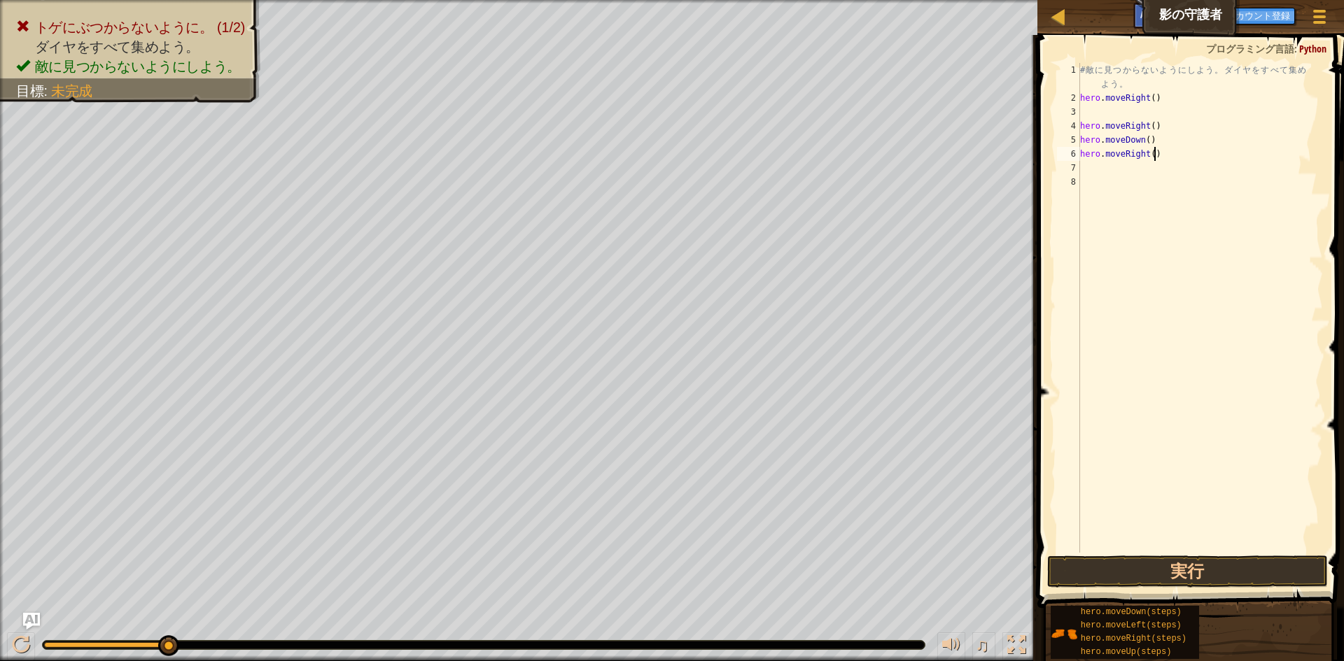
click at [1165, 155] on div "# 敵 に 見 つ か ら な い よ う に し よ う 。 ダ イ ヤ を す べ て 集 め よ う 。 hero . moveRight ( ) he…" at bounding box center [1200, 329] width 246 height 532
type textarea "h"
click at [1107, 115] on div "# 敵 に 見 つ か ら な い よ う に し よ う 。 ダ イ ヤ を す べ て 集 め よ う 。 hero . moveRight ( ) he…" at bounding box center [1200, 329] width 246 height 532
type textarea "h"
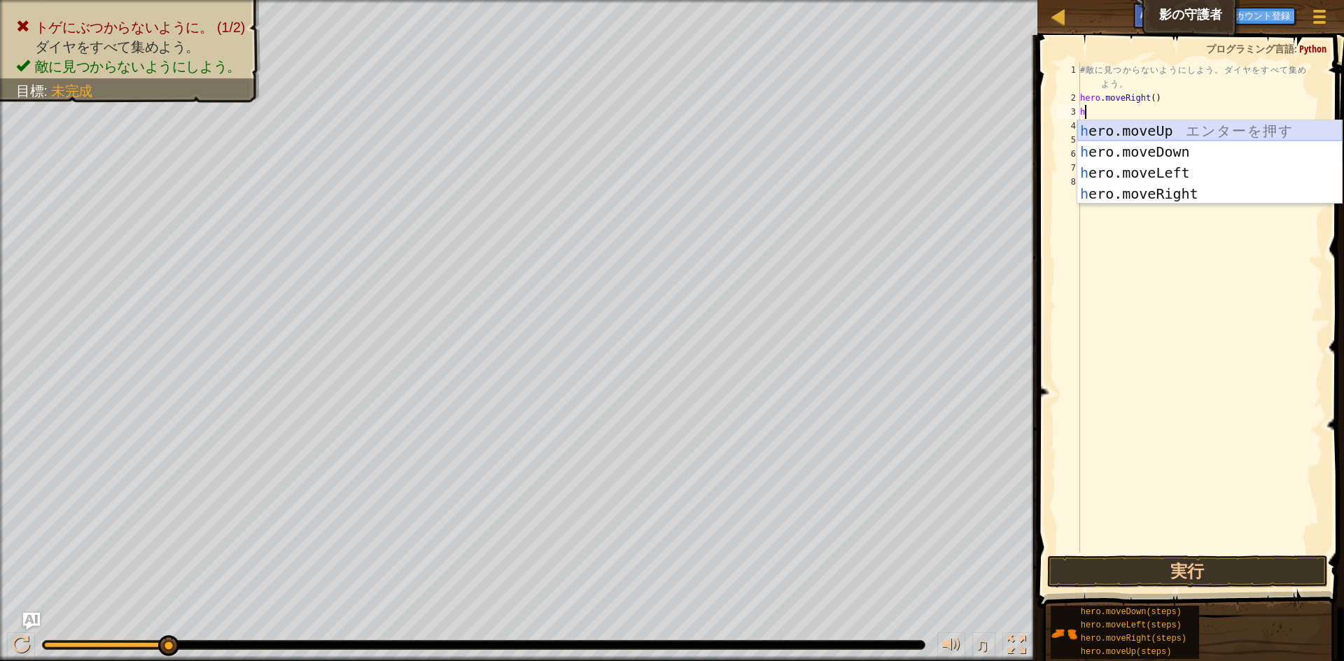
click at [1130, 132] on div "h ero.moveUp エ ン タ ー を 押 す h ero.moveDown エ ン タ ー を 押 す h ero.moveLeft エ ン タ ー …" at bounding box center [1209, 183] width 265 height 126
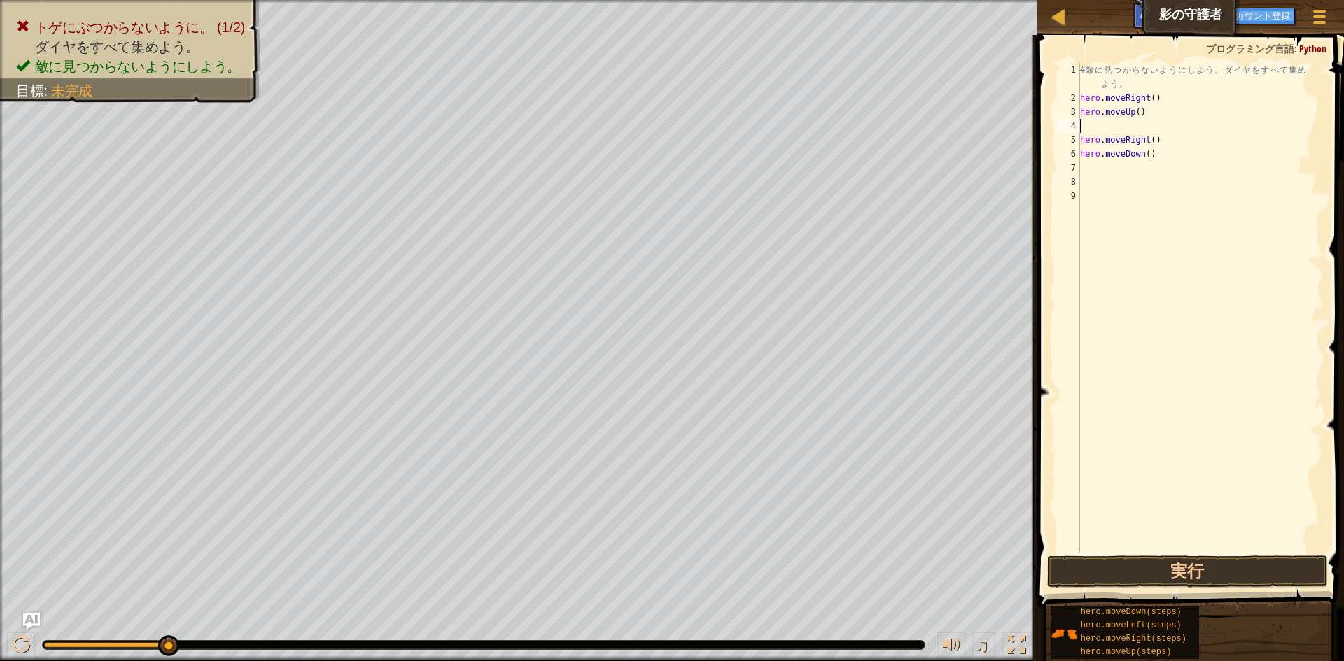
click at [1163, 146] on div "# 敵 に 見 つ か ら な い よ う に し よ う 。 ダ イ ヤ を す べ て 集 め よ う 。 hero . moveRight ( ) he…" at bounding box center [1200, 329] width 246 height 532
type textarea "h"
click at [1161, 154] on div "# 敵 に 見 つ か ら な い よ う に し よ う 。 ダ イ ヤ を す べ て 集 め よ う 。 hero . moveRight ( ) he…" at bounding box center [1200, 329] width 246 height 532
type textarea "h"
click at [1095, 121] on div "# 敵 に 見 つ か ら な い よ う に し よ う 。 ダ イ ヤ を す べ て 集 め よ う 。 hero . moveRight ( ) he…" at bounding box center [1200, 329] width 246 height 532
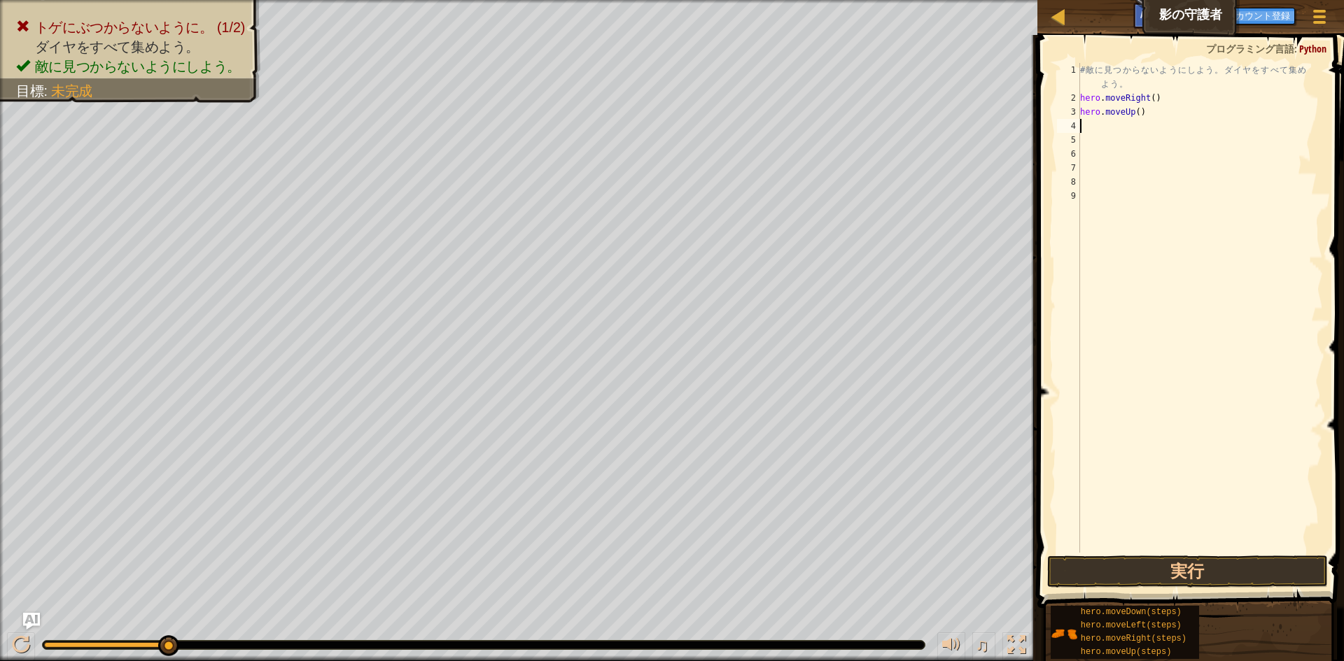
type textarea "h"
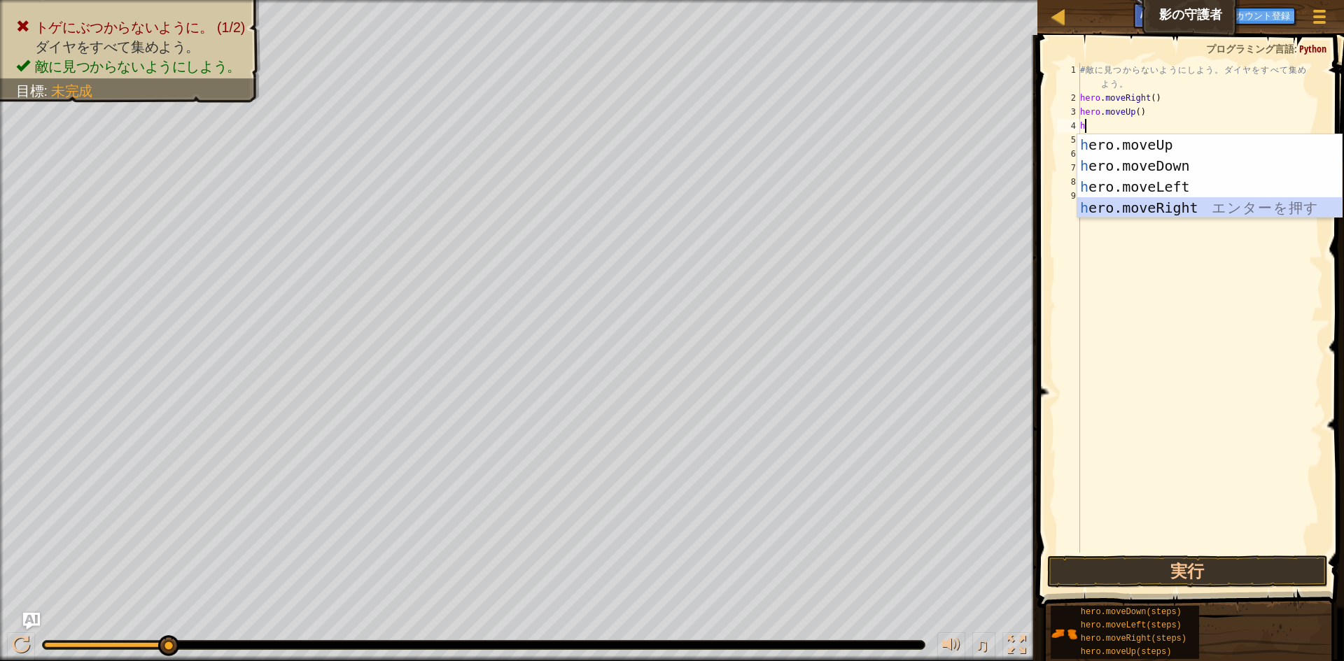
click at [1165, 211] on div "h ero.moveUp エ ン タ ー を 押 す h ero.moveDown エ ン タ ー を 押 す h ero.moveLeft エ ン タ ー …" at bounding box center [1209, 197] width 265 height 126
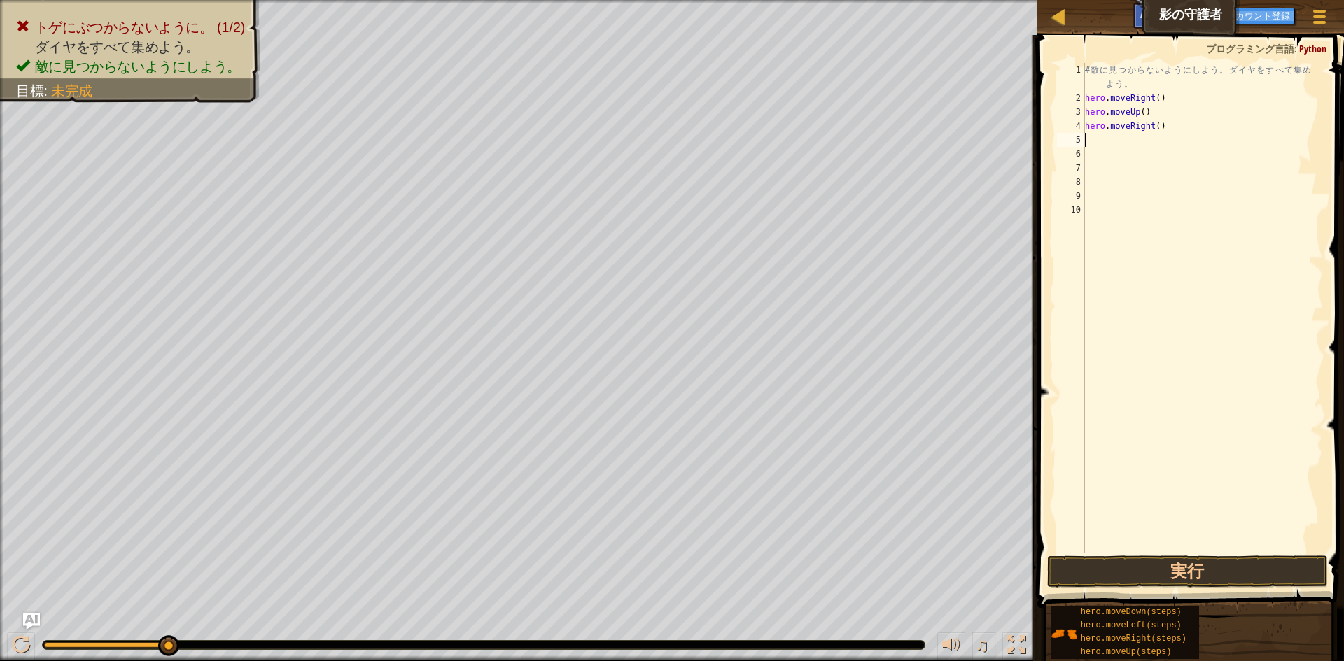
type textarea "h"
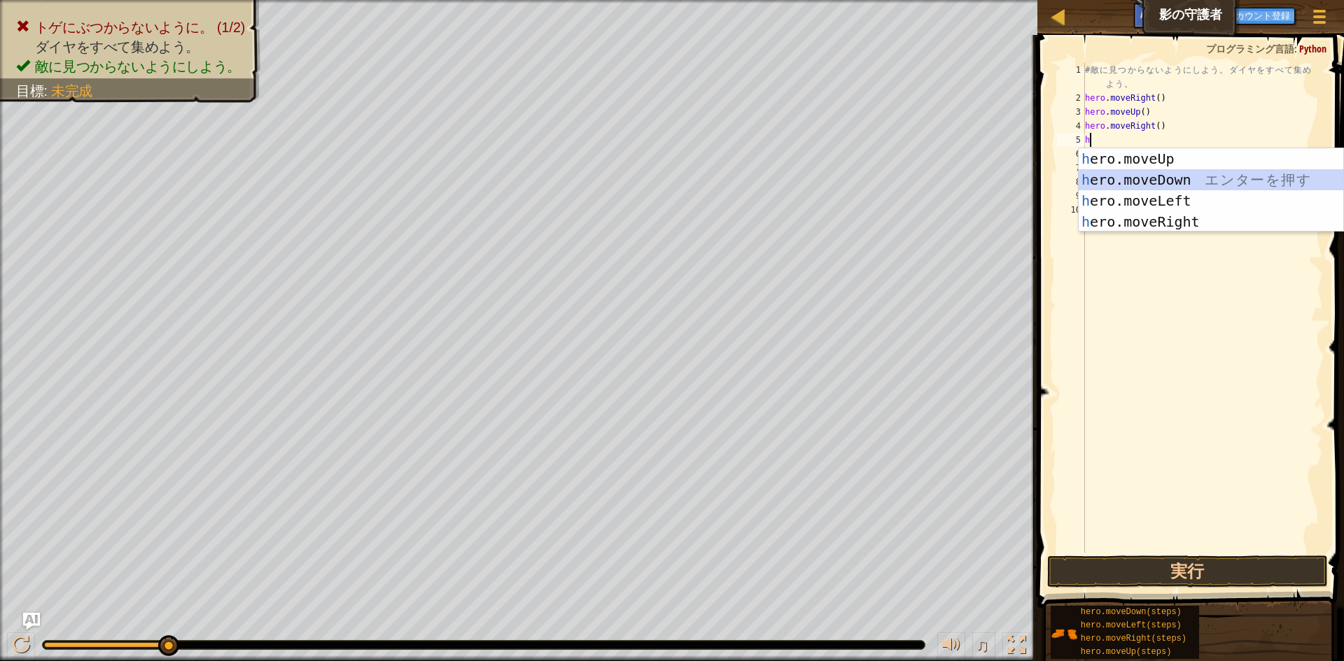
click at [1142, 177] on div "h ero.moveUp エ ン タ ー を 押 す h ero.moveDown エ ン タ ー を 押 す h ero.moveLeft エ ン タ ー …" at bounding box center [1211, 211] width 265 height 126
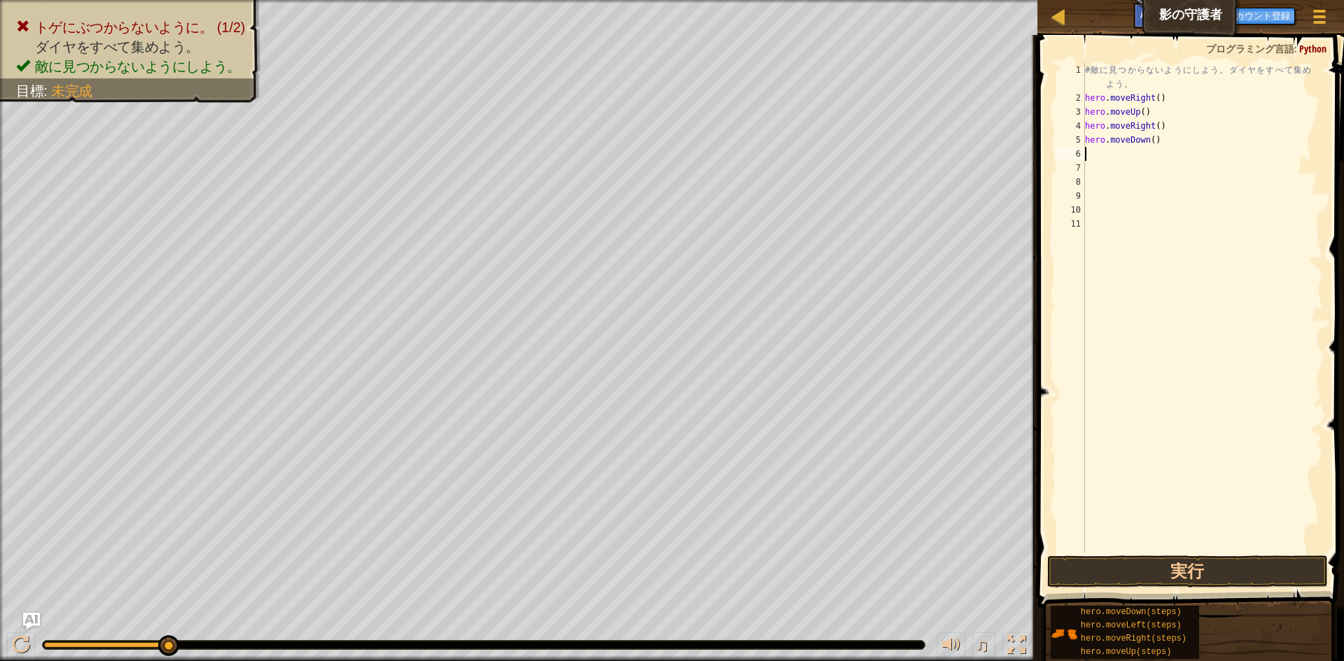
type textarea "h"
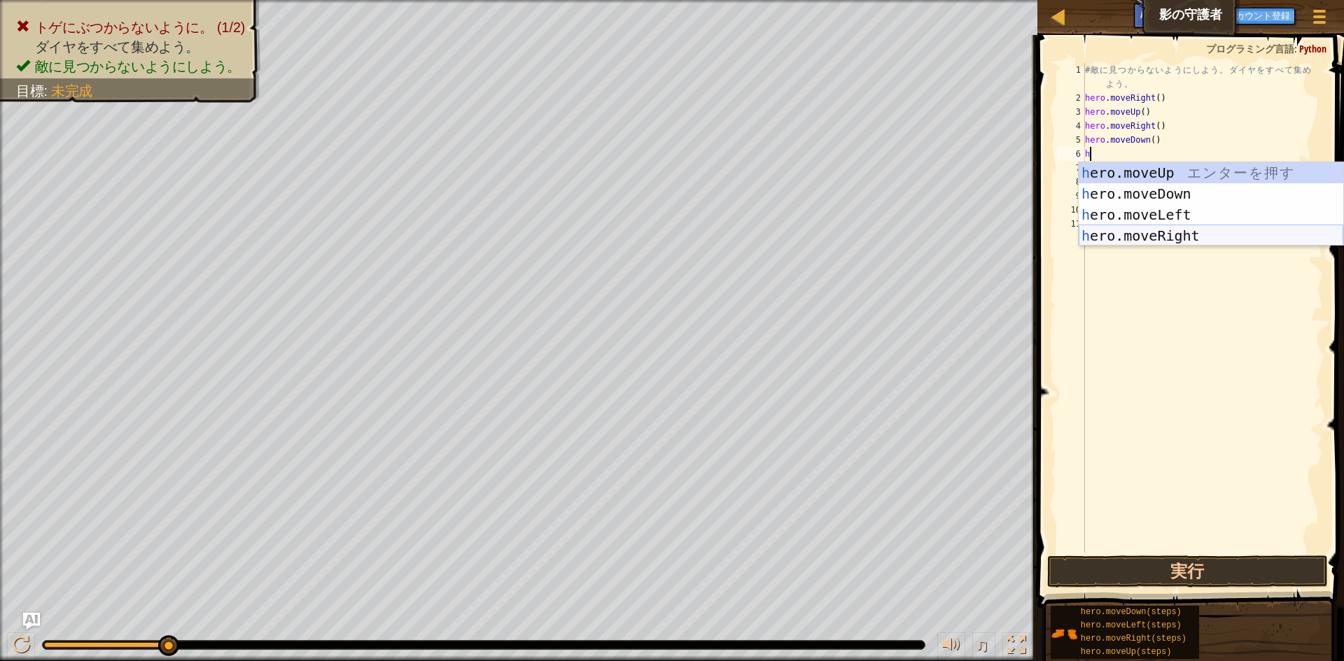
click at [1168, 231] on div "h ero.moveUp エ ン タ ー を 押 す h ero.moveDown エ ン タ ー を 押 す h ero.moveLeft エ ン タ ー …" at bounding box center [1211, 225] width 265 height 126
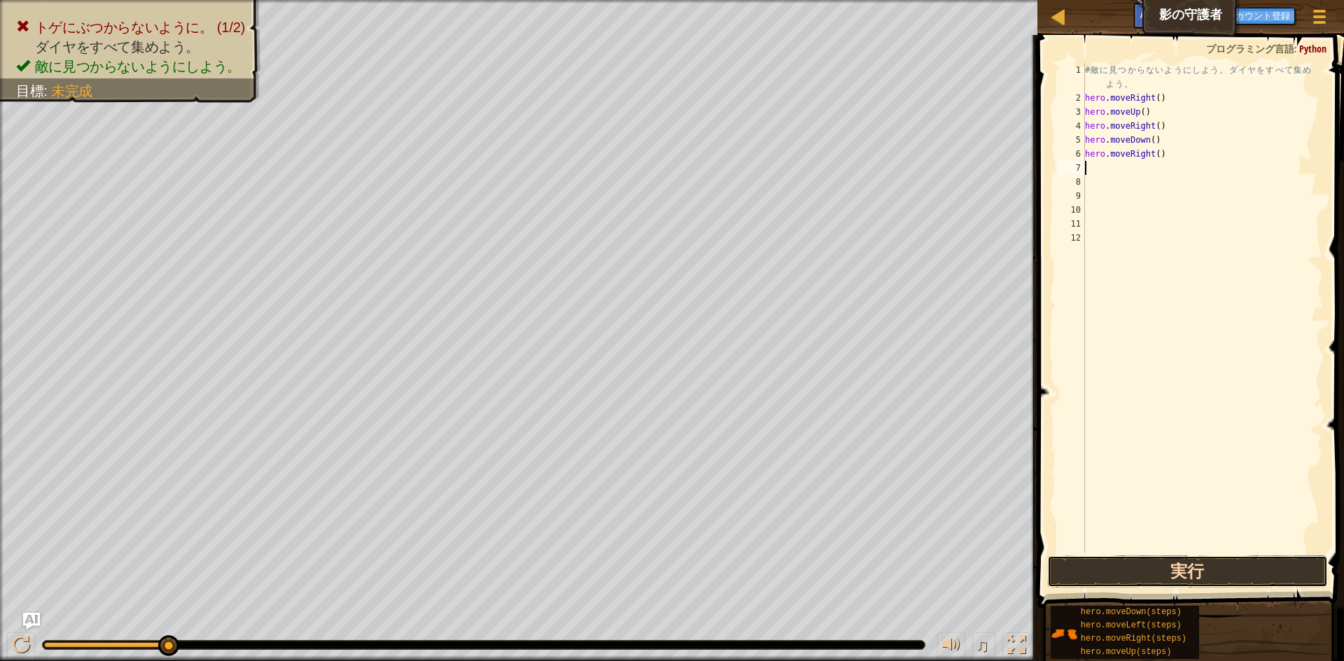
click at [1204, 564] on button "実行" at bounding box center [1187, 572] width 281 height 32
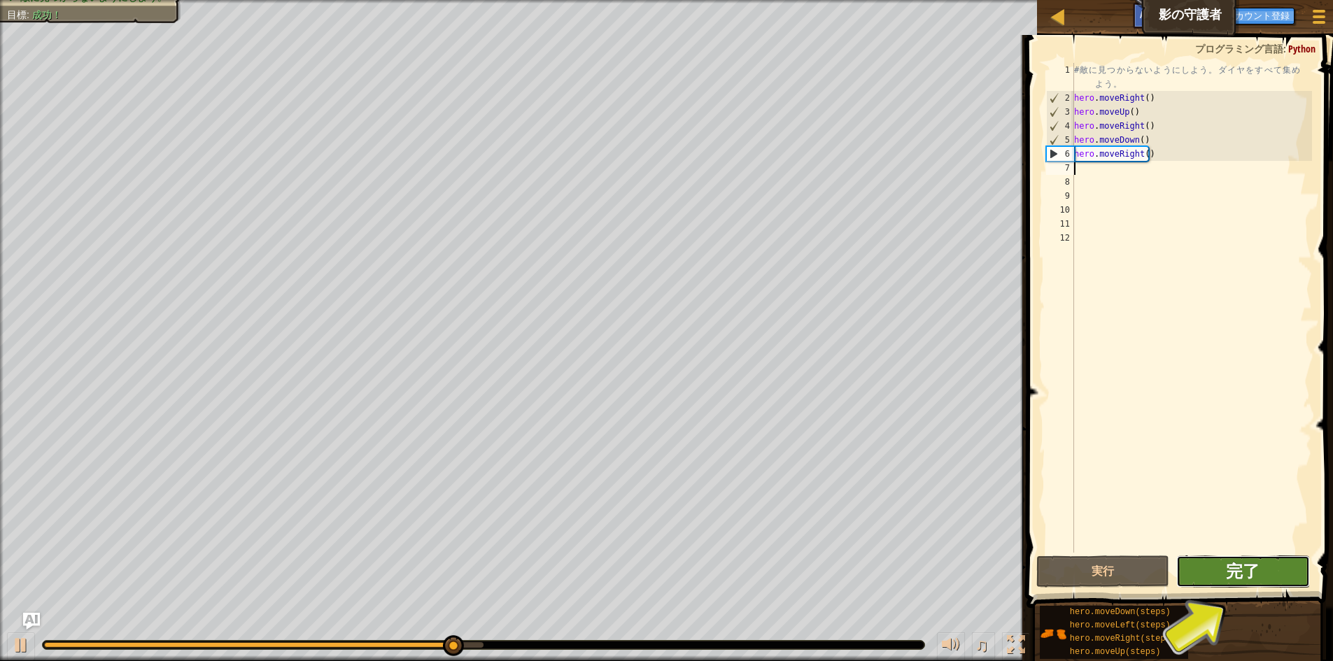
click at [1252, 571] on span "完了" at bounding box center [1243, 571] width 34 height 22
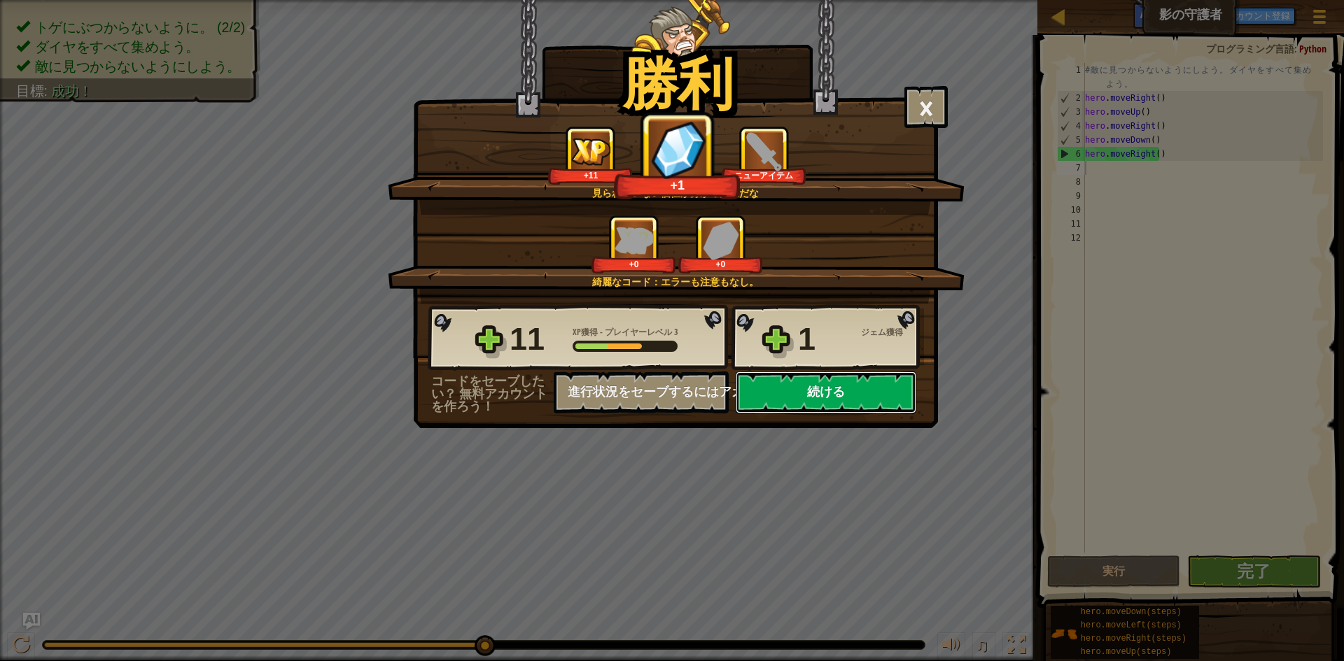
click at [883, 386] on button "続ける" at bounding box center [826, 393] width 181 height 42
select select "ja"
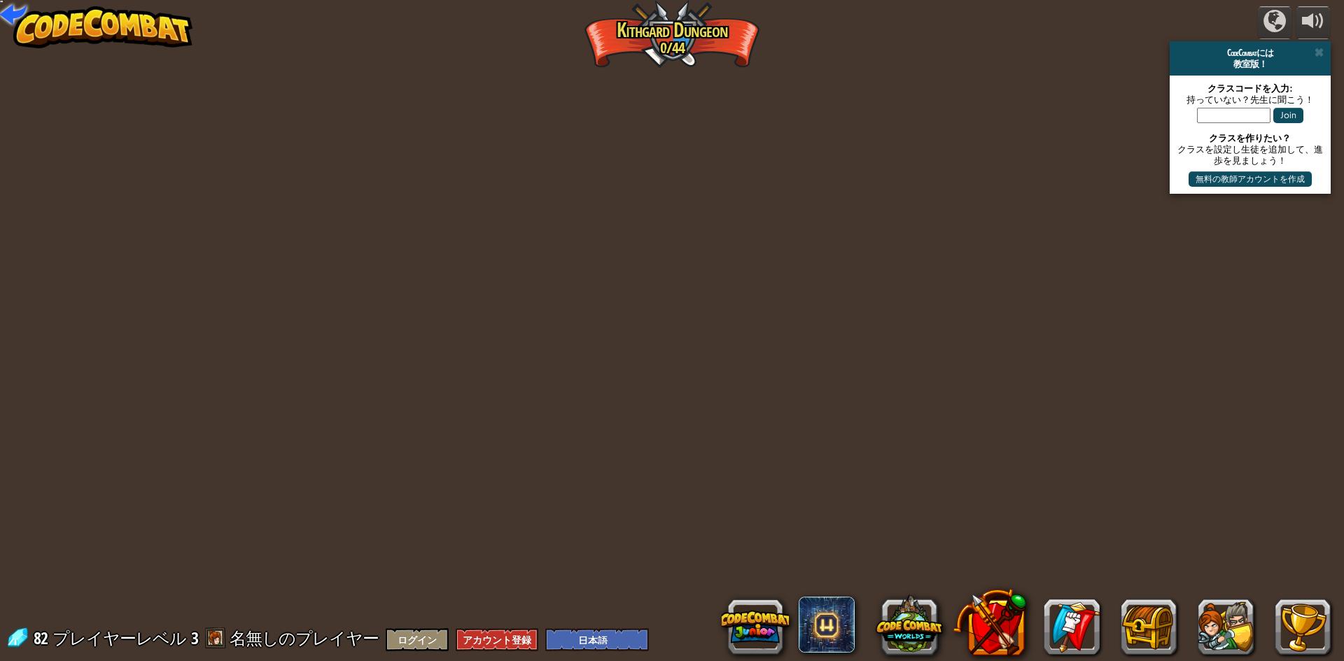
select select "ja"
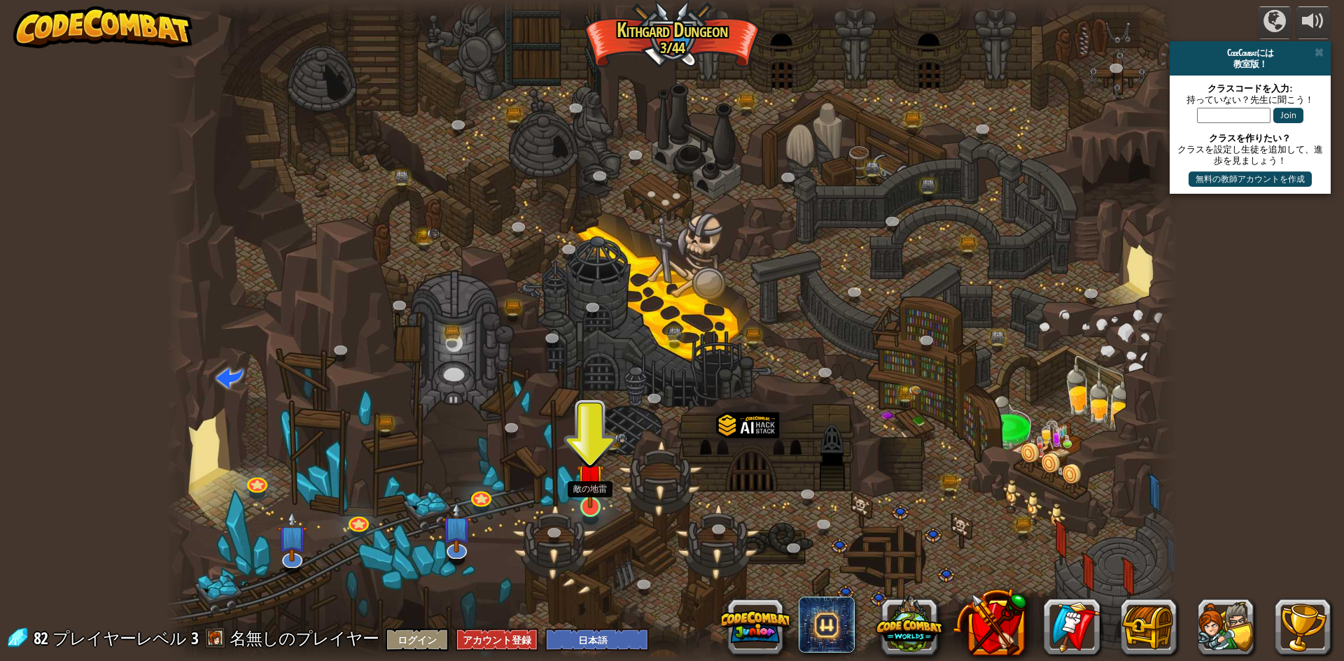
click at [584, 497] on img at bounding box center [590, 478] width 27 height 62
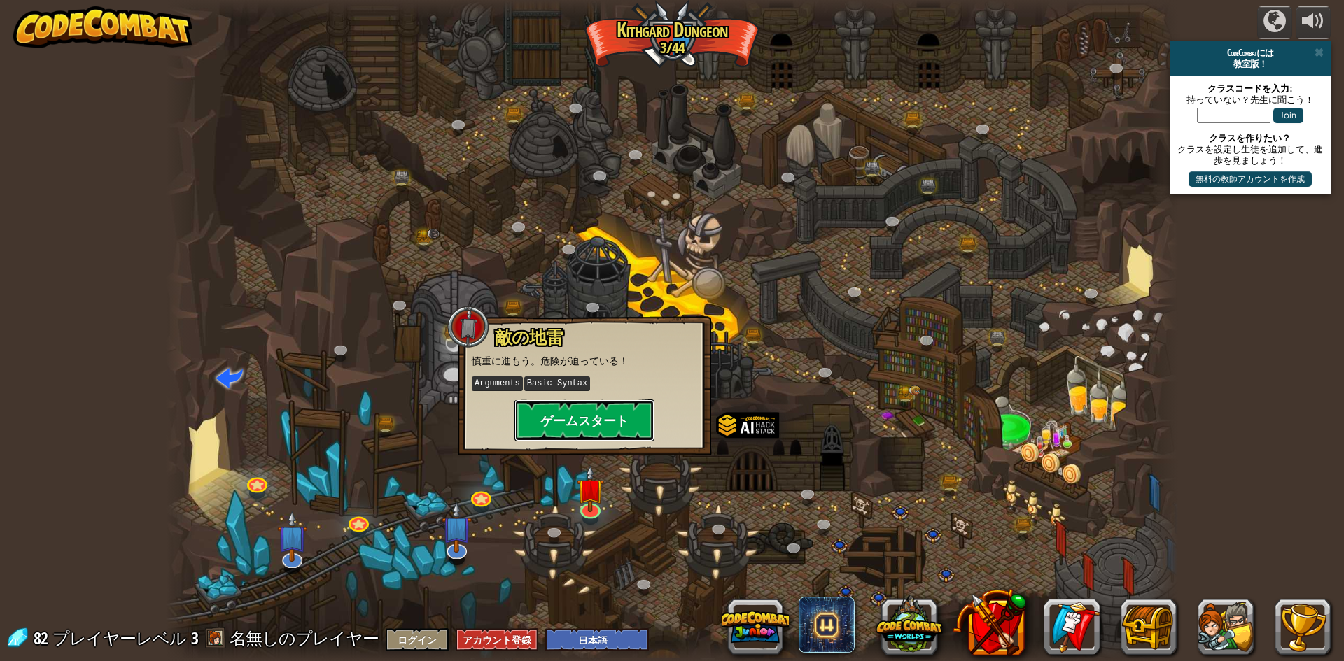
click at [590, 421] on button "ゲームスタート" at bounding box center [584, 421] width 140 height 42
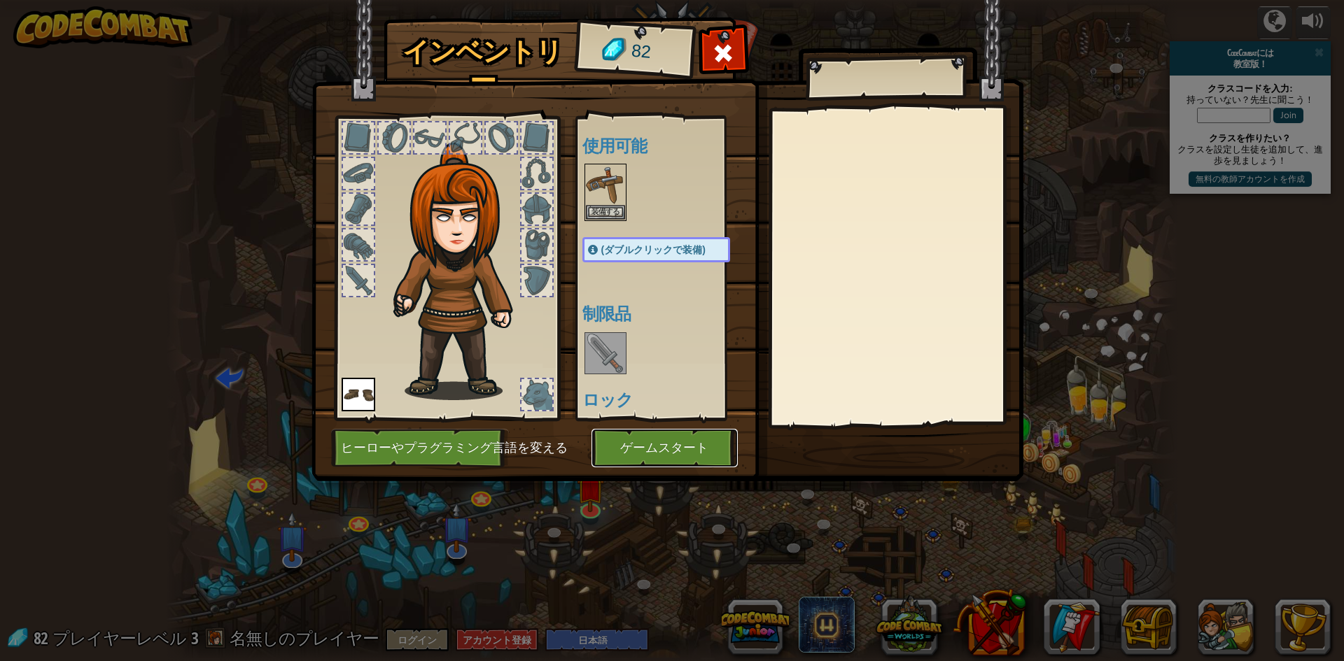
click at [662, 446] on button "ゲームスタート" at bounding box center [664, 448] width 146 height 38
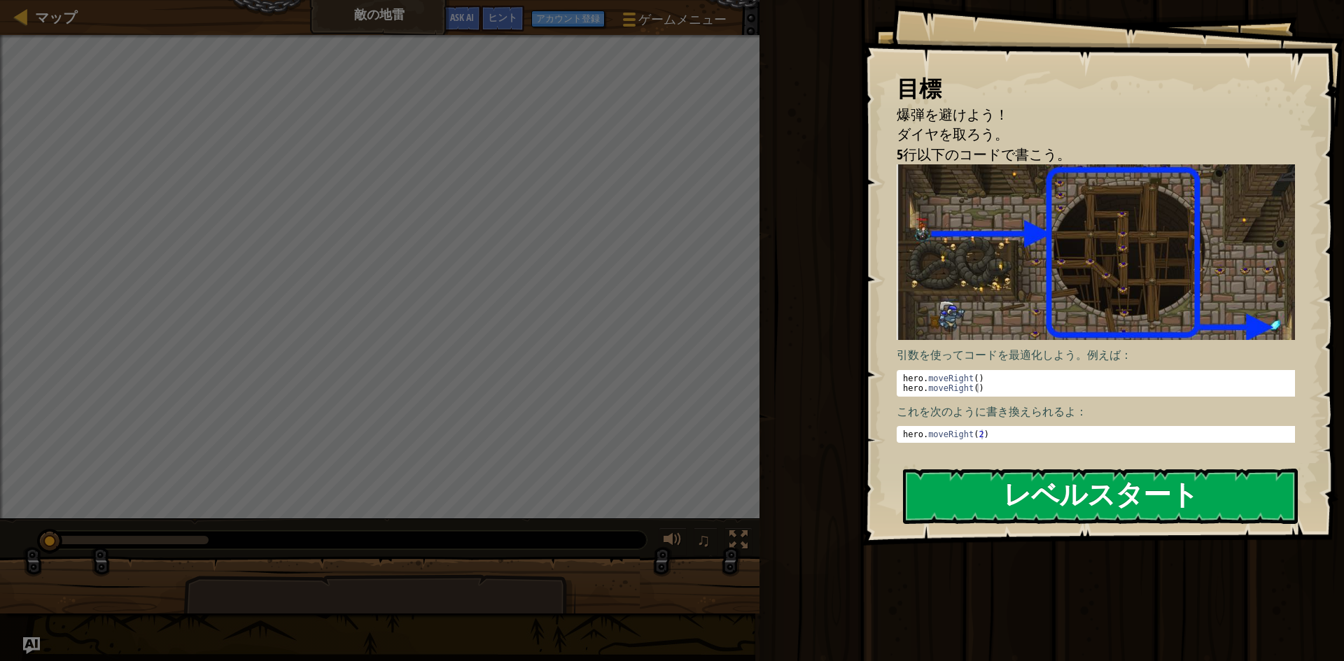
click at [1015, 496] on button "レベルスタート" at bounding box center [1100, 496] width 395 height 55
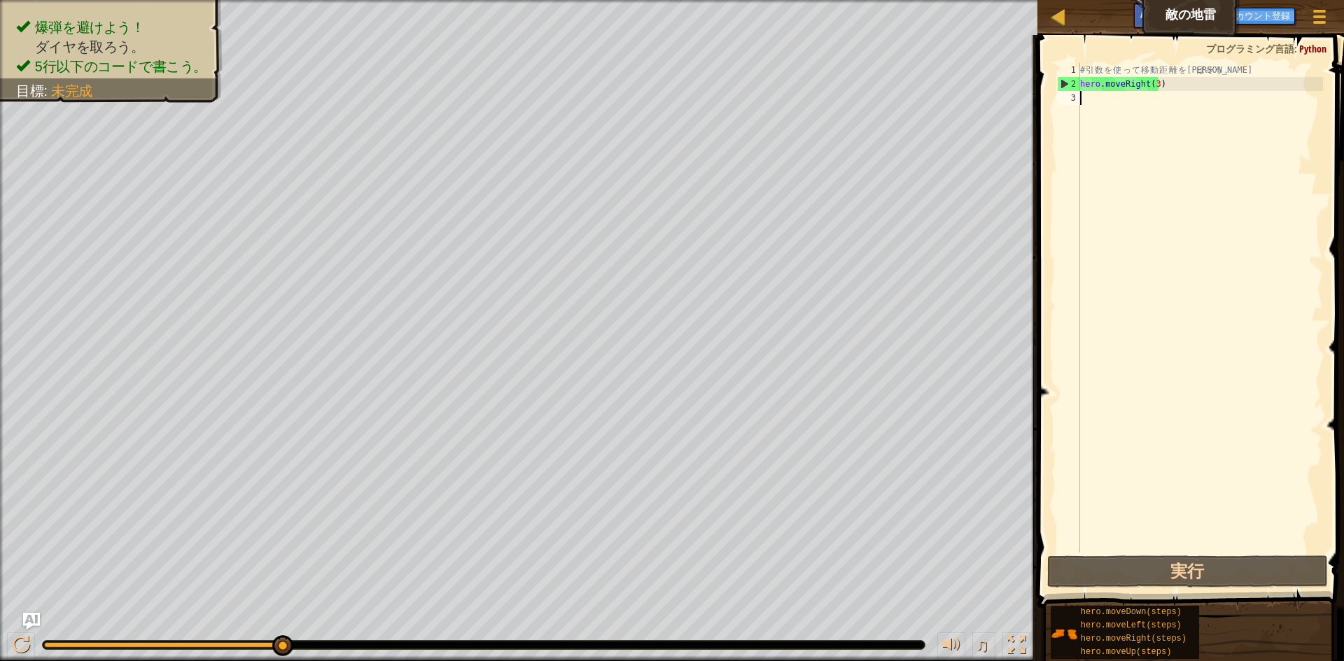
type textarea "h"
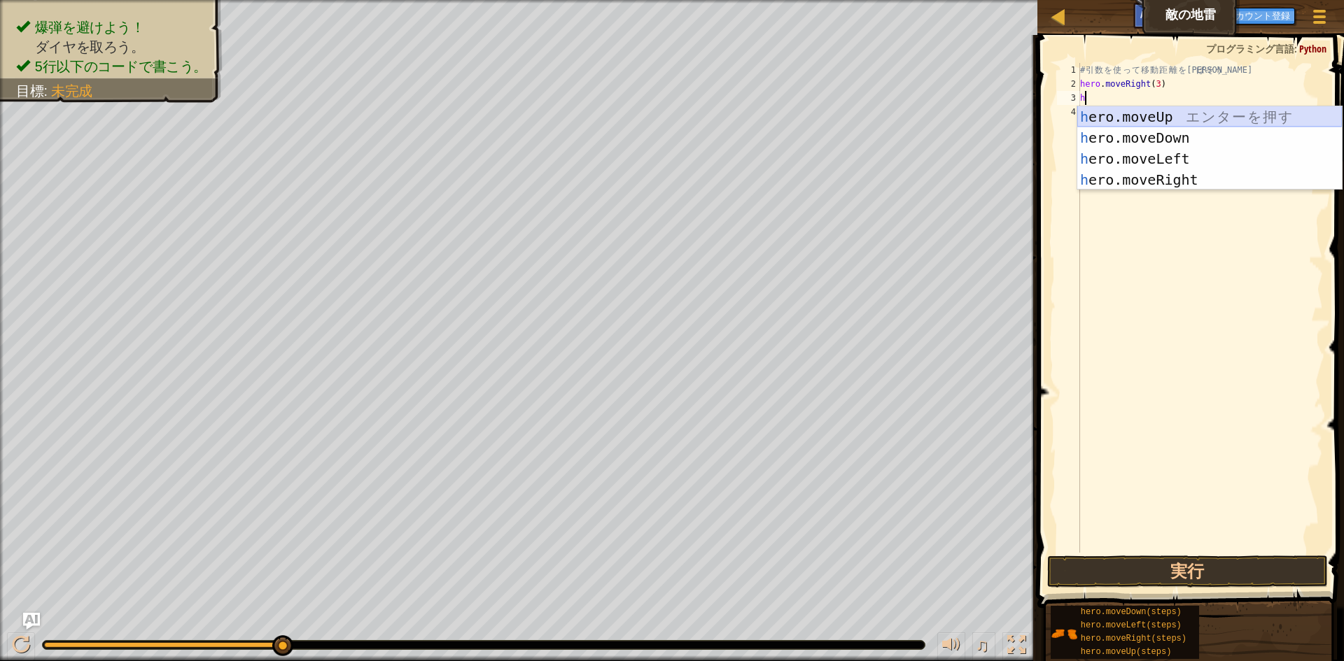
click at [1128, 117] on div "h ero.moveUp エ ン タ ー を 押 す h ero.moveDown エ ン タ ー を 押 す h ero.moveLeft エ ン タ ー …" at bounding box center [1209, 169] width 265 height 126
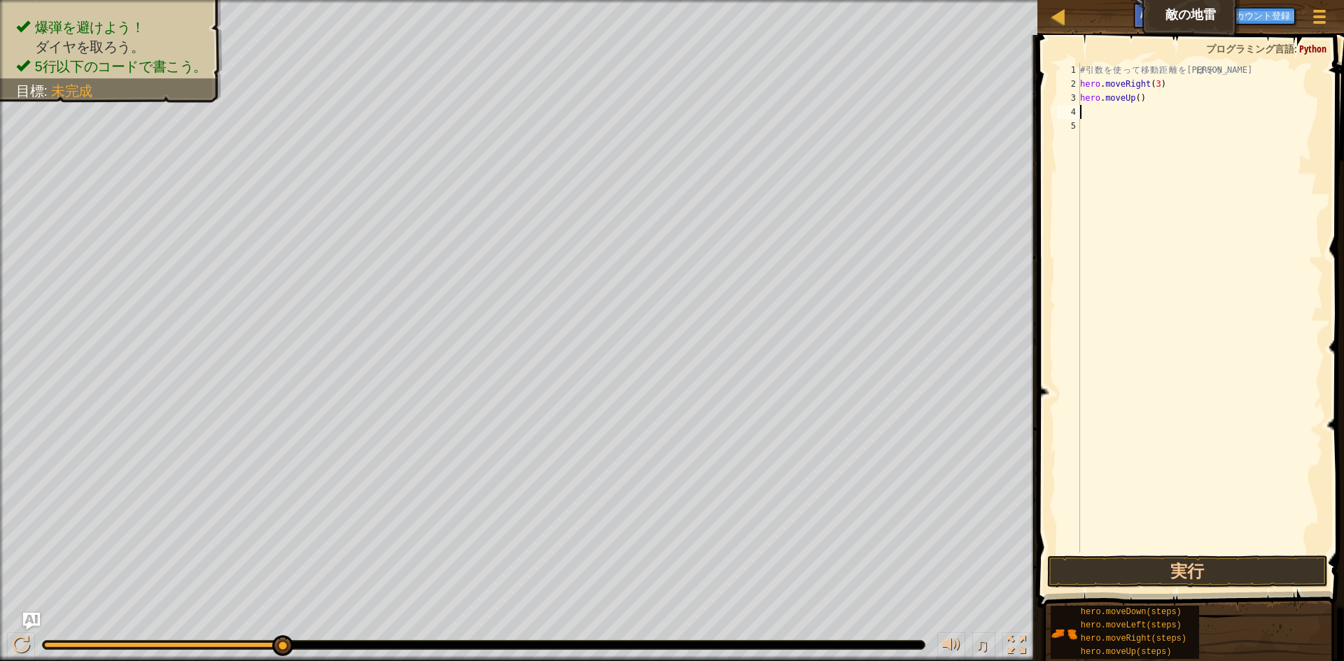
type textarea "h"
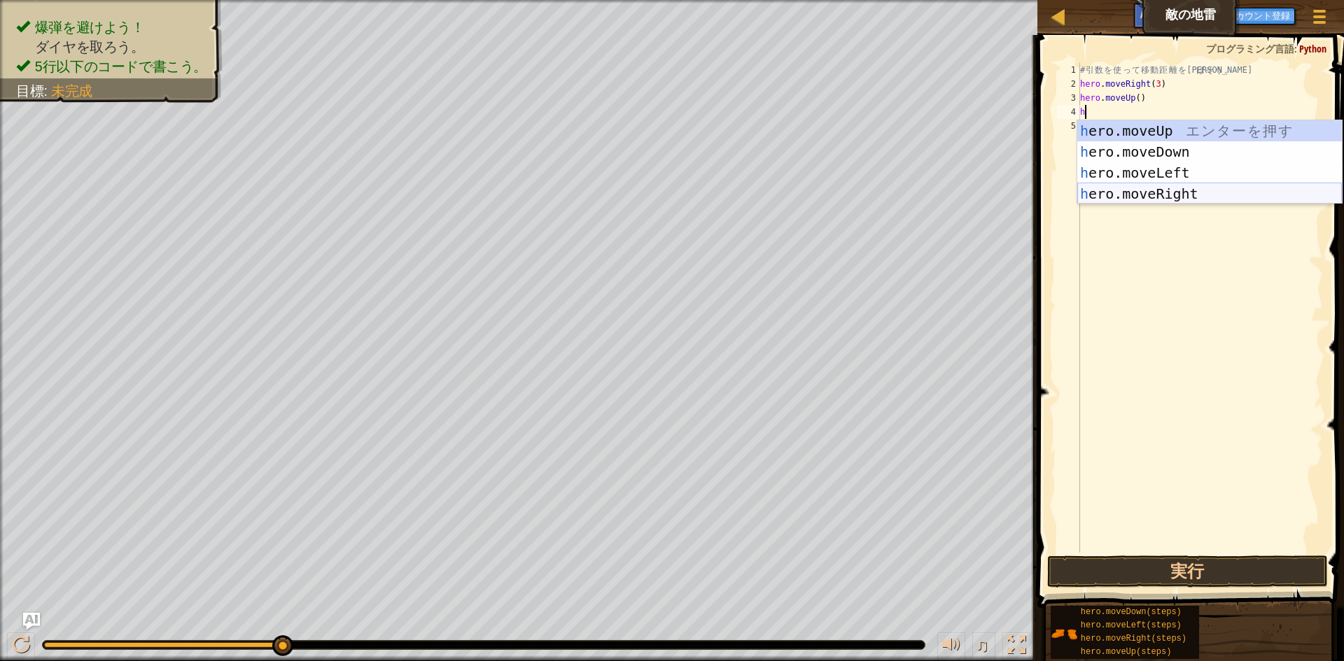
click at [1140, 192] on div "h ero.moveUp エ ン タ ー を 押 す h ero.moveDown エ ン タ ー を 押 す h ero.moveLeft エ ン タ ー …" at bounding box center [1209, 183] width 265 height 126
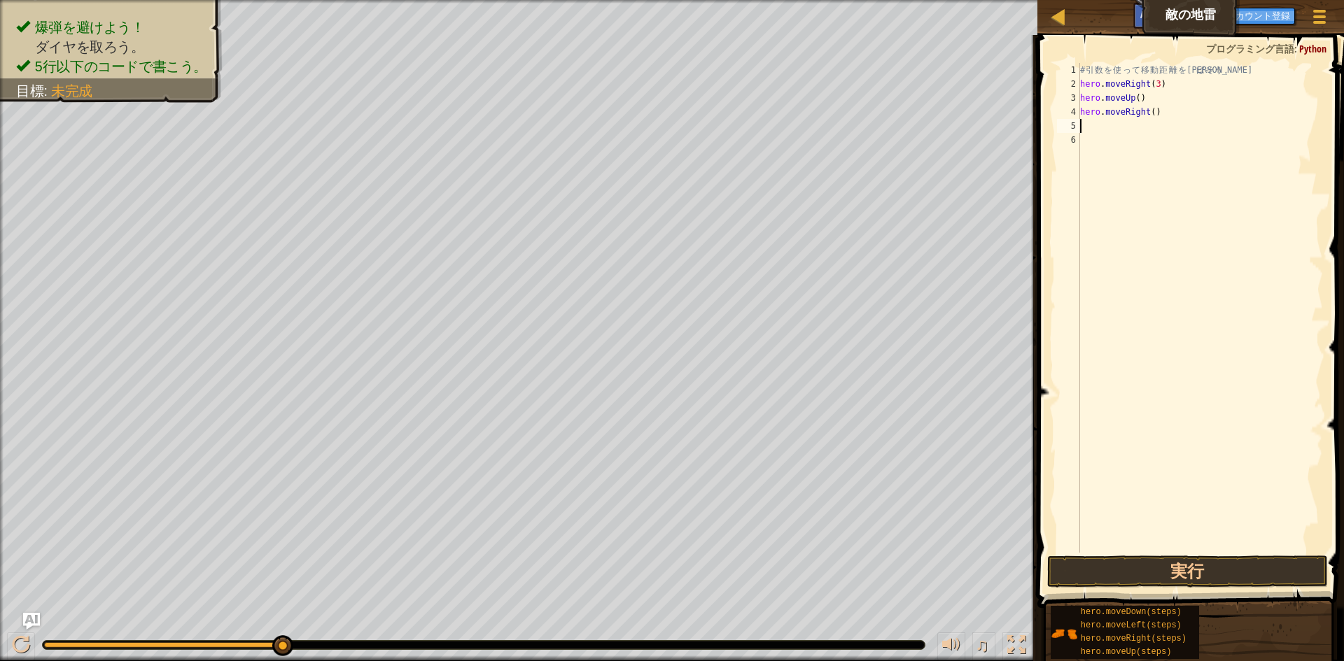
type textarea "h"
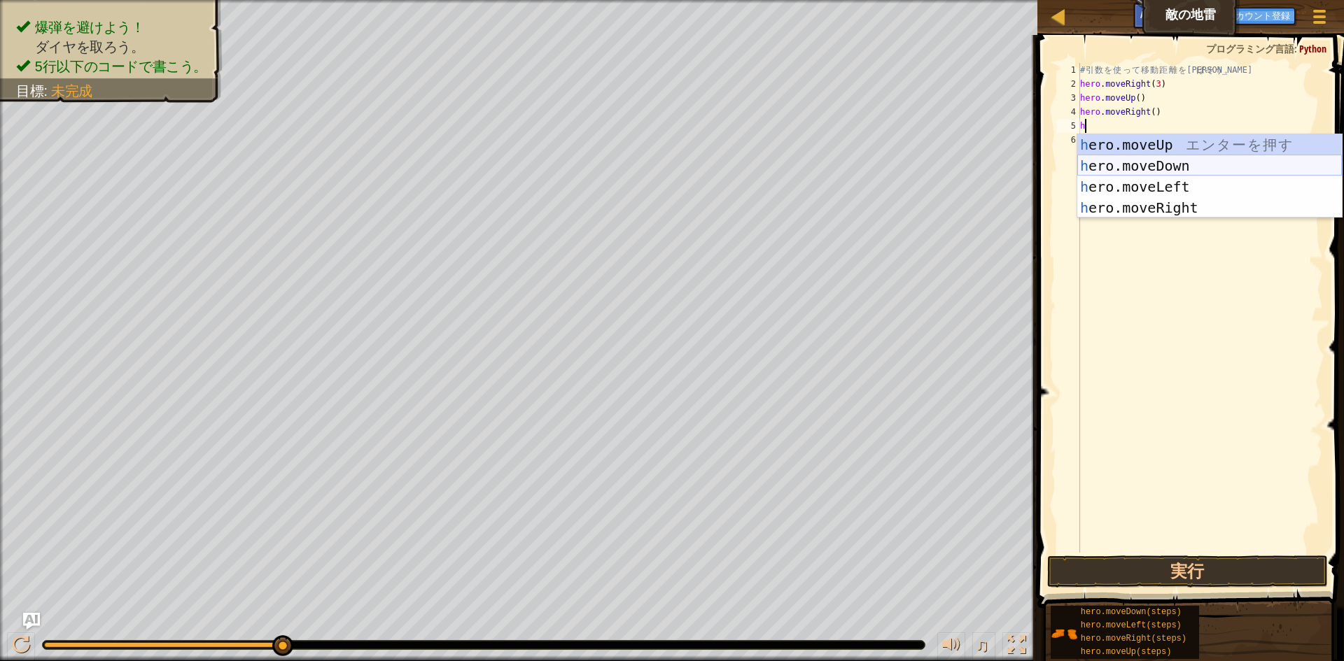
click at [1119, 160] on div "h ero.moveUp エ ン タ ー を 押 す h ero.moveDown エ ン タ ー を 押 す h ero.moveLeft エ ン タ ー …" at bounding box center [1209, 197] width 265 height 126
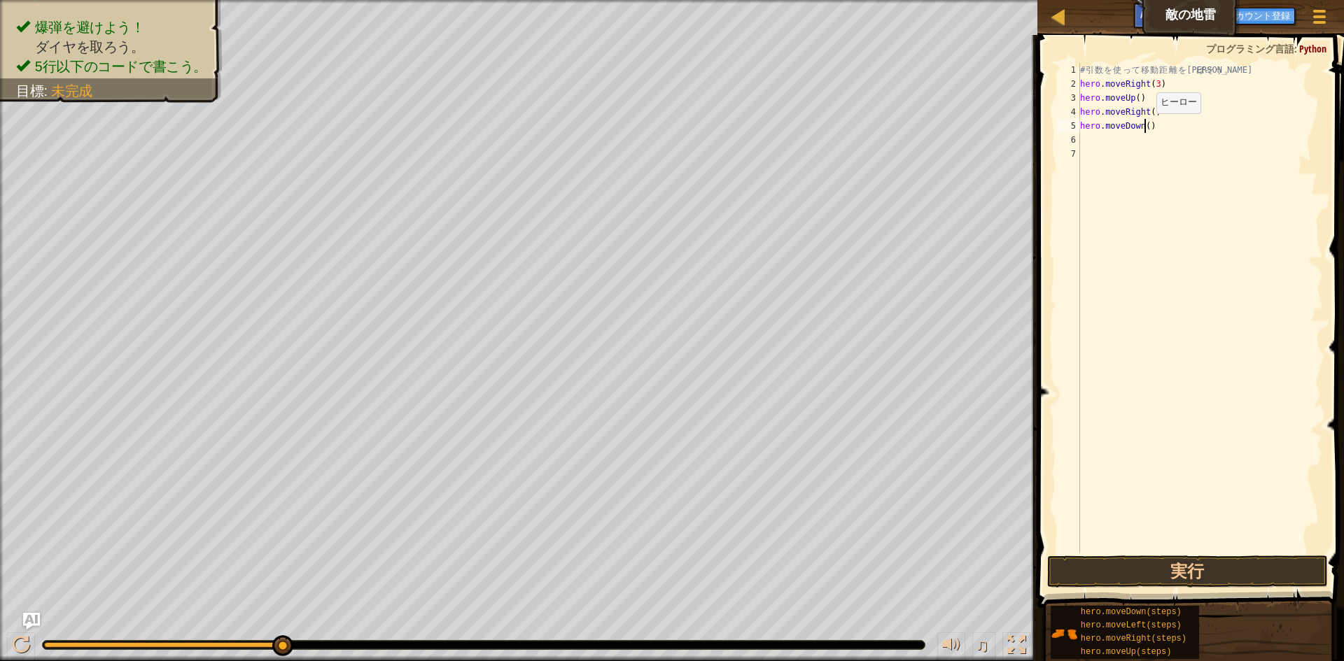
click at [1144, 127] on div "# 引 数 を 使 っ て 移 動 距 離 を 伸 ば そ う 。 hero . moveRight ( 3 ) hero . moveUp ( ) hero…" at bounding box center [1200, 322] width 246 height 518
type textarea "hero.moveDown(3)"
click at [1098, 141] on div "# 引 数 を 使 っ て 移 動 距 離 を 伸 ば そ う 。 hero . moveRight ( 3 ) hero . moveUp ( ) hero…" at bounding box center [1200, 322] width 246 height 518
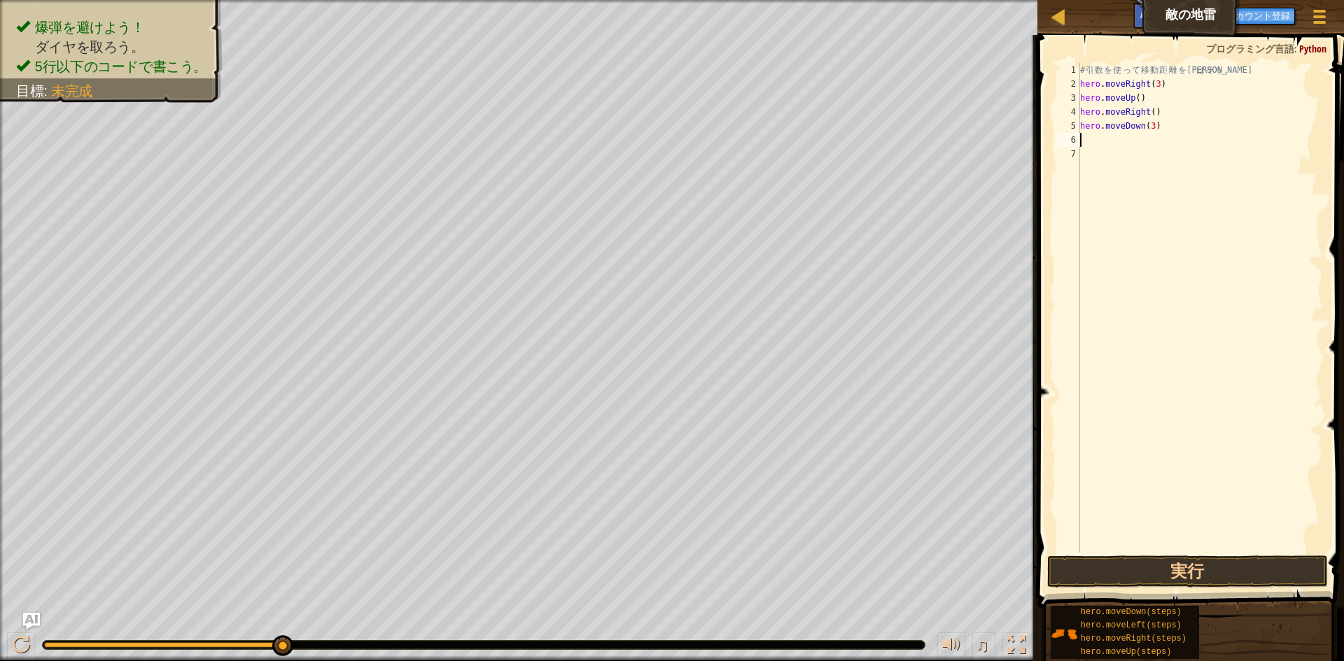
type textarea "h"
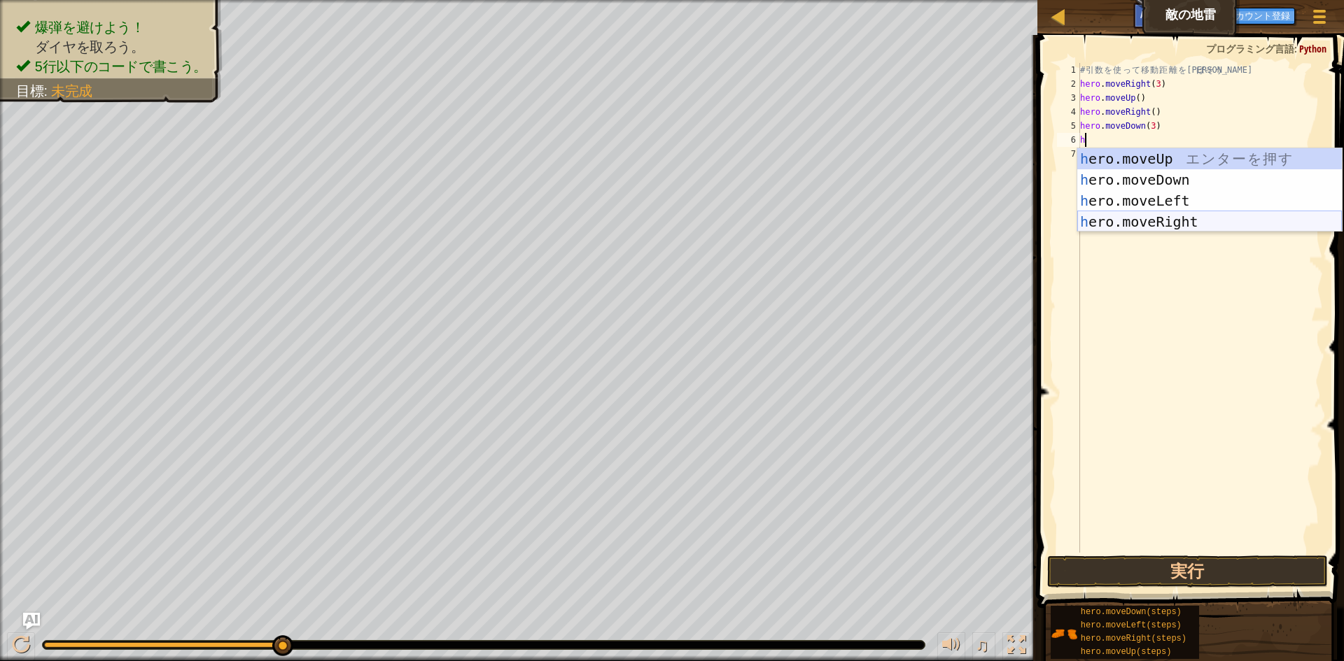
click at [1098, 216] on div "h ero.moveUp エ ン タ ー を 押 す h ero.moveDown エ ン タ ー を 押 す h ero.moveLeft エ ン タ ー …" at bounding box center [1209, 211] width 265 height 126
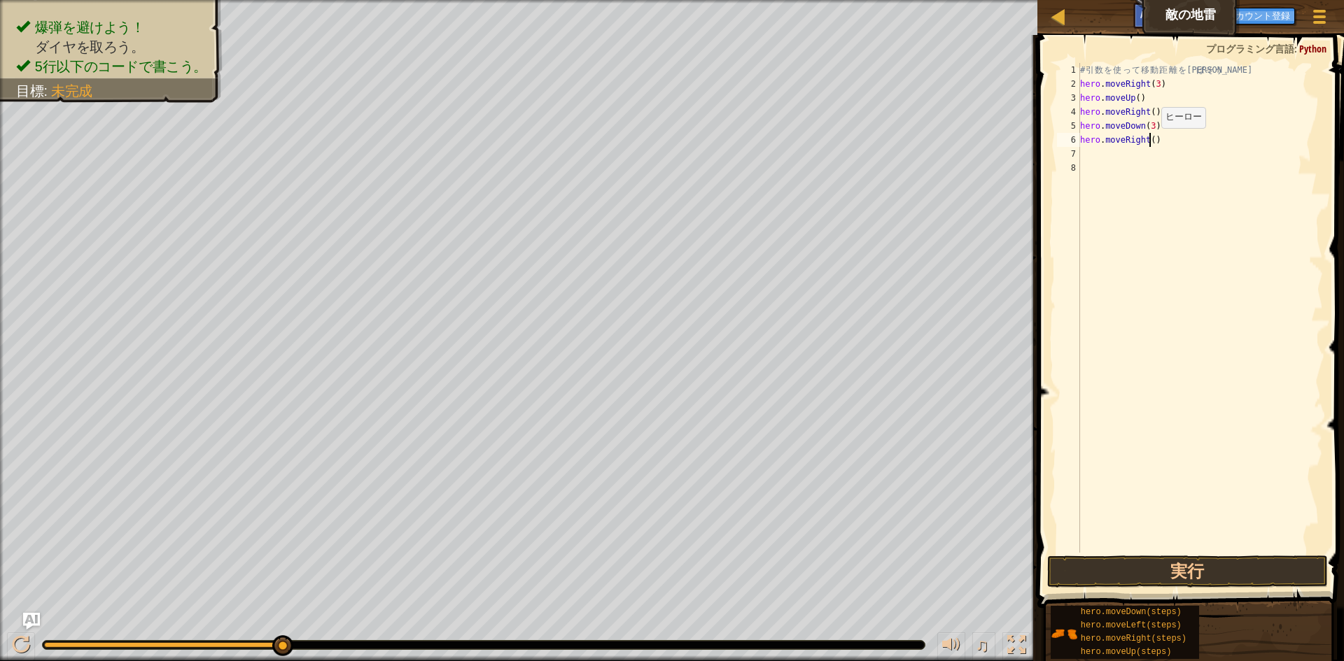
click at [1149, 142] on div "# 引 数 を 使 っ て 移 動 距 離 を 伸 ば そ う 。 hero . moveRight ( 3 ) hero . moveUp ( ) hero…" at bounding box center [1200, 322] width 246 height 518
type textarea "hero.moveRight(2)"
click at [1140, 575] on button "実行" at bounding box center [1187, 572] width 281 height 32
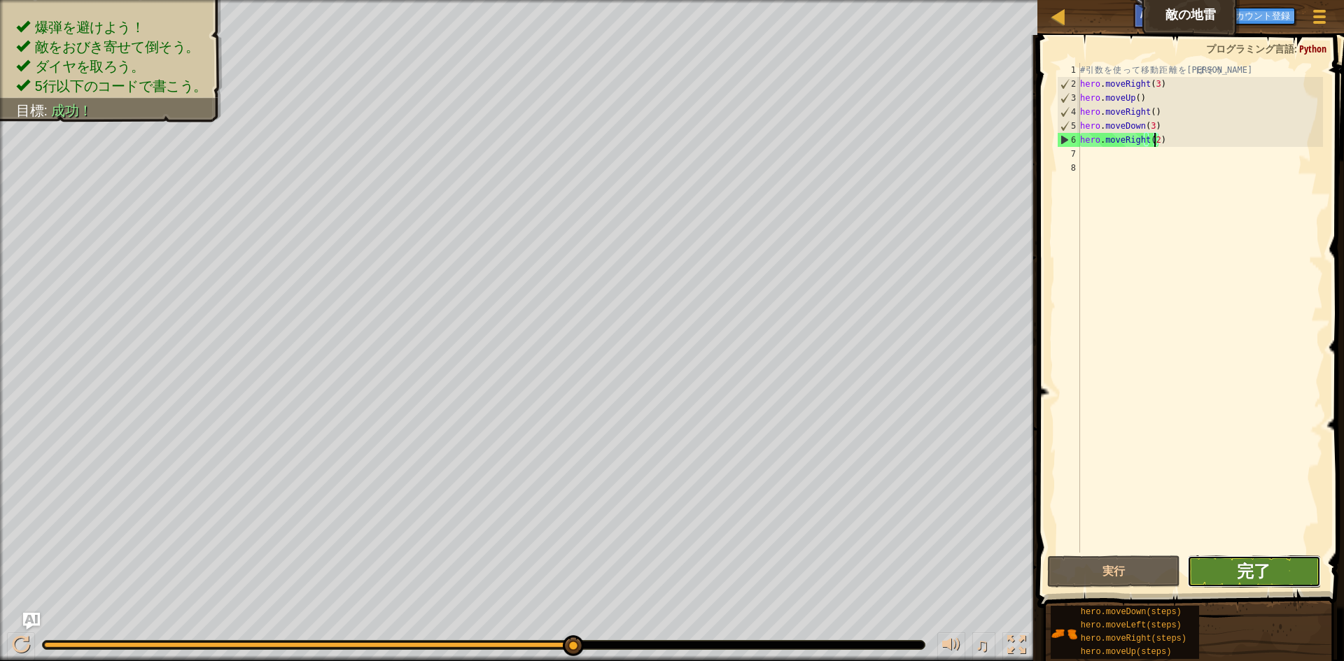
click at [1249, 578] on span "完了" at bounding box center [1254, 571] width 34 height 22
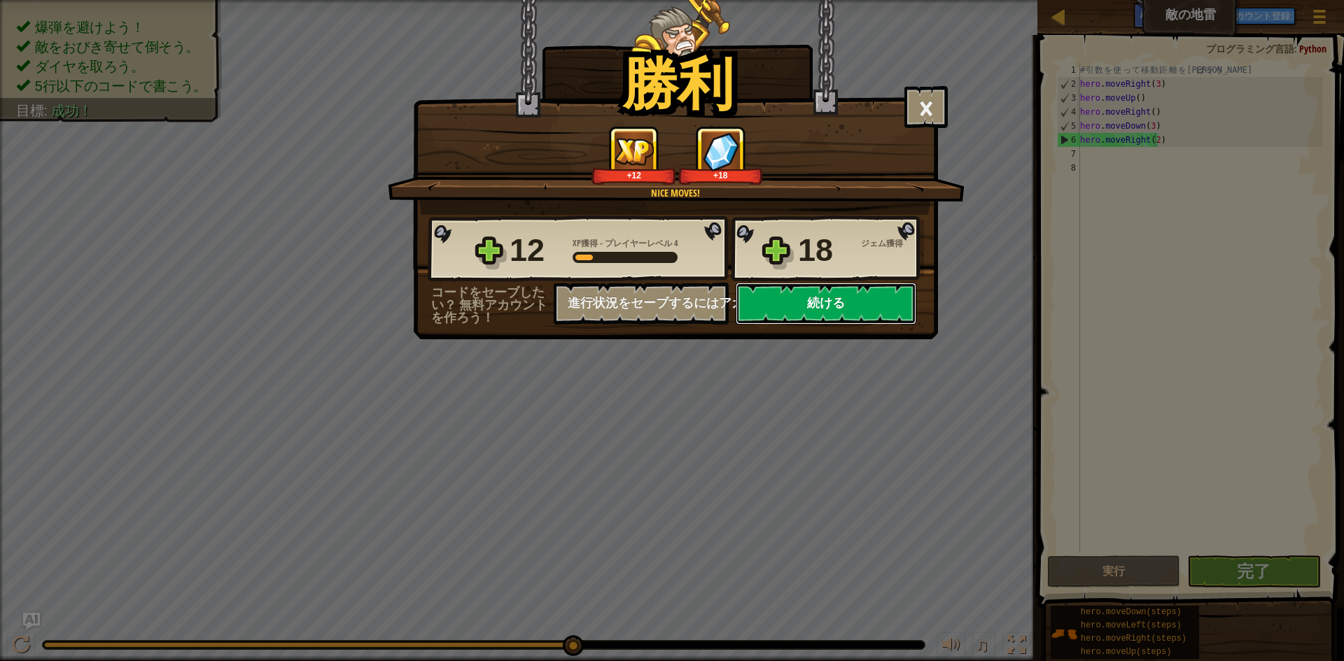
click at [836, 314] on button "続ける" at bounding box center [826, 304] width 181 height 42
select select "ja"
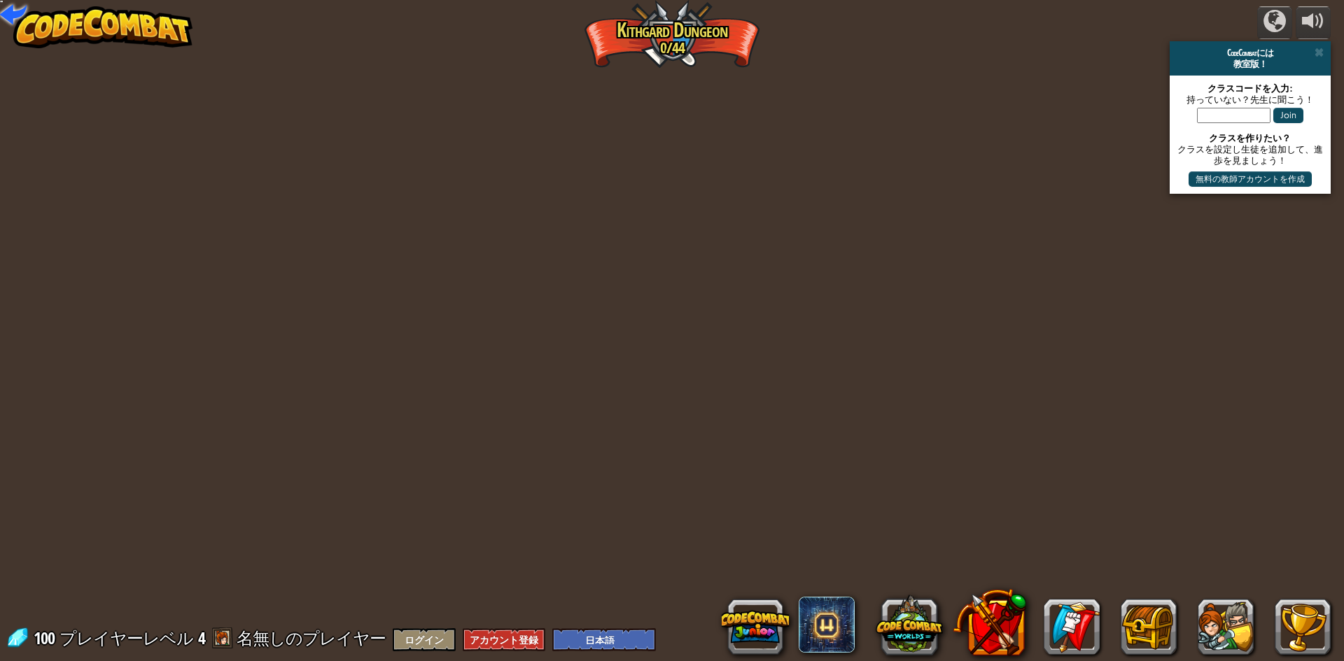
select select "ja"
